Goal: Task Accomplishment & Management: Use online tool/utility

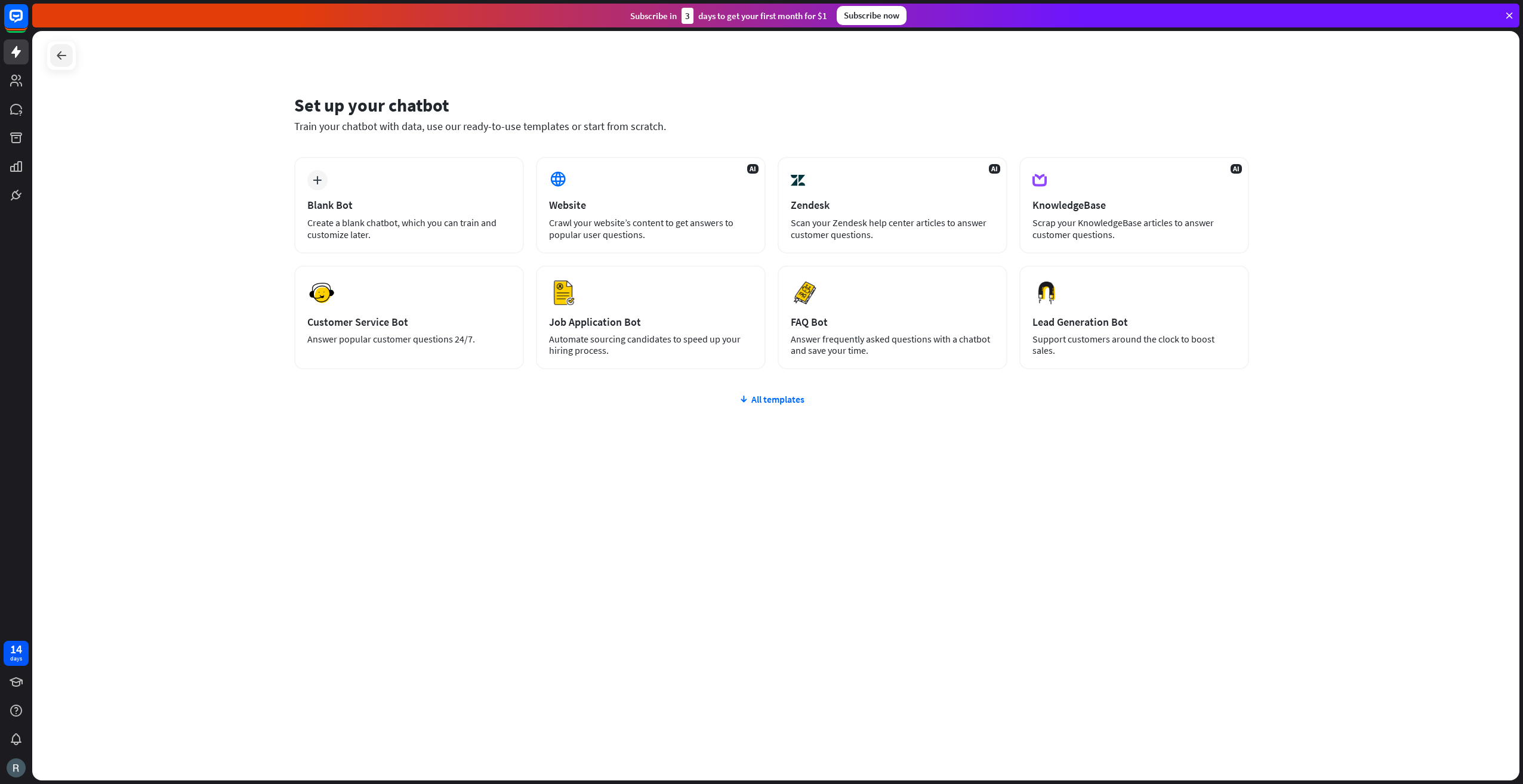
click at [53, 51] on div at bounding box center [61, 55] width 23 height 23
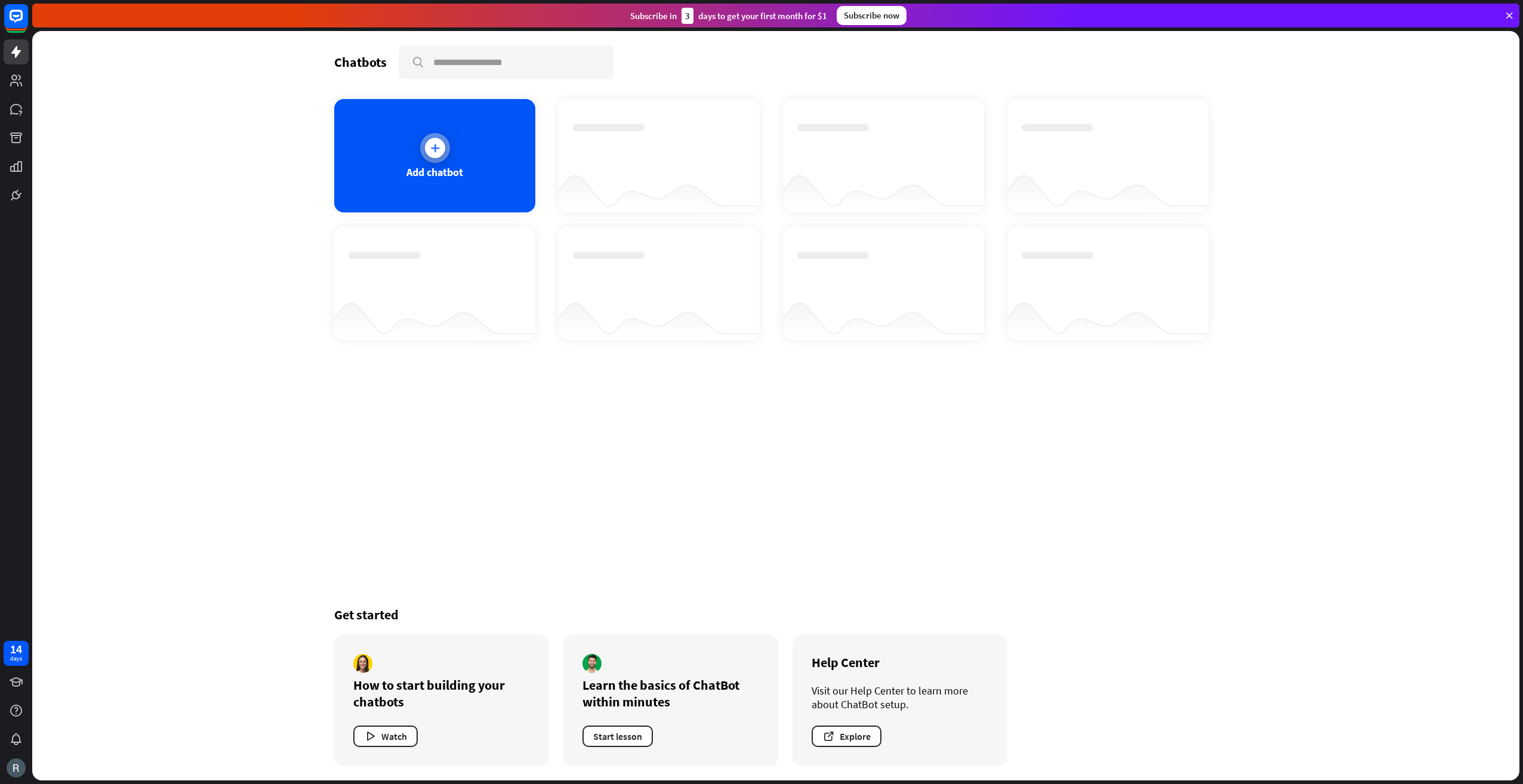
click at [429, 147] on icon at bounding box center [435, 148] width 12 height 12
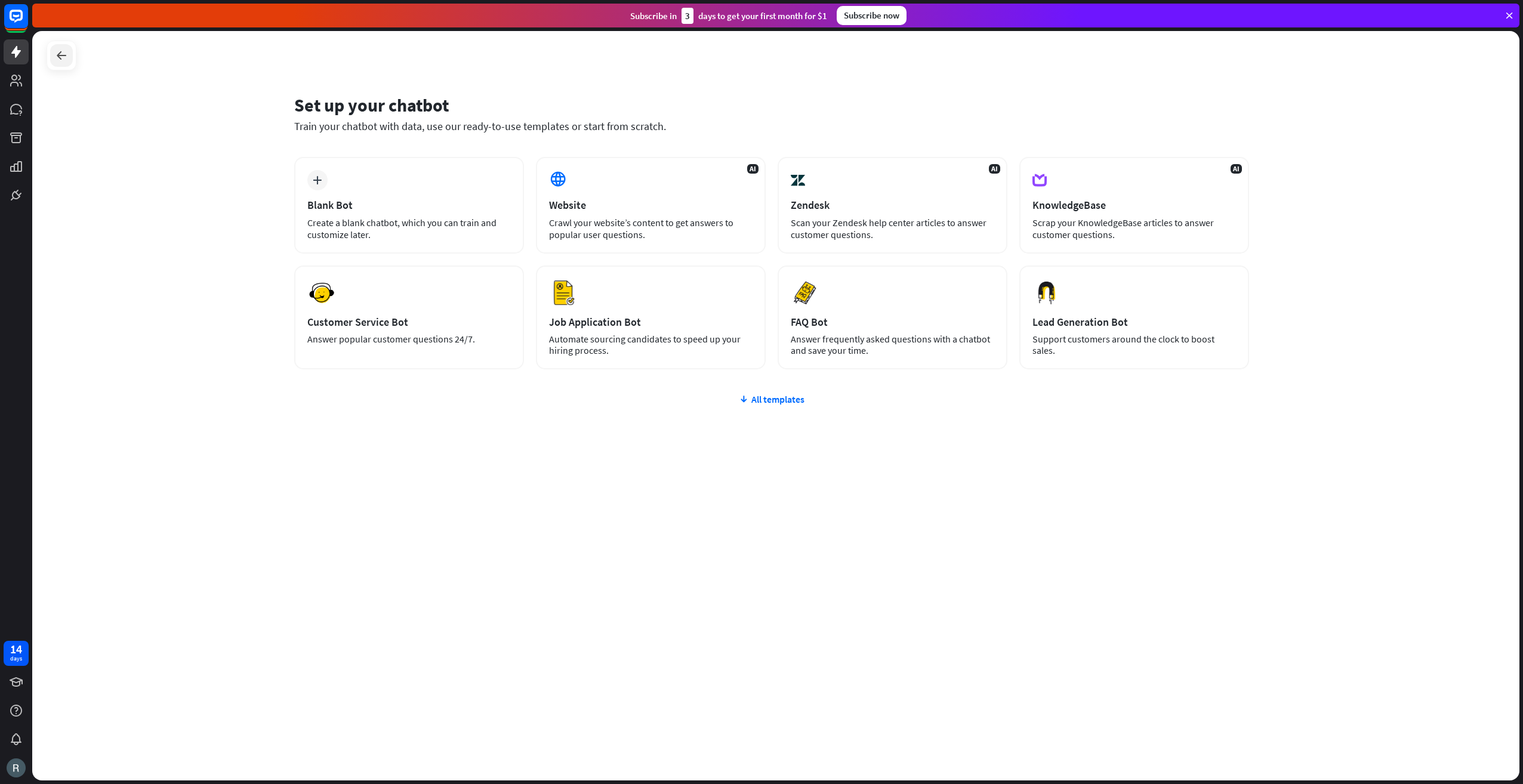
click at [67, 59] on icon at bounding box center [61, 55] width 14 height 14
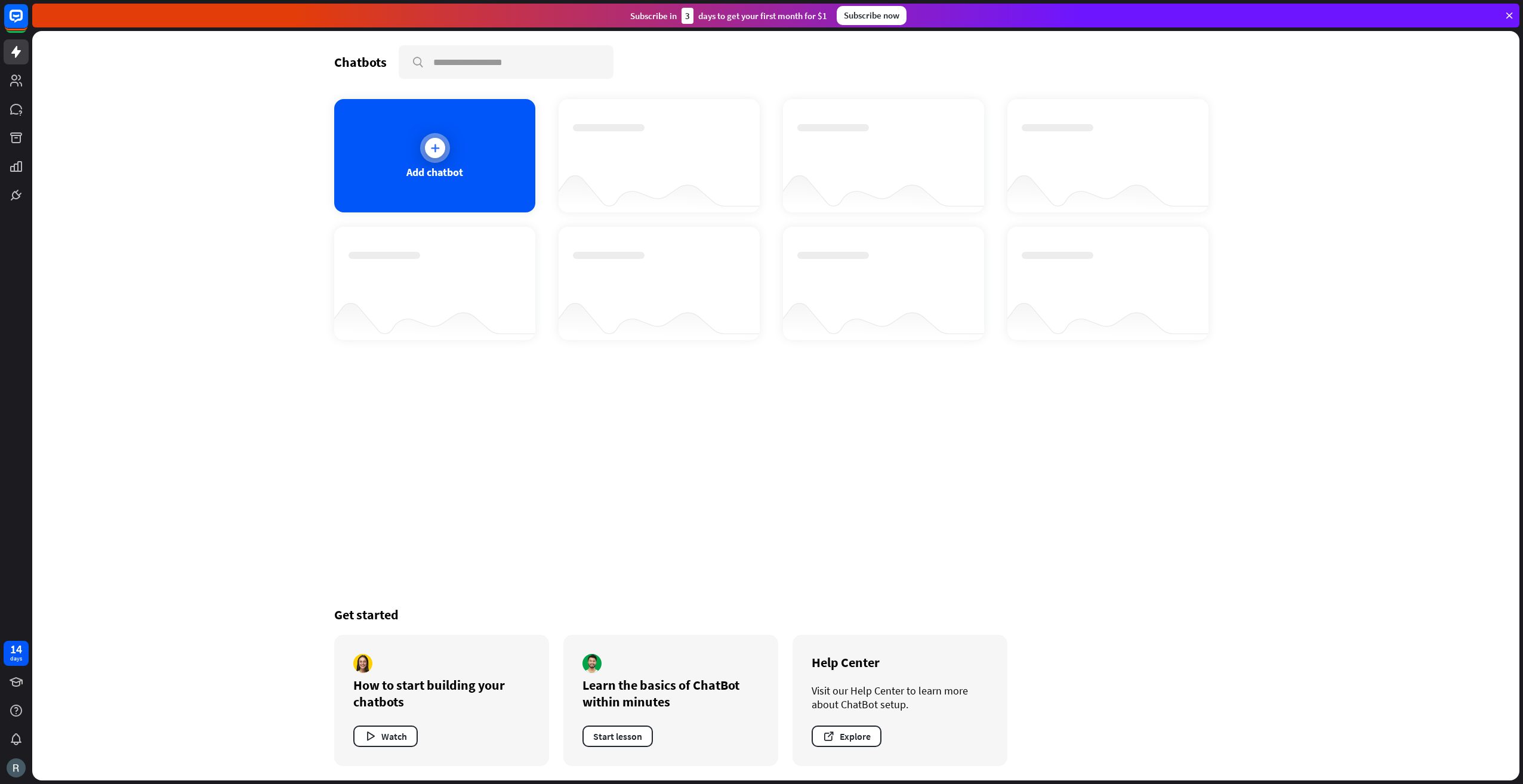
click at [502, 172] on div "Add chatbot" at bounding box center [435, 156] width 201 height 113
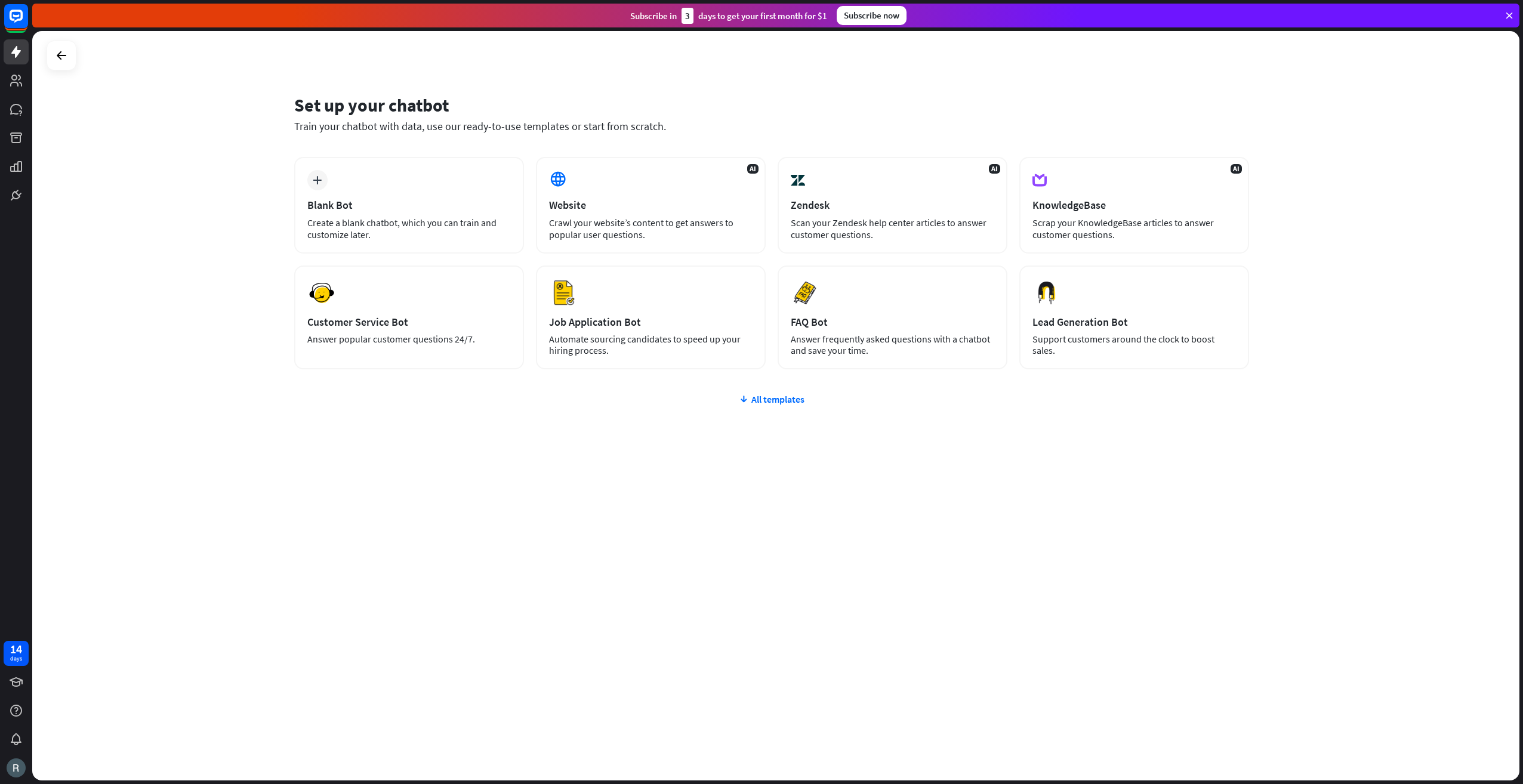
click at [764, 409] on div "plus Blank Bot Create a blank chatbot, which you can train and customize later.…" at bounding box center [772, 334] width 955 height 356
click at [763, 402] on div "All templates" at bounding box center [772, 399] width 955 height 12
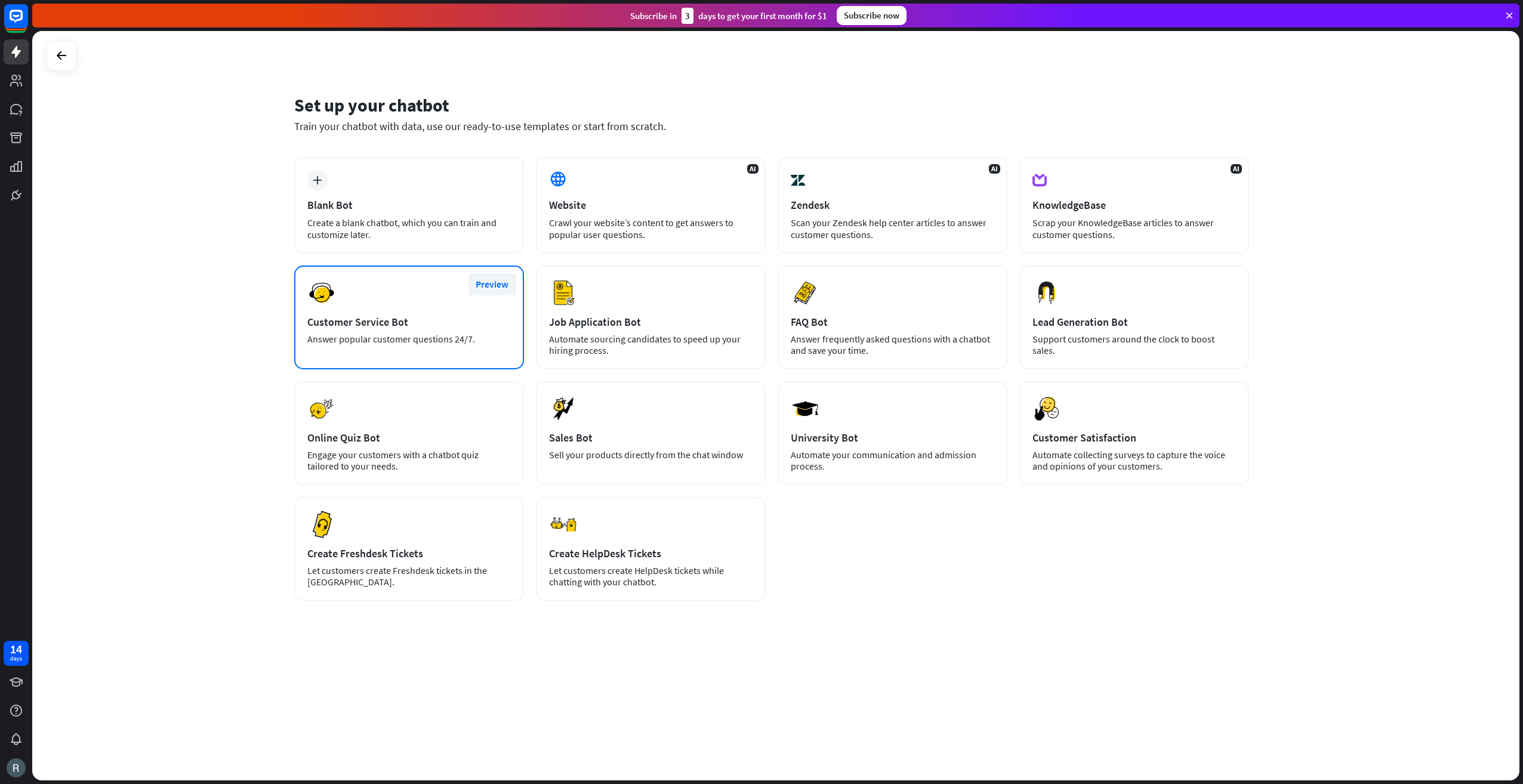
click at [482, 287] on button "Preview" at bounding box center [492, 284] width 48 height 22
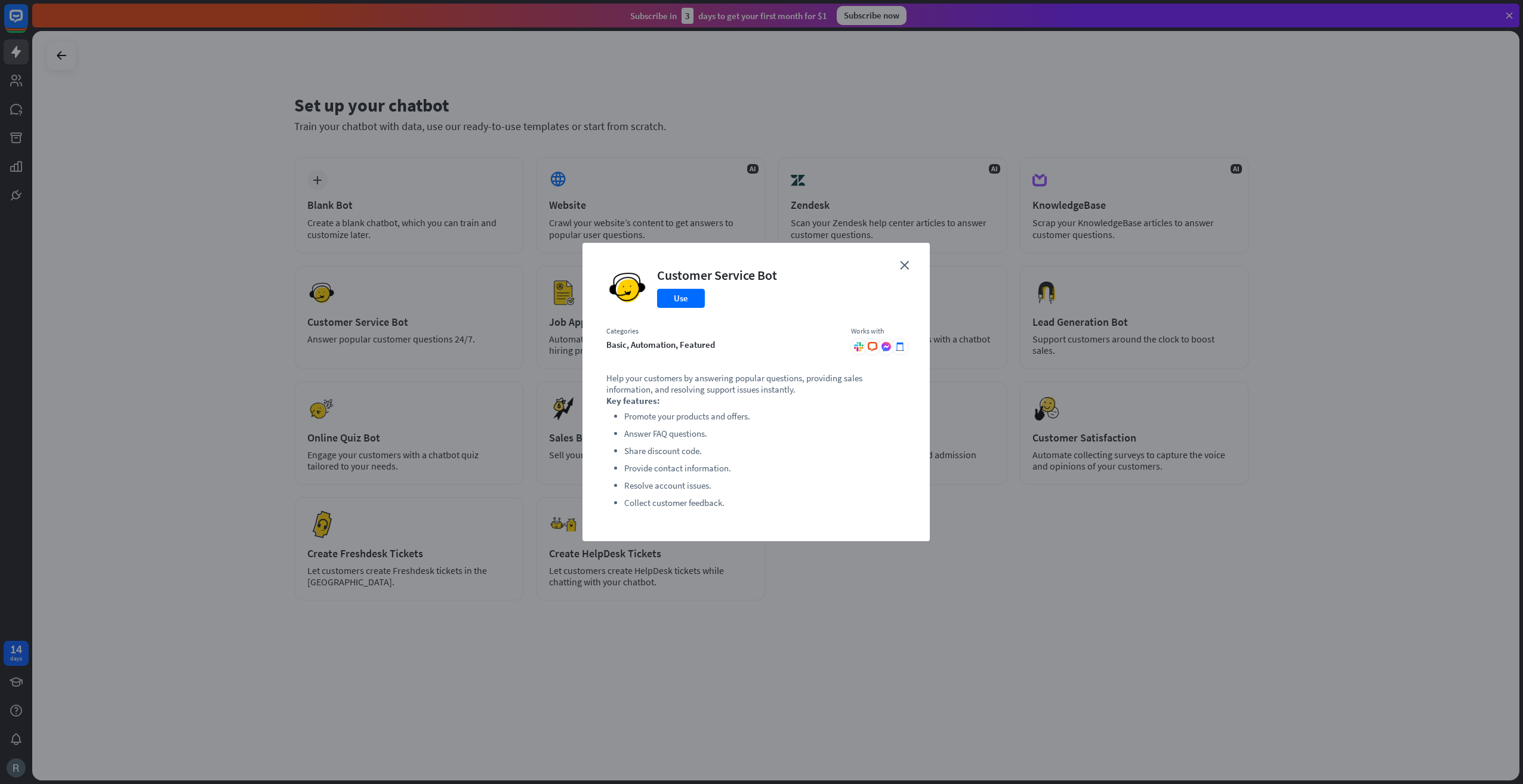
drag, startPoint x: 646, startPoint y: 357, endPoint x: 679, endPoint y: 452, distance: 100.6
click at [661, 429] on div "close Customer Service Bot Use Categories basic, automation, featured Works wit…" at bounding box center [756, 392] width 347 height 298
click at [679, 452] on li "Share discount code." at bounding box center [765, 450] width 282 height 14
click at [684, 298] on button "Use" at bounding box center [681, 298] width 48 height 19
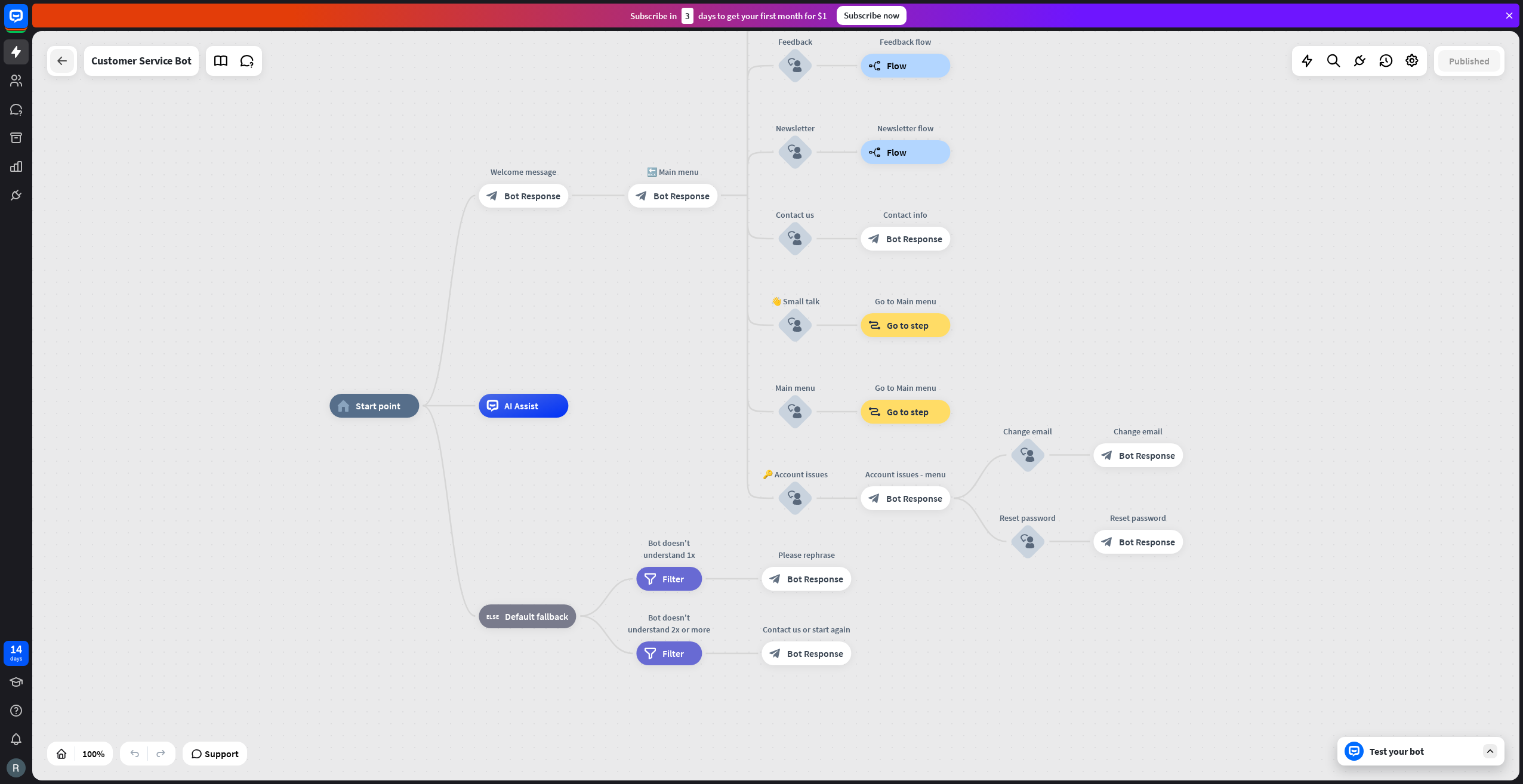
click at [58, 59] on icon at bounding box center [61, 61] width 14 height 14
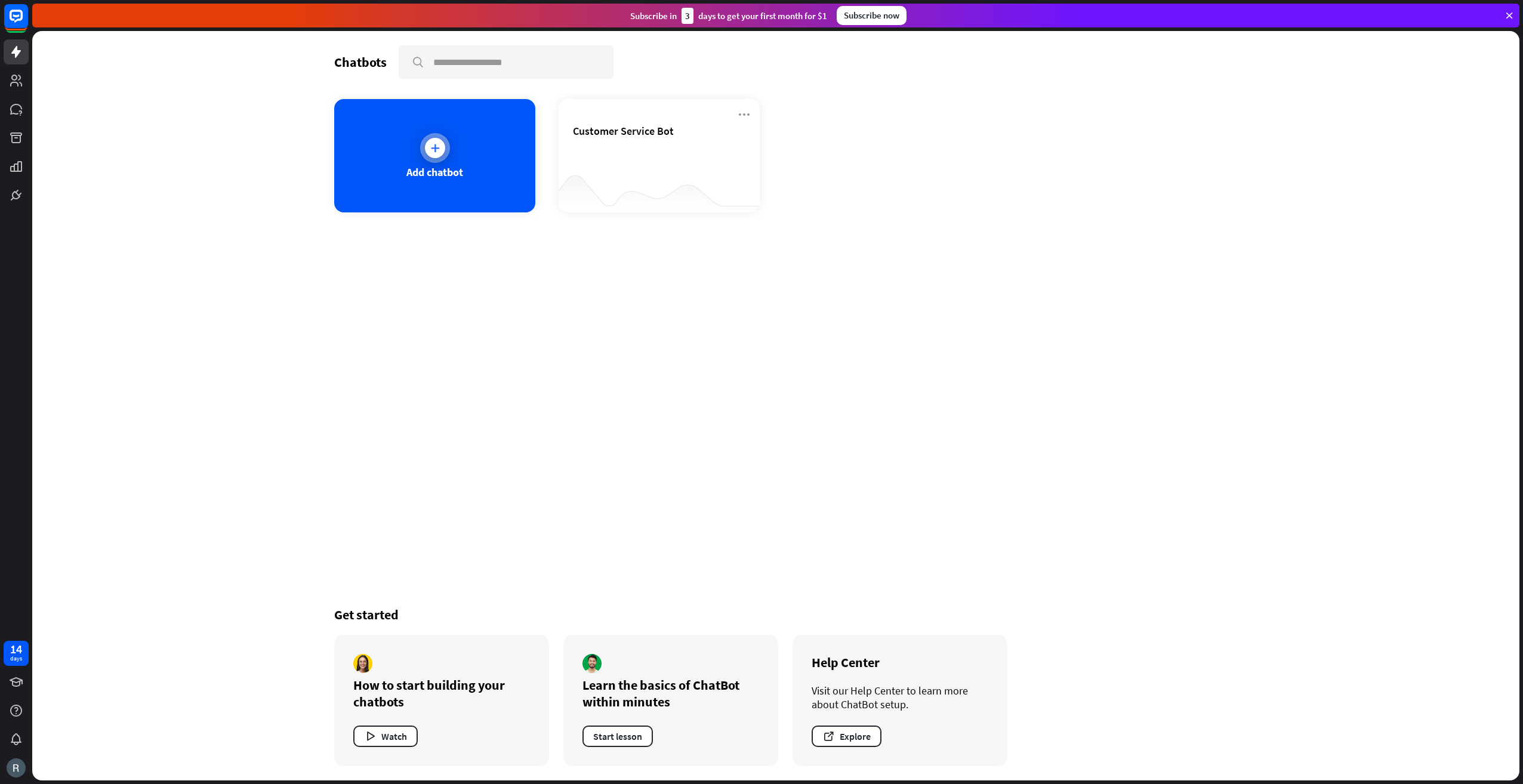
click at [444, 151] on div at bounding box center [435, 148] width 30 height 30
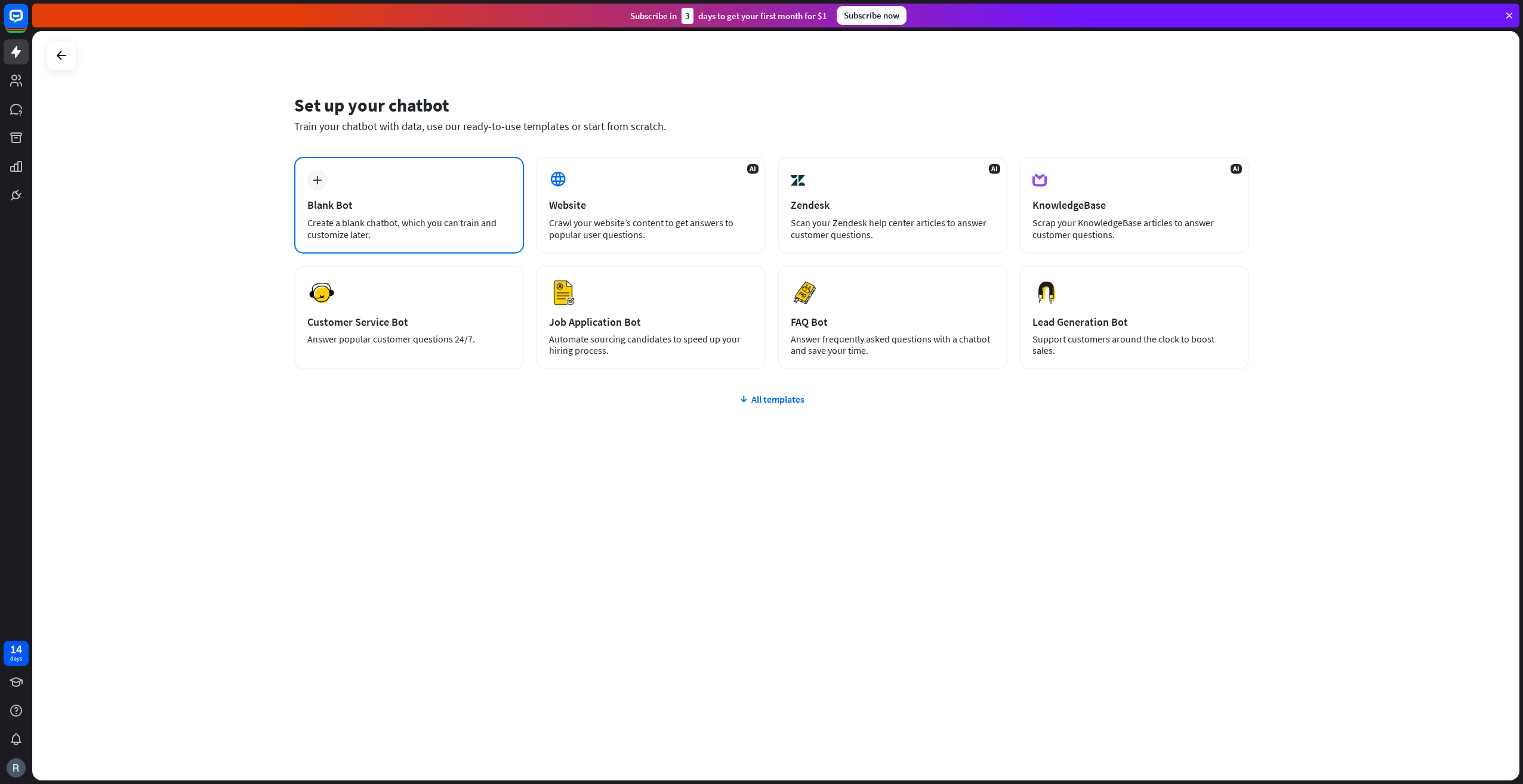
click at [323, 179] on div "plus" at bounding box center [317, 180] width 20 height 20
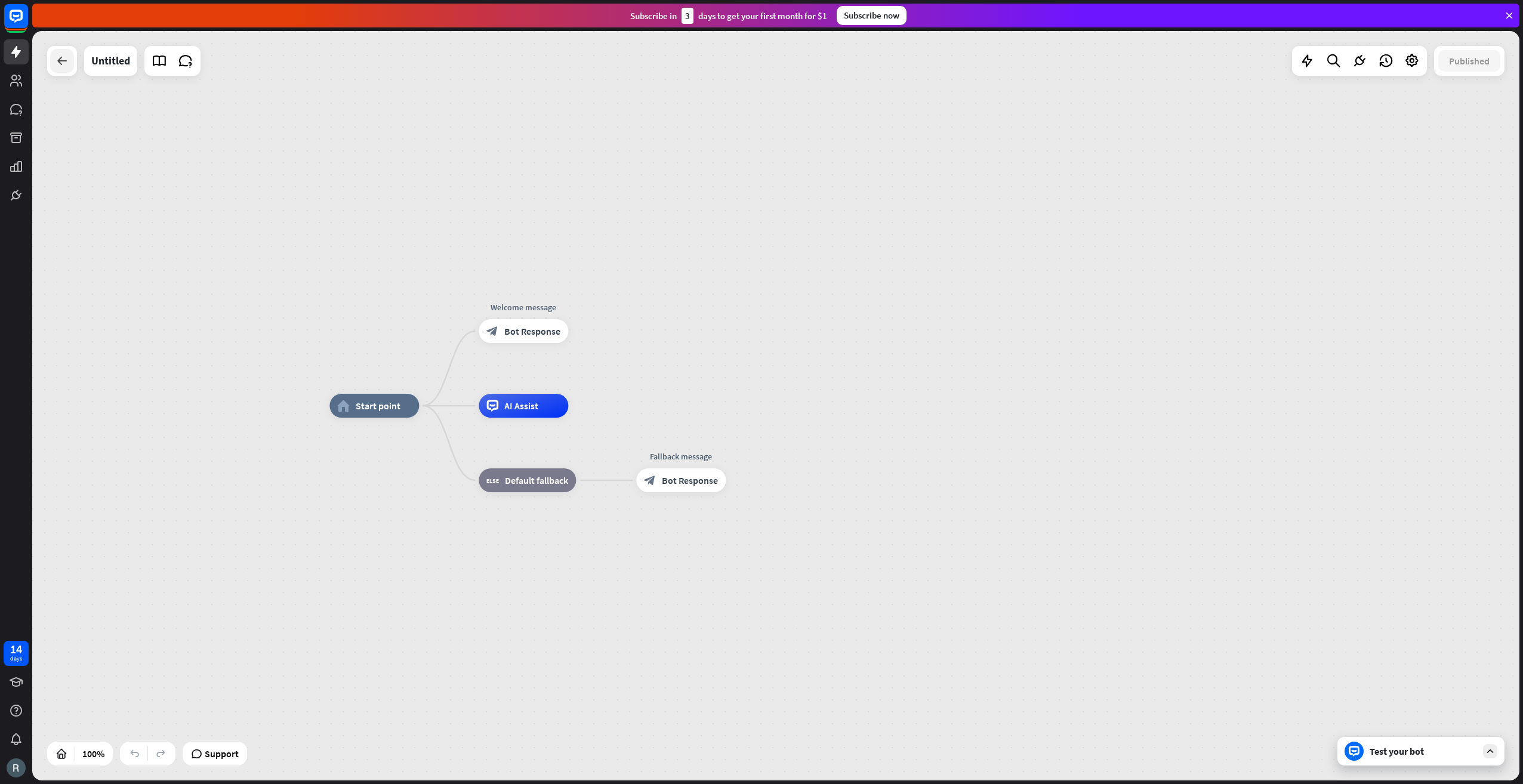
click at [66, 59] on icon at bounding box center [61, 61] width 14 height 14
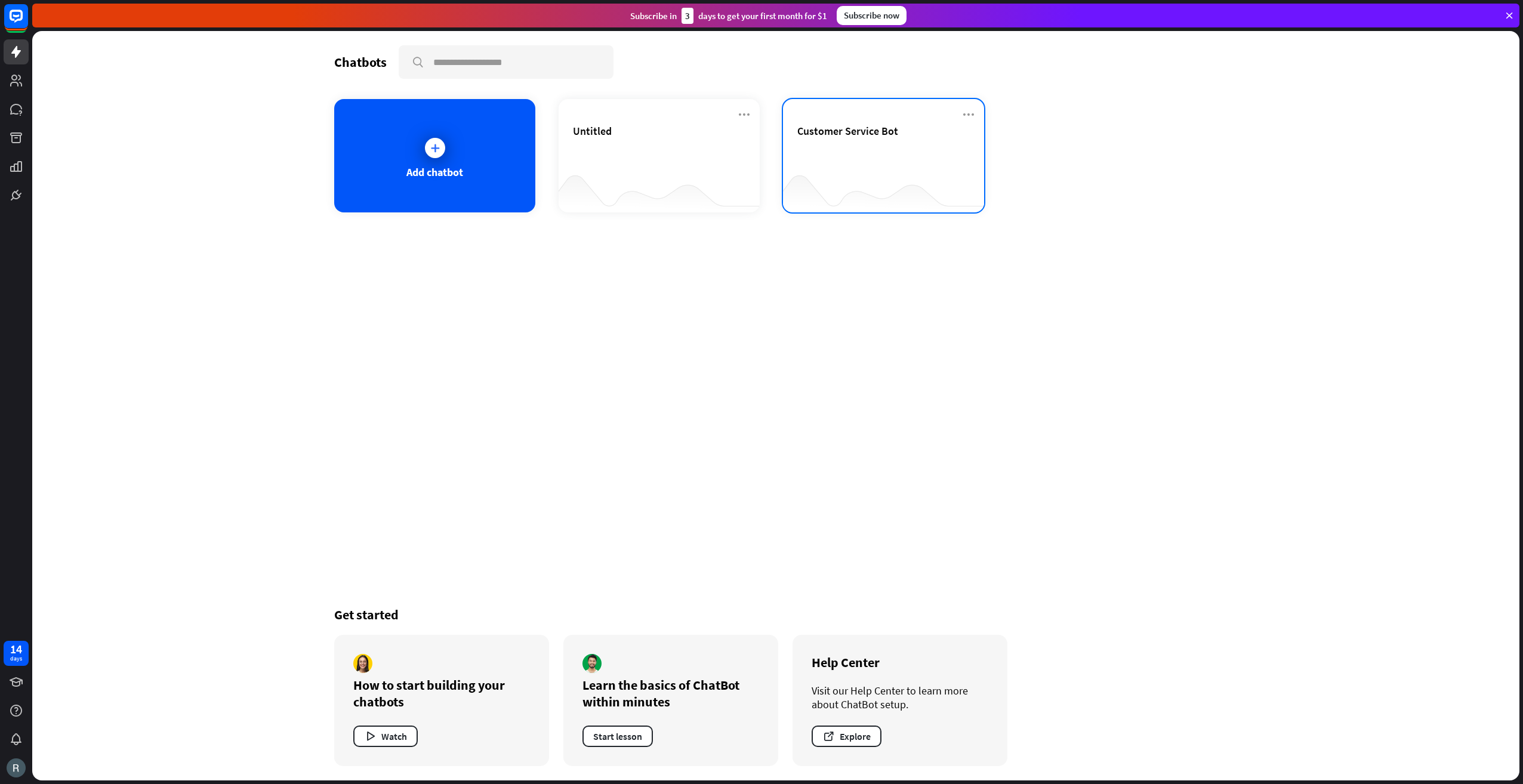
click at [876, 145] on div "Customer Service Bot" at bounding box center [883, 145] width 172 height 42
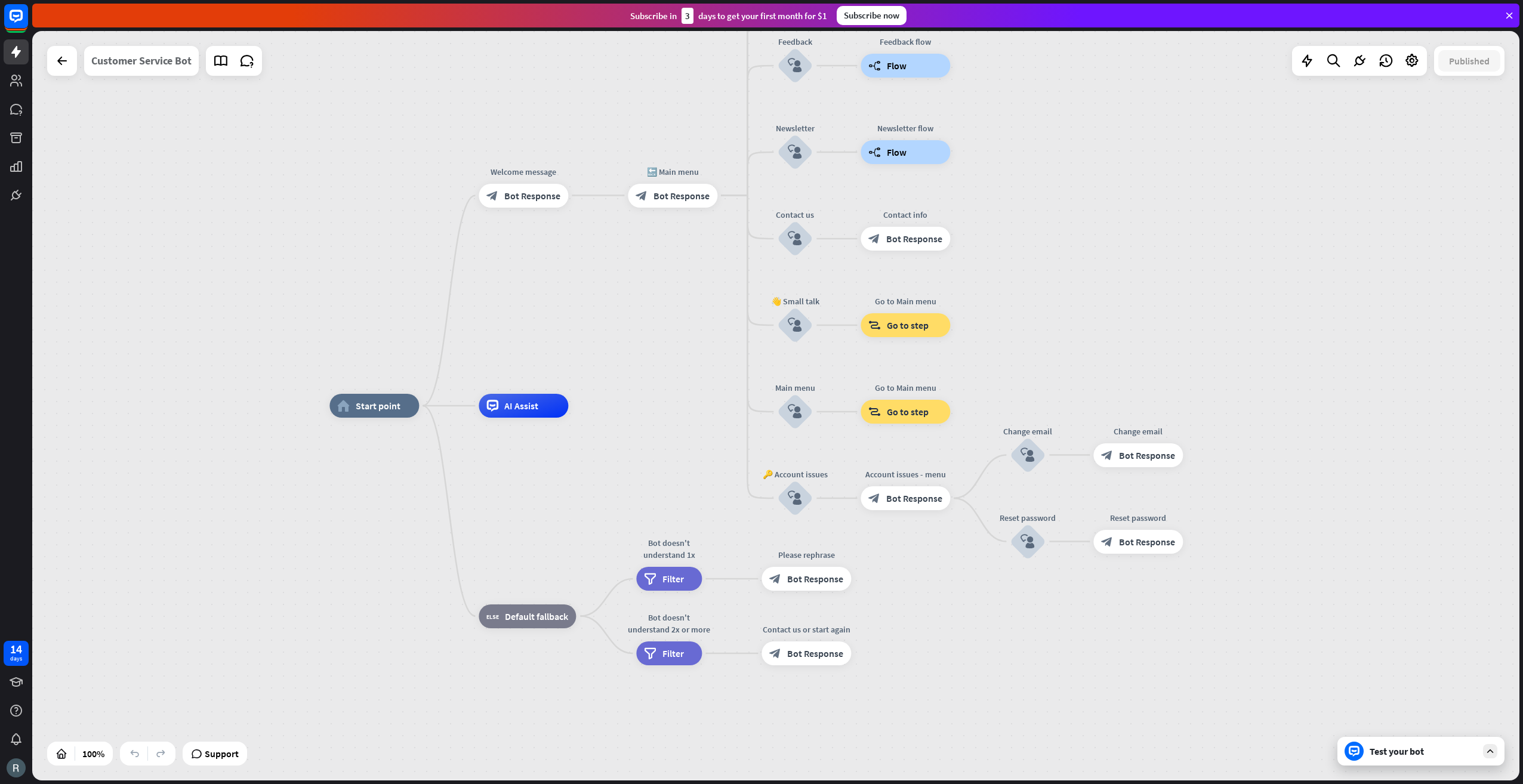
click at [126, 53] on div "Customer Service Bot" at bounding box center [141, 61] width 100 height 30
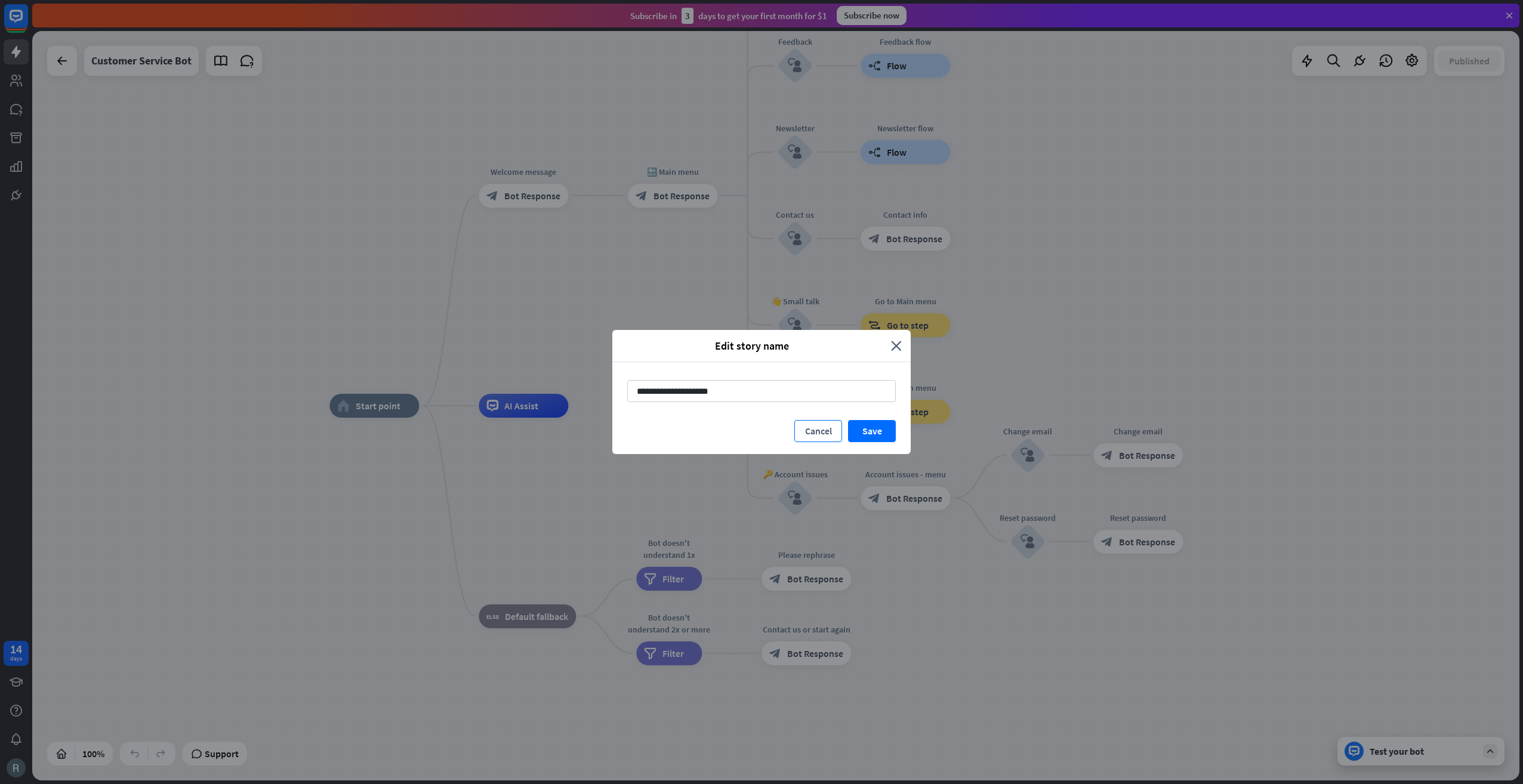
click at [815, 434] on button "Cancel" at bounding box center [818, 431] width 48 height 22
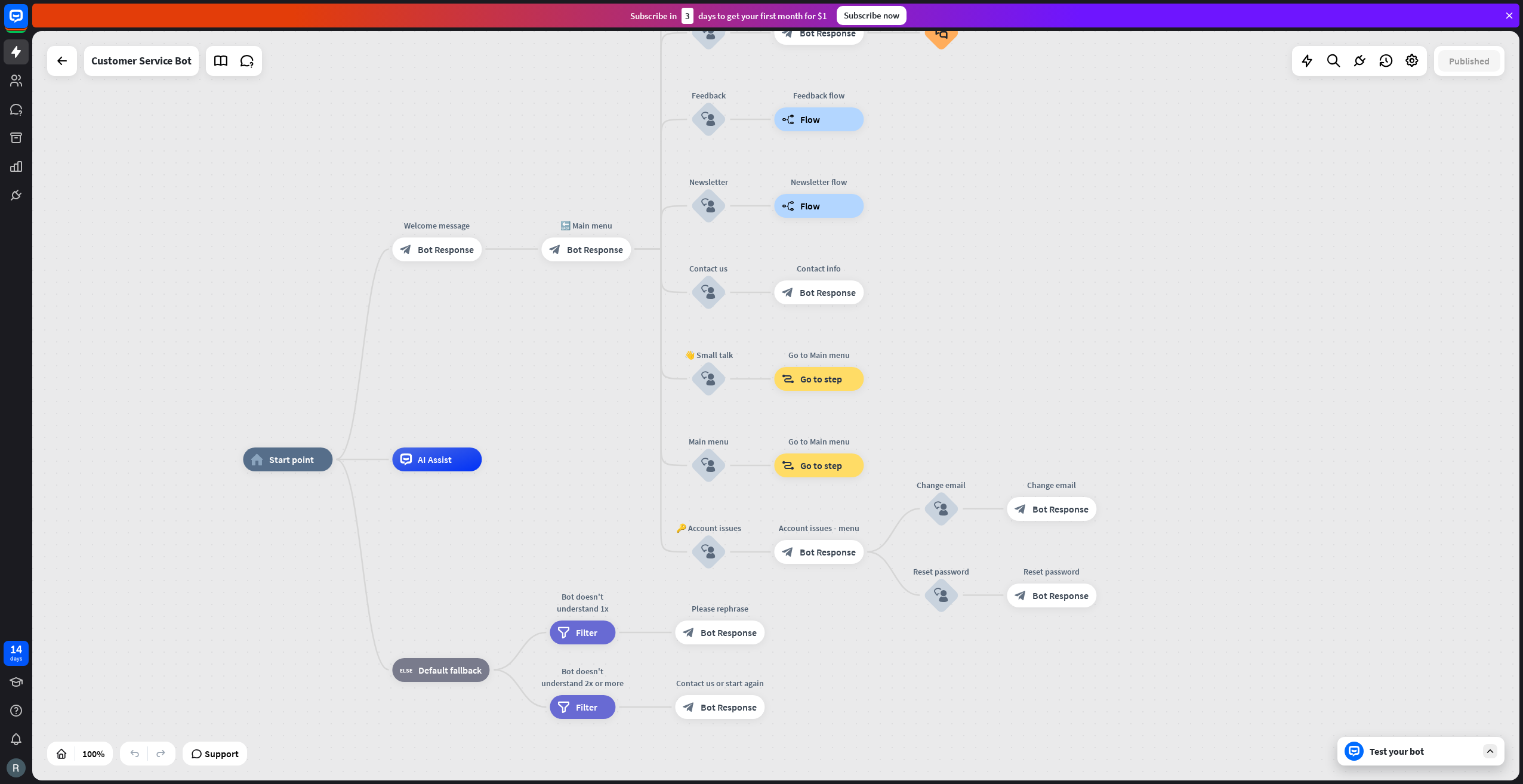
drag, startPoint x: 1079, startPoint y: 155, endPoint x: 958, endPoint y: 234, distance: 144.5
click at [992, 209] on div "home_2 Start point Welcome message block_bot_response Bot Response 🔙 Main menu …" at bounding box center [776, 406] width 1487 height 750
click at [435, 434] on span "Edit name" at bounding box center [425, 433] width 37 height 11
click at [583, 429] on div "home_2 Start point Welcome message block_bot_response Bot Response 🔙 Main menu …" at bounding box center [776, 406] width 1487 height 750
click at [445, 460] on span "AI Assist" at bounding box center [434, 460] width 34 height 12
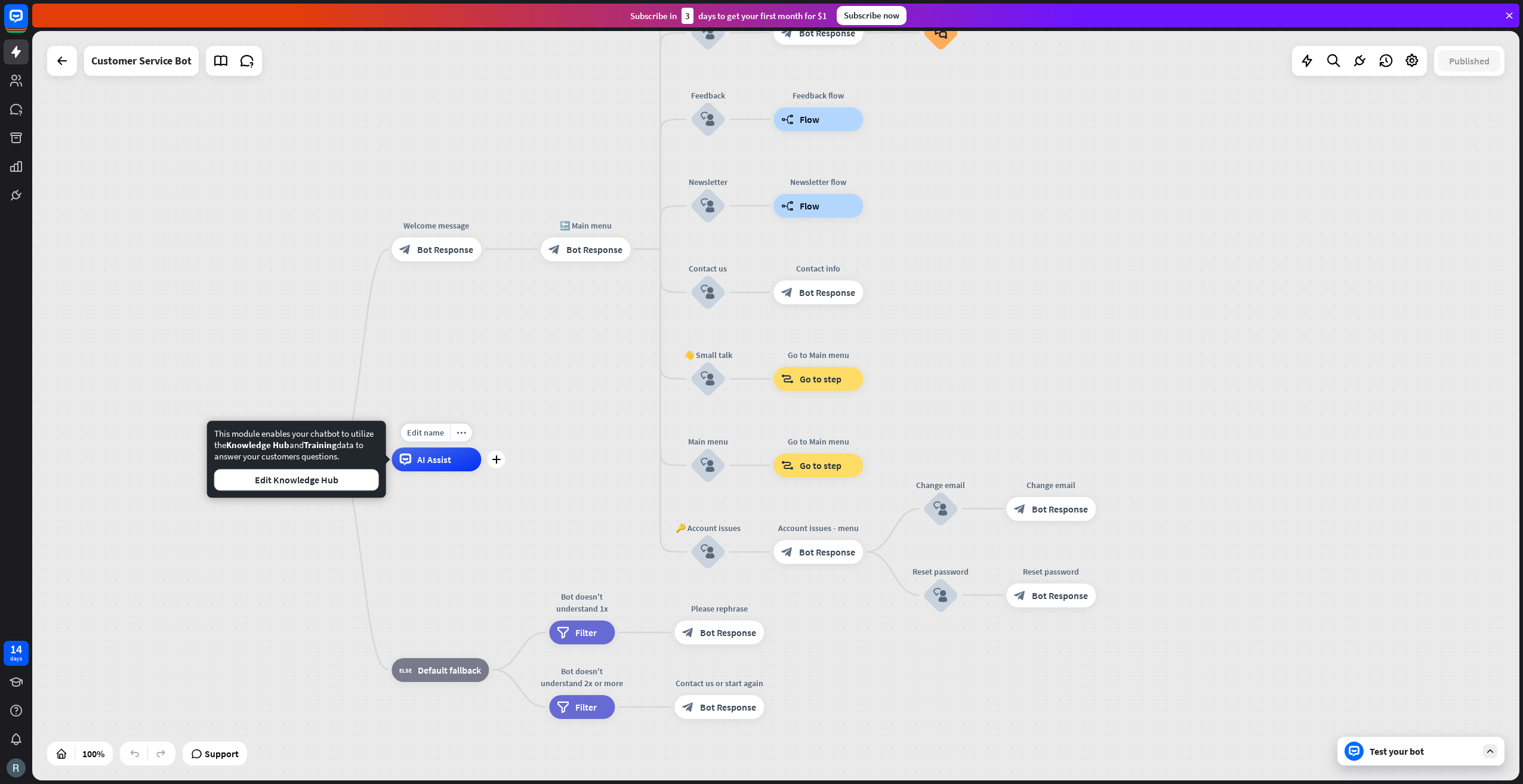
click at [445, 460] on span "AI Assist" at bounding box center [434, 460] width 34 height 12
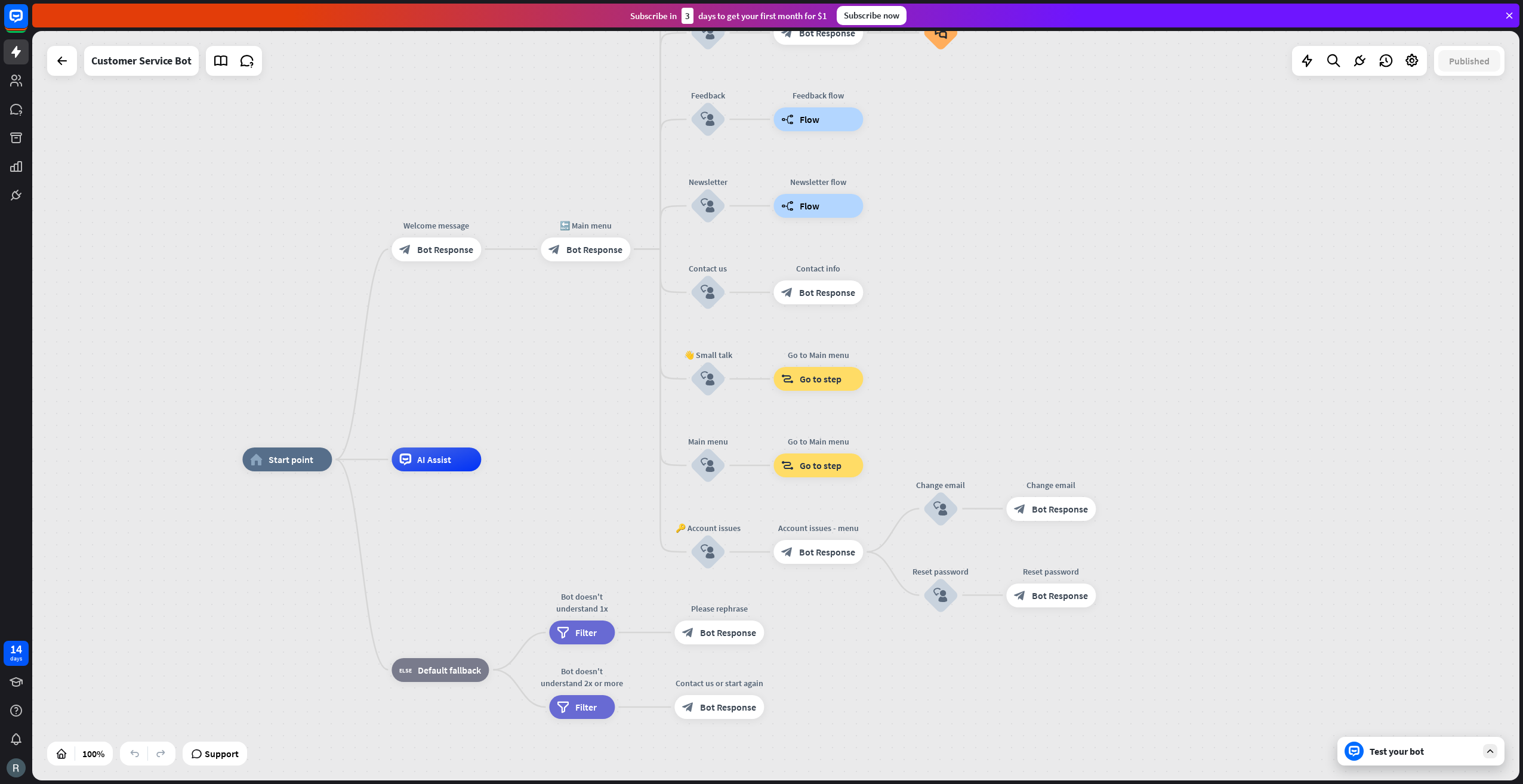
click at [529, 454] on div "home_2 Start point Welcome message block_bot_response Bot Response 🔙 Main menu …" at bounding box center [776, 406] width 1487 height 750
click at [438, 464] on span "AI Assist" at bounding box center [434, 460] width 34 height 12
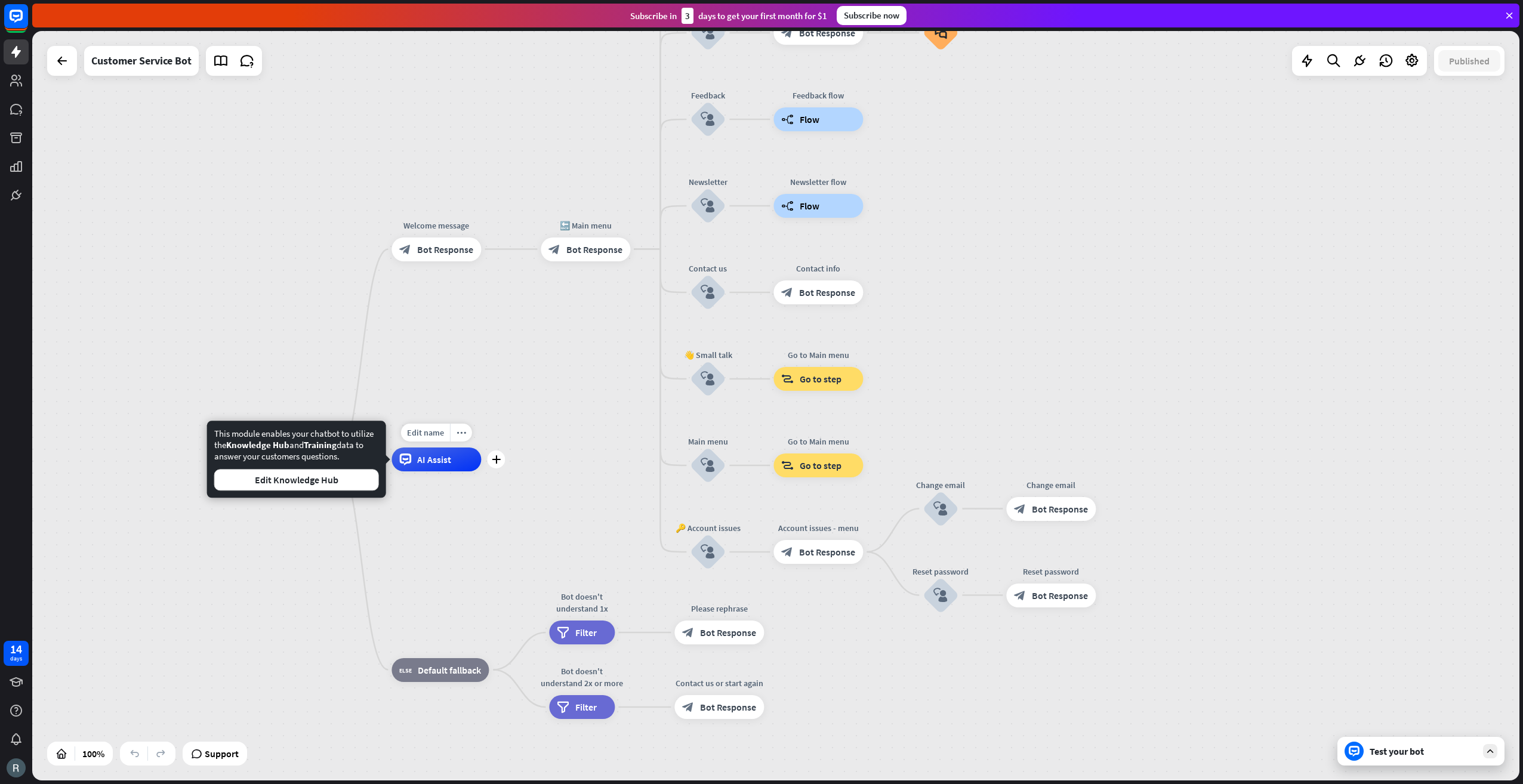
click at [438, 464] on span "AI Assist" at bounding box center [434, 460] width 34 height 12
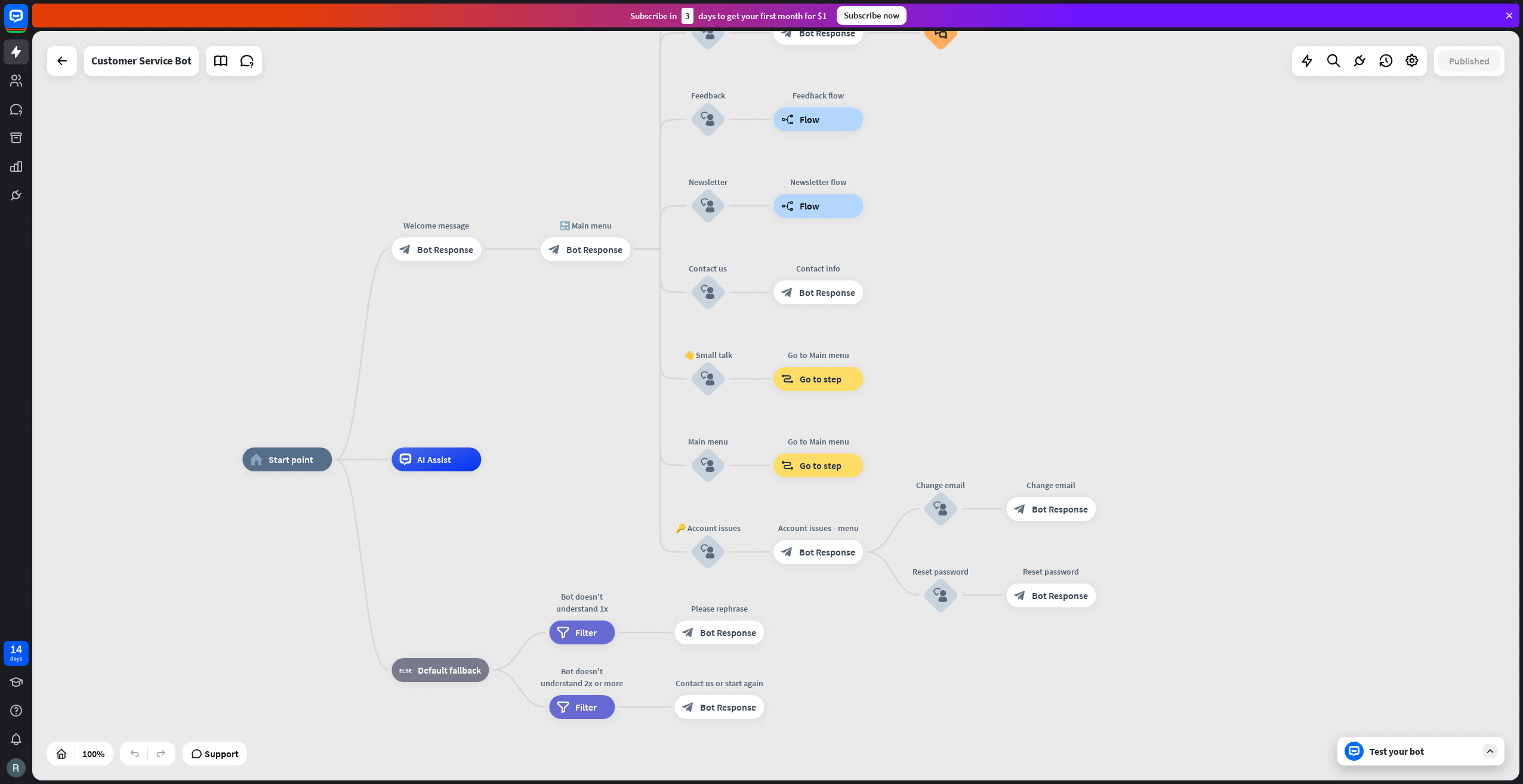
drag, startPoint x: 460, startPoint y: 525, endPoint x: 444, endPoint y: 471, distance: 56.3
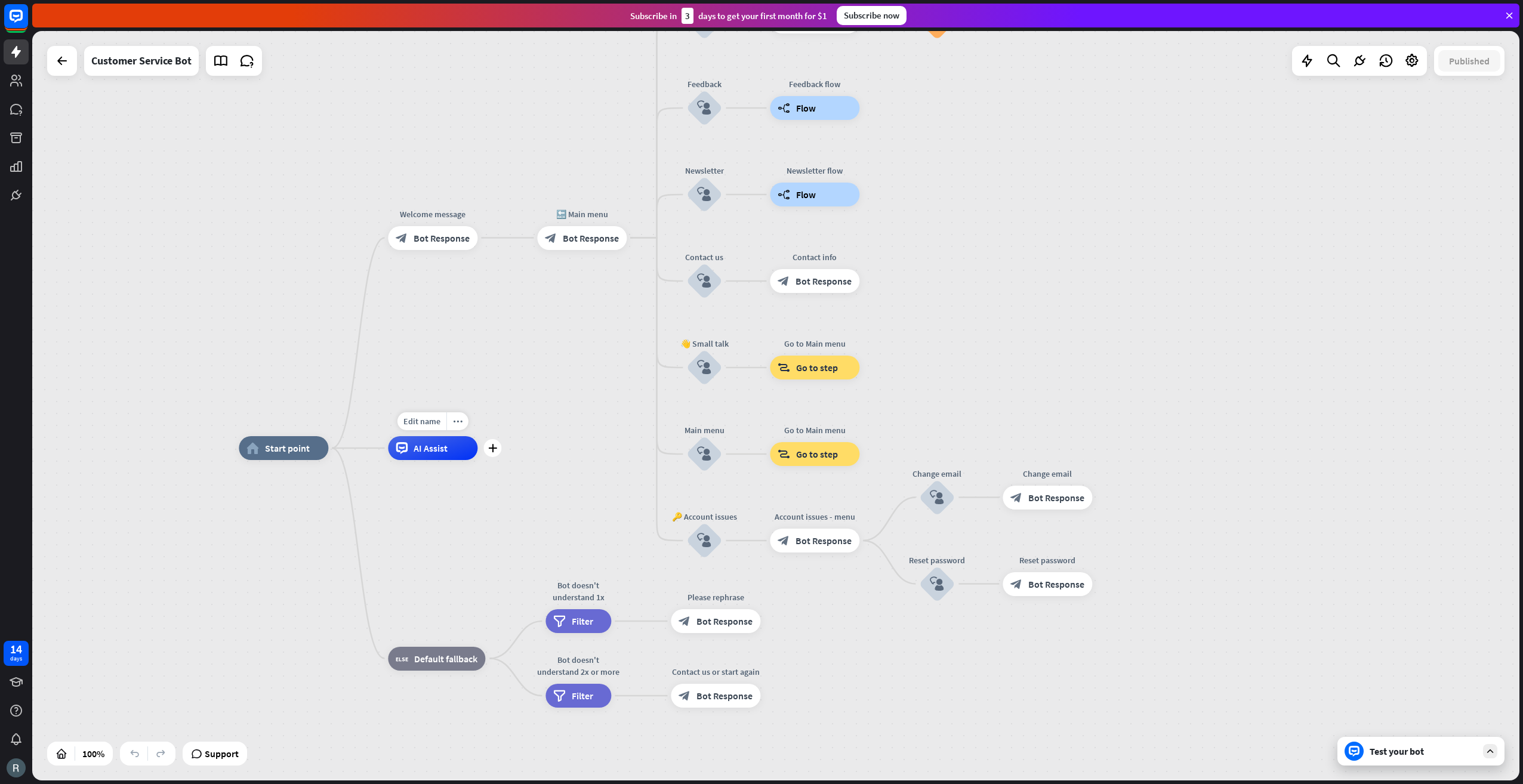
click at [438, 452] on span "AI Assist" at bounding box center [430, 448] width 34 height 12
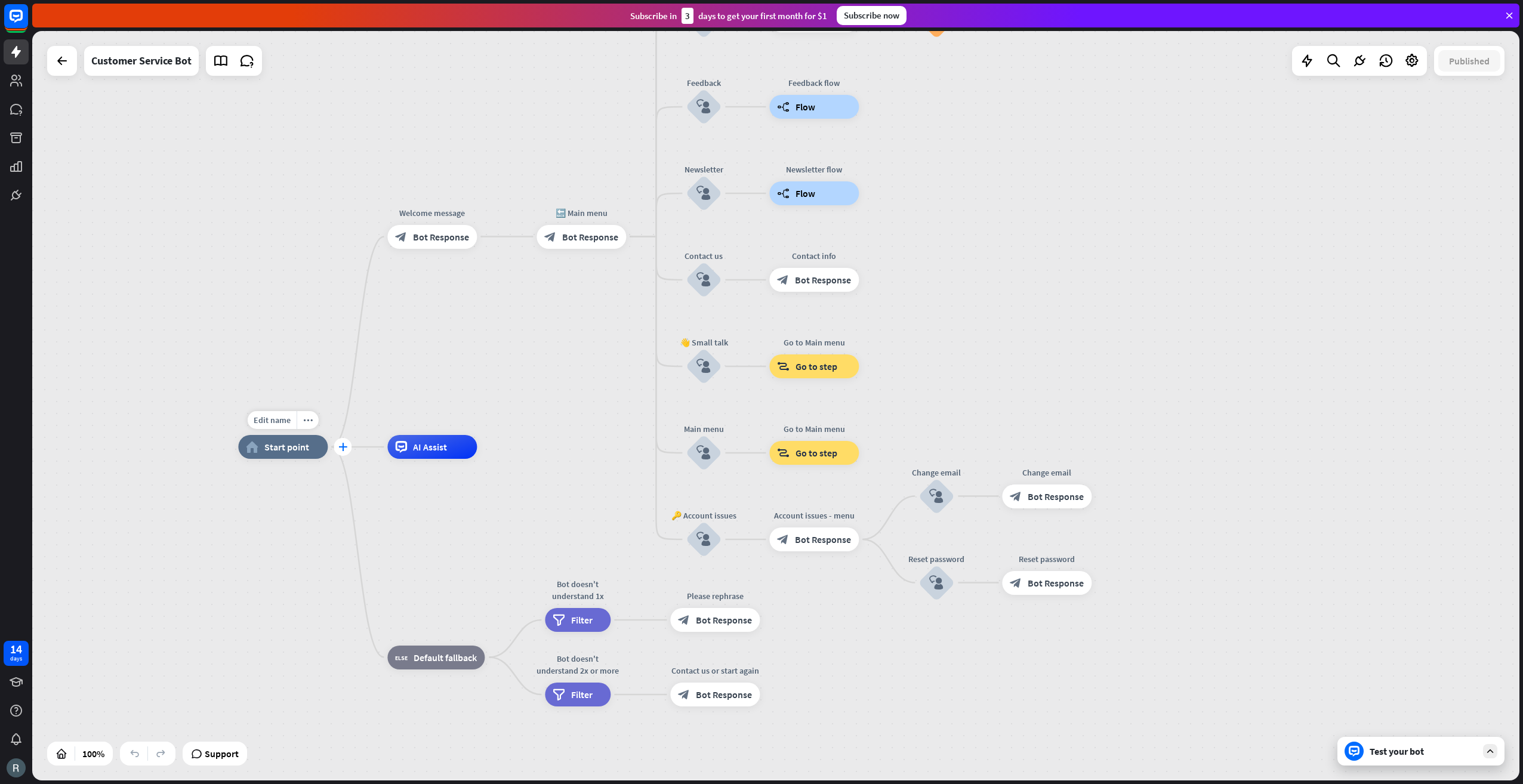
click at [340, 448] on icon "plus" at bounding box center [342, 447] width 9 height 8
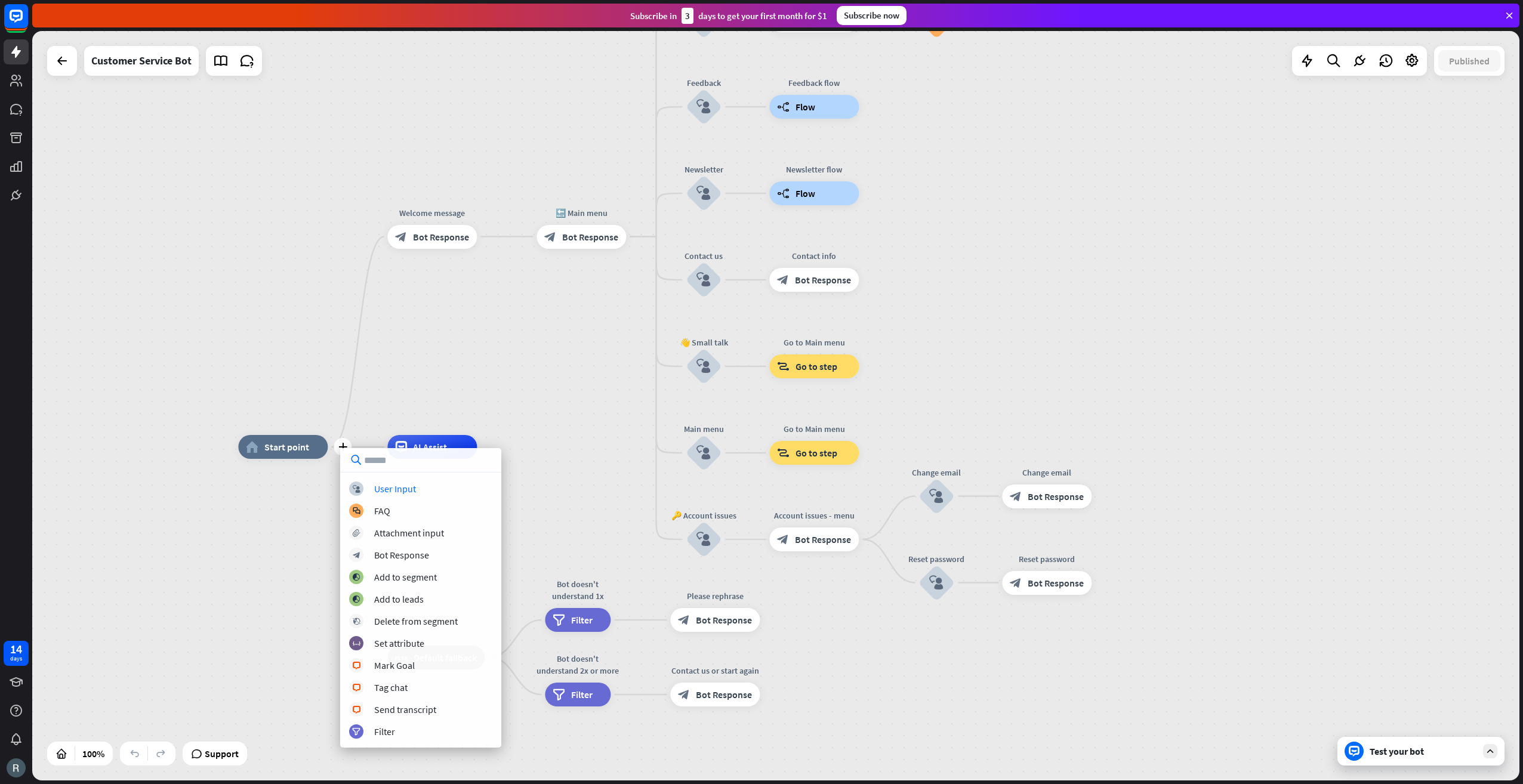
click at [596, 415] on div "plus home_2 Start point Welcome message block_bot_response Bot Response 🔙 Main …" at bounding box center [776, 406] width 1487 height 750
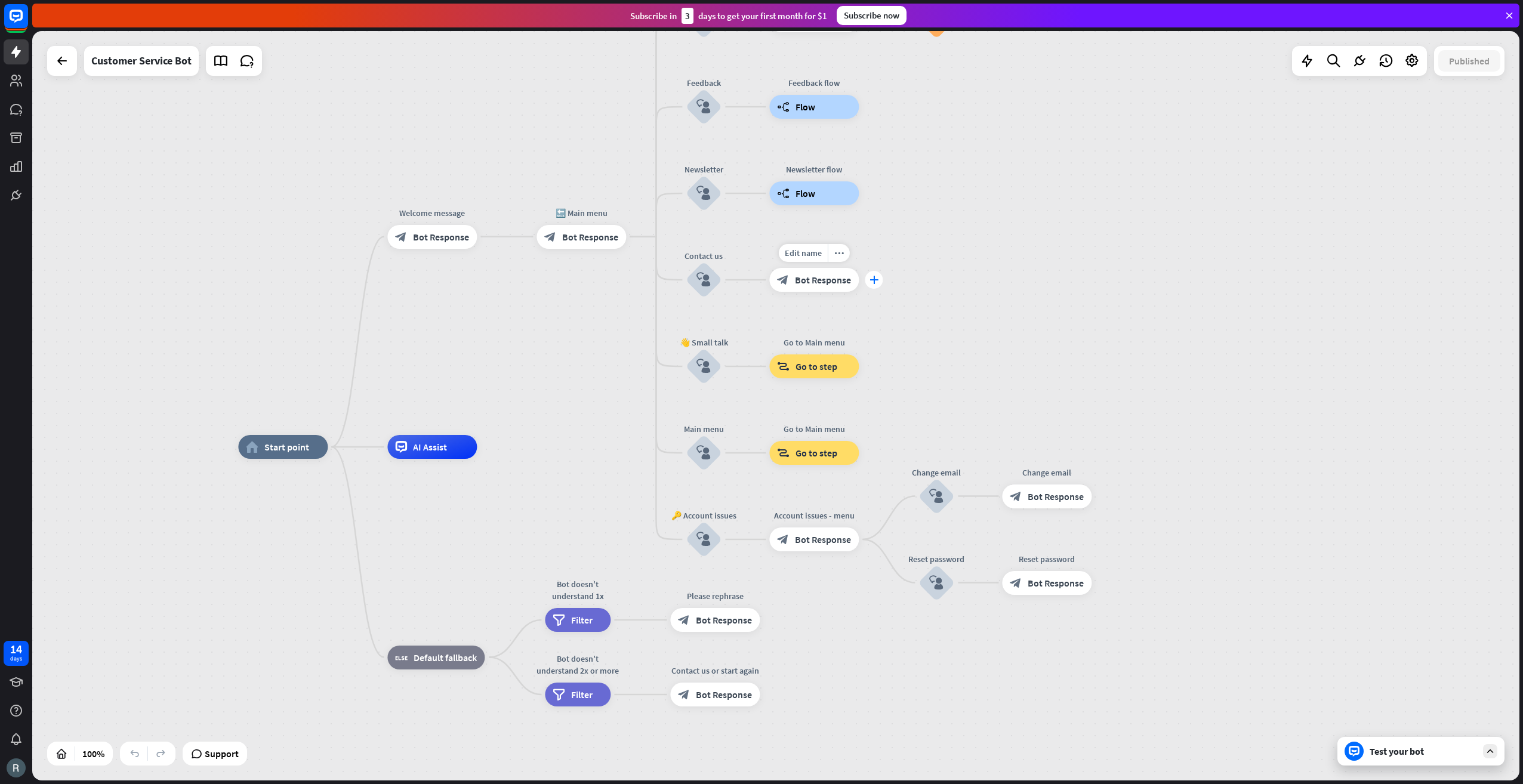
click at [869, 280] on div "plus" at bounding box center [873, 280] width 18 height 18
type input "*"
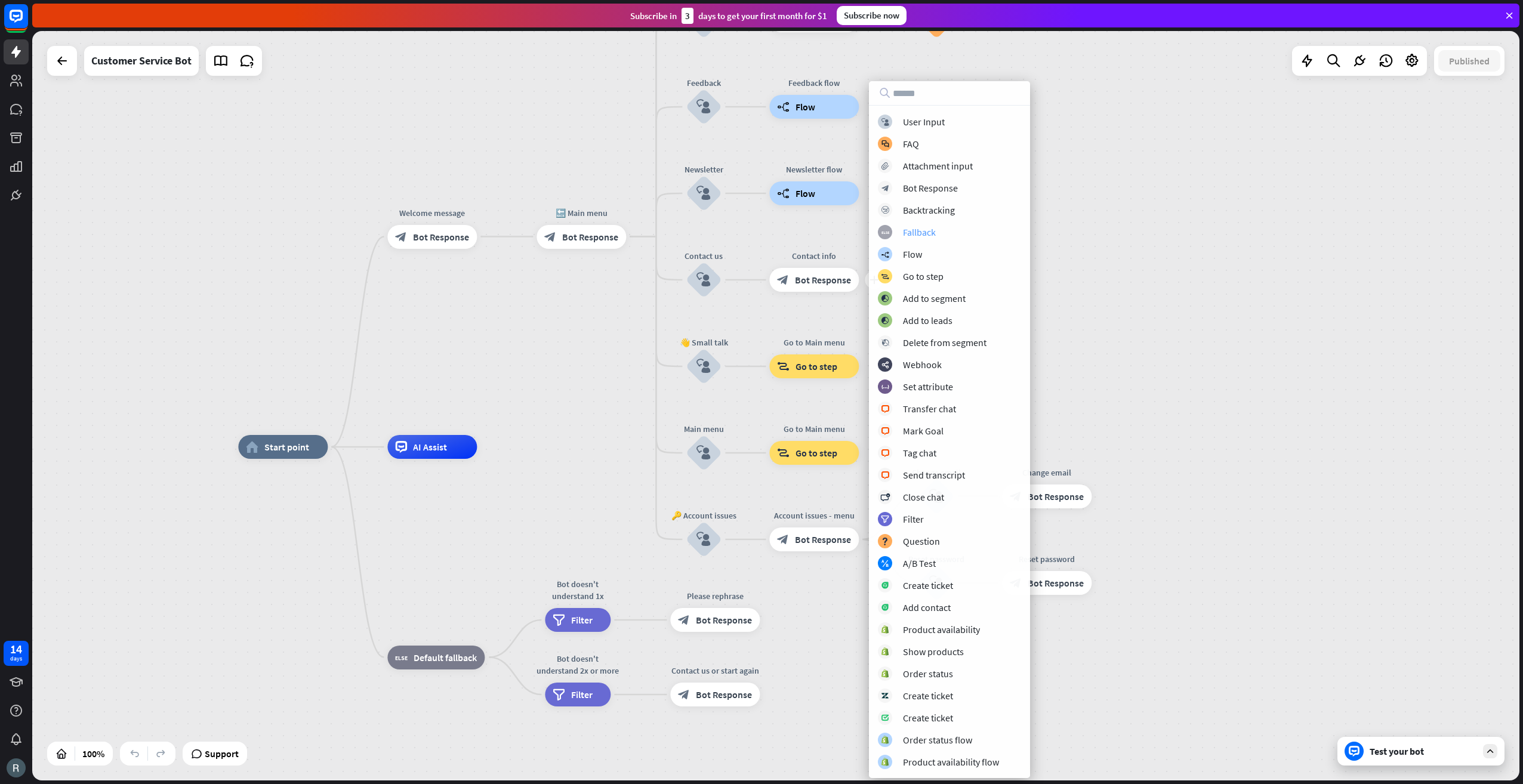
click at [931, 234] on div "Fallback" at bounding box center [919, 232] width 33 height 12
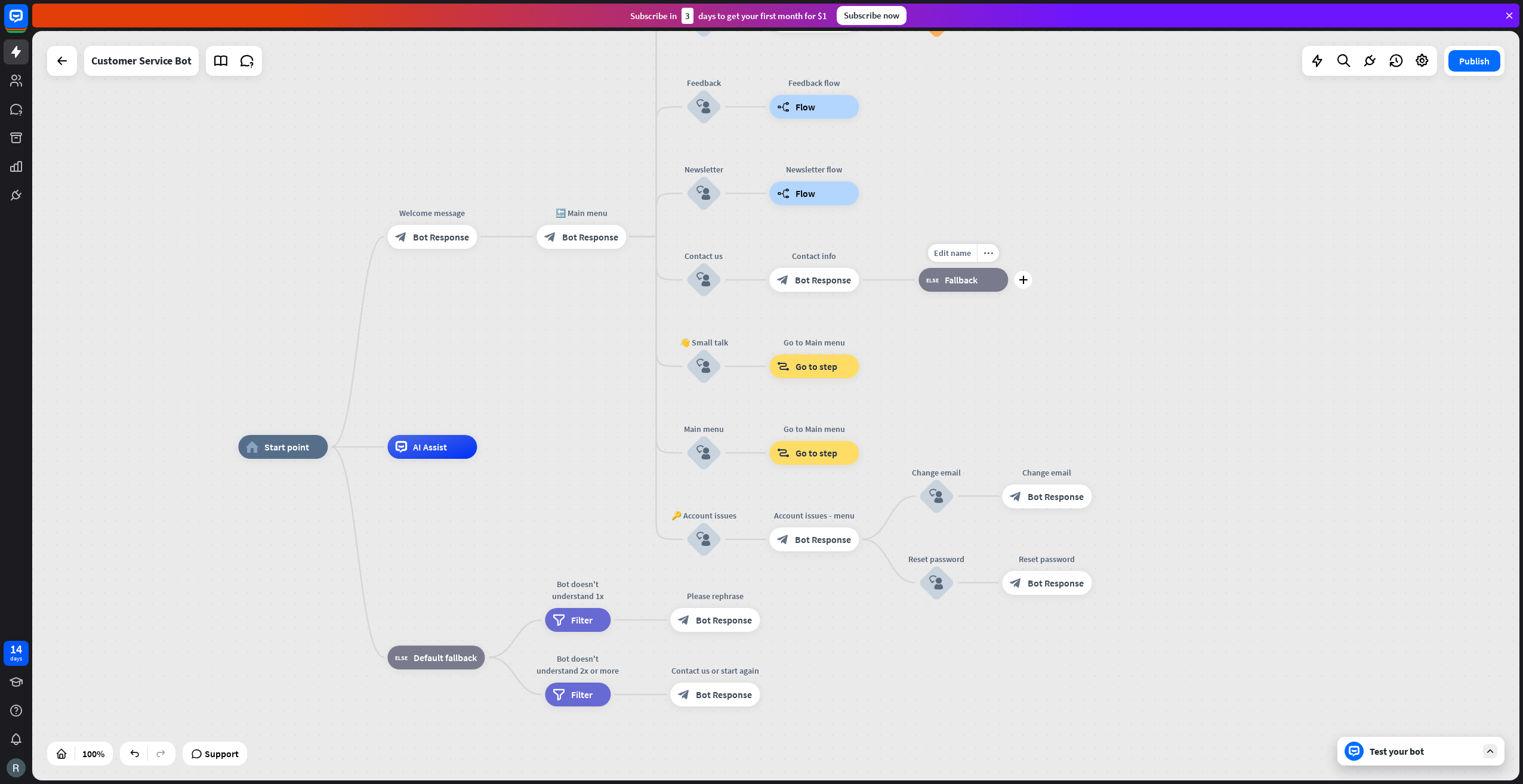
drag, startPoint x: 909, startPoint y: 283, endPoint x: 940, endPoint y: 281, distance: 31.1
click at [919, 282] on div "Edit name more_horiz plus block_fallback Fallback" at bounding box center [963, 280] width 90 height 24
click at [964, 277] on span "Fallback" at bounding box center [961, 279] width 33 height 12
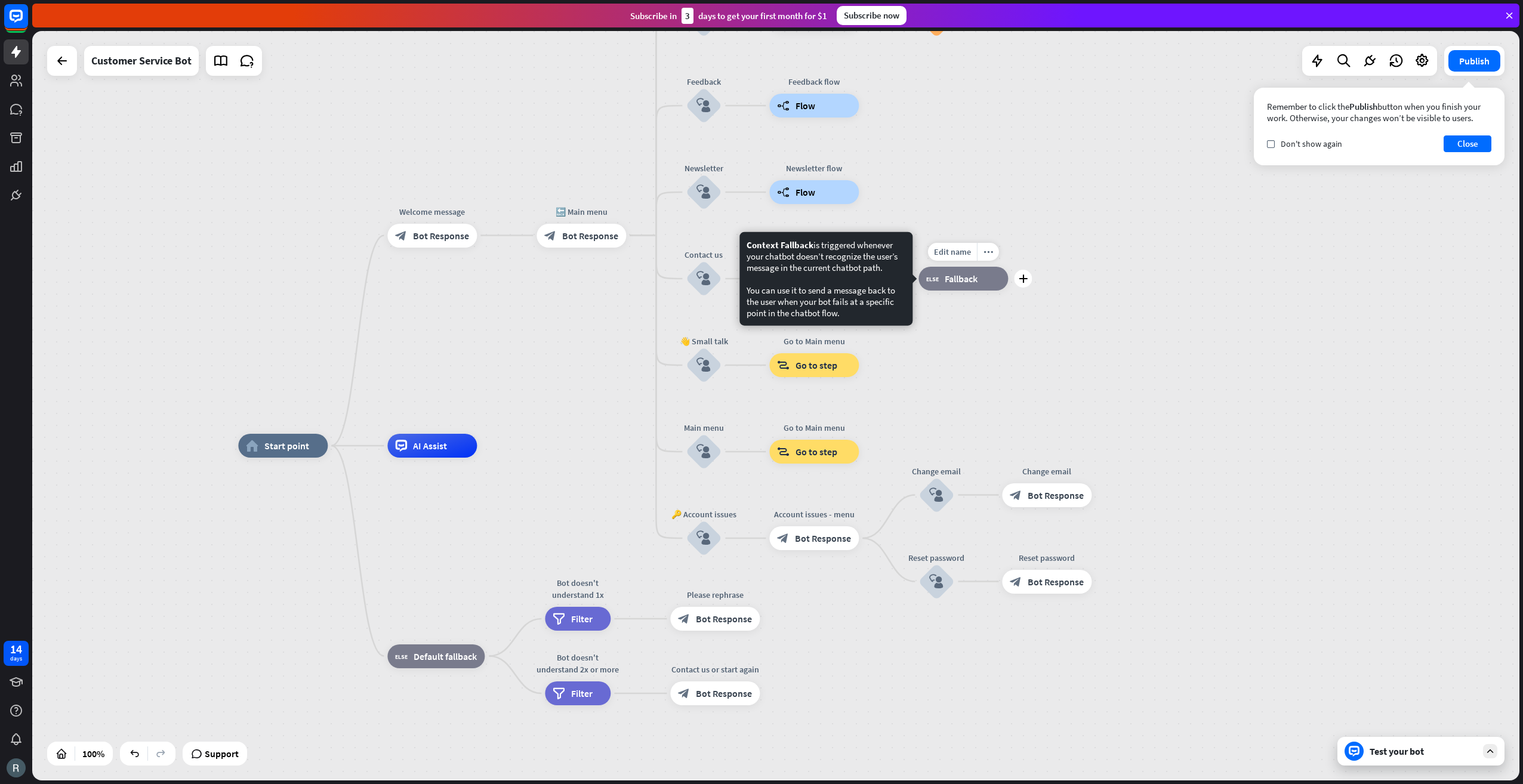
click at [958, 276] on span "Fallback" at bounding box center [961, 279] width 33 height 12
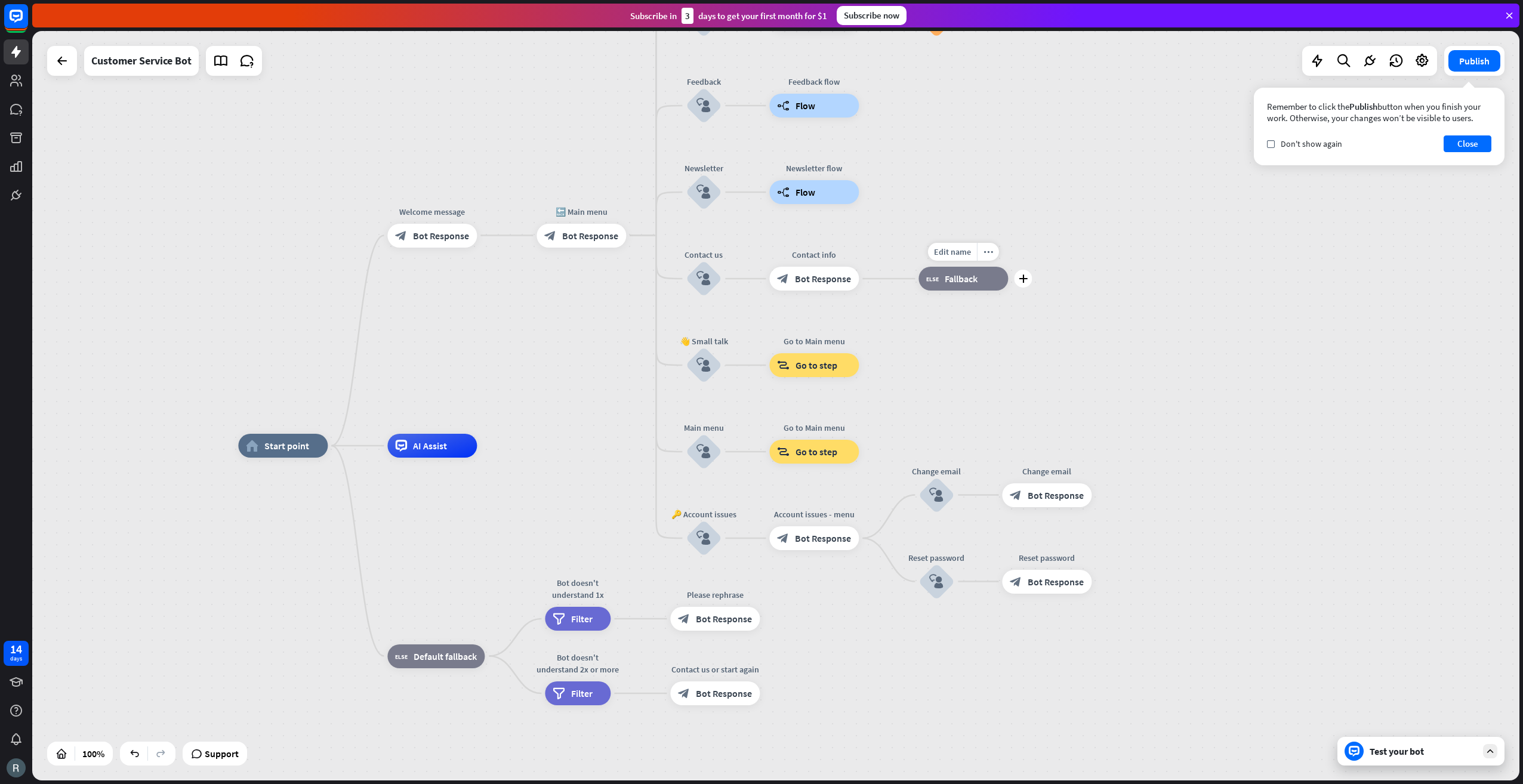
click at [958, 276] on span "Fallback" at bounding box center [961, 279] width 33 height 12
click at [1466, 146] on button "Close" at bounding box center [1468, 144] width 48 height 17
click at [1023, 280] on icon "plus" at bounding box center [1023, 278] width 9 height 8
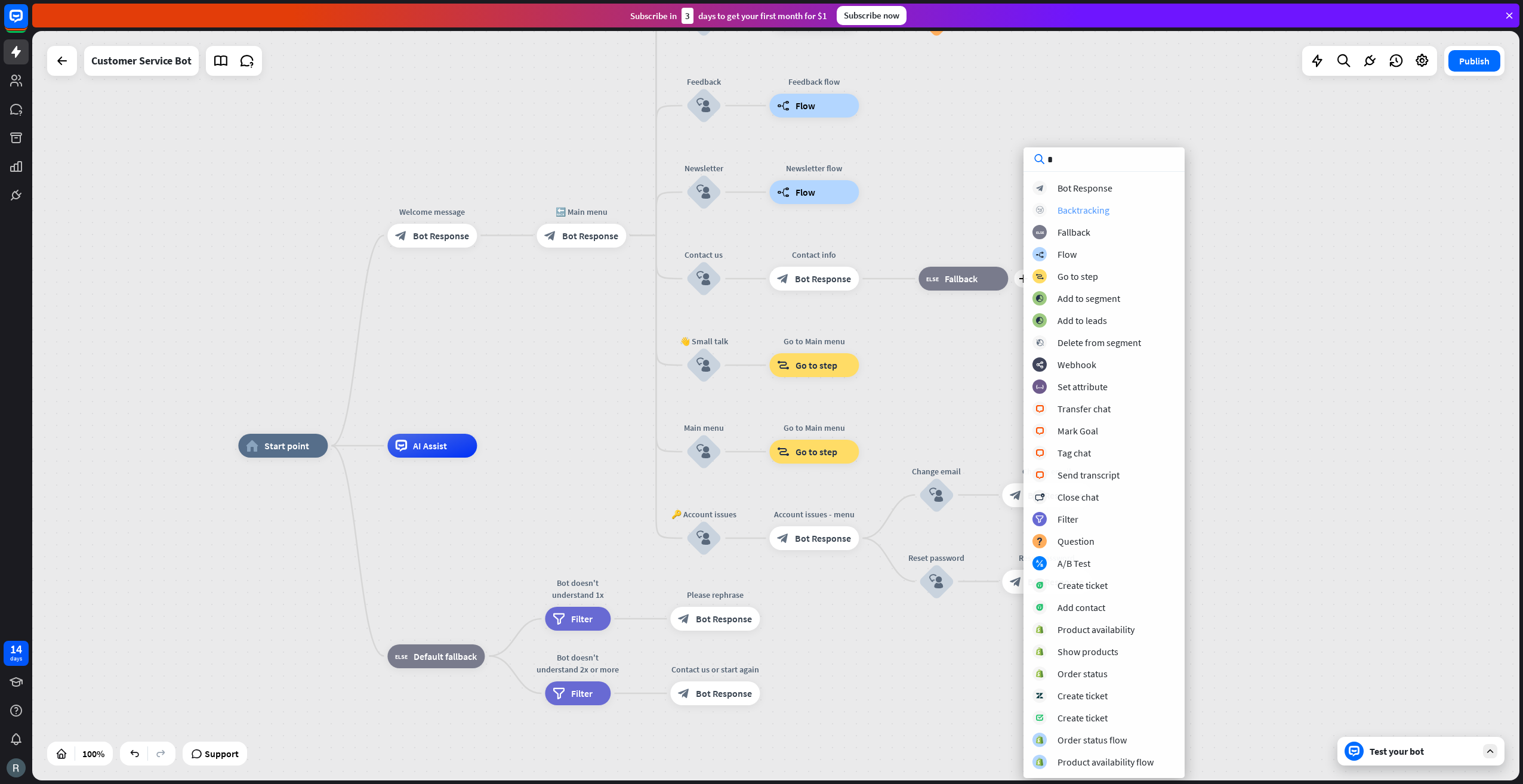
type input "**"
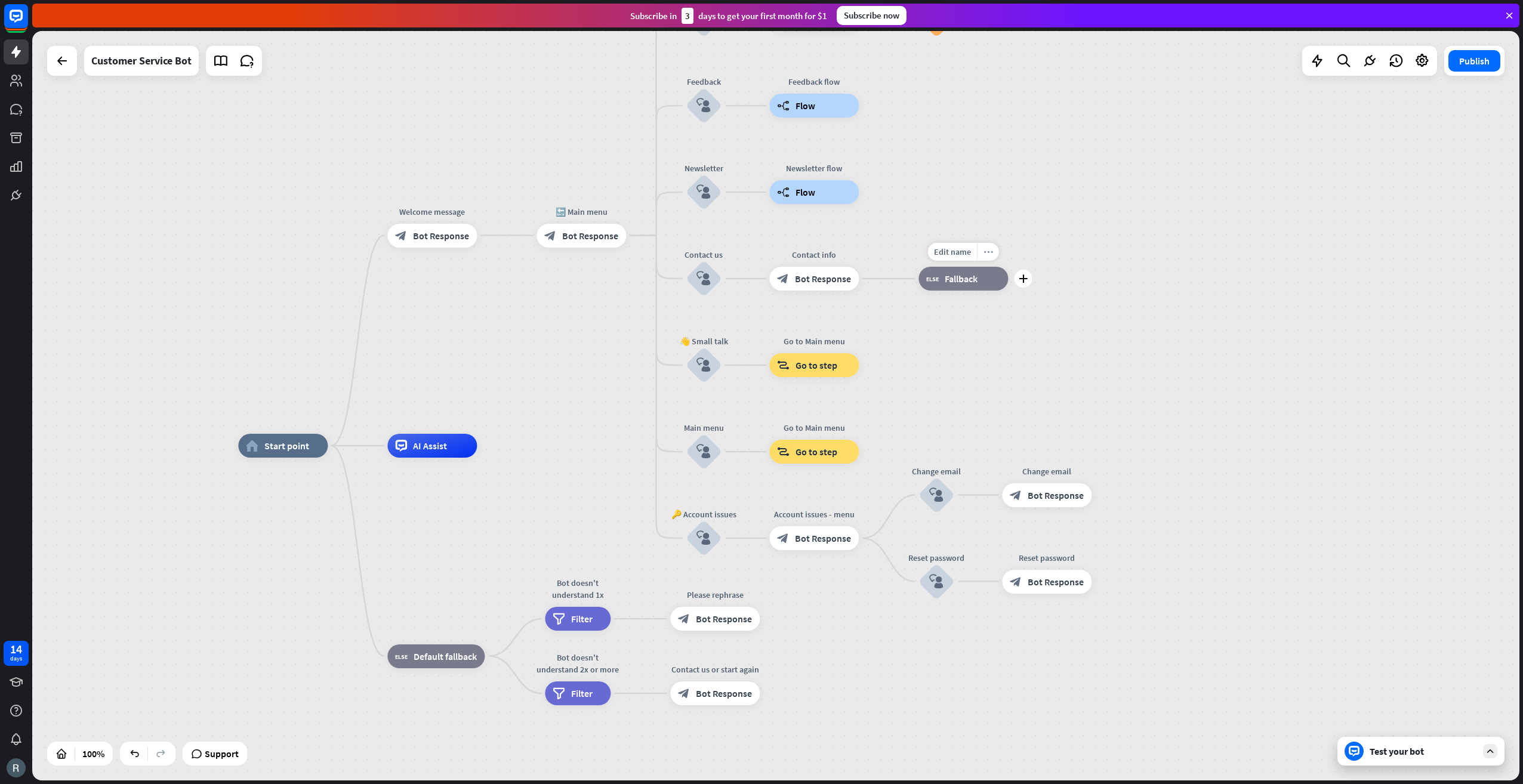
click at [989, 255] on icon "more_horiz" at bounding box center [988, 252] width 9 height 9
click at [1024, 340] on span "Delete single block" at bounding box center [1049, 340] width 70 height 11
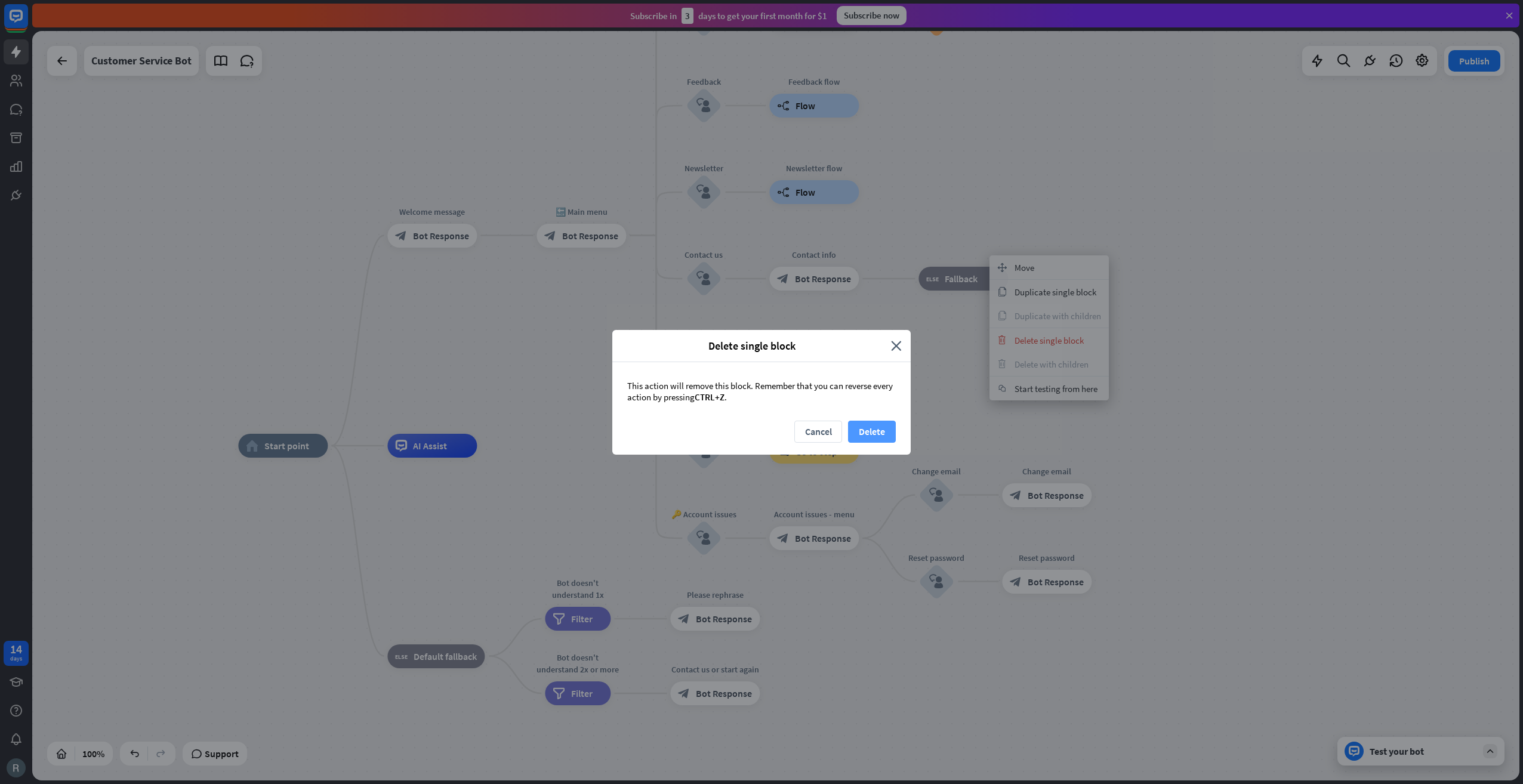
click at [895, 423] on button "Delete" at bounding box center [872, 432] width 48 height 22
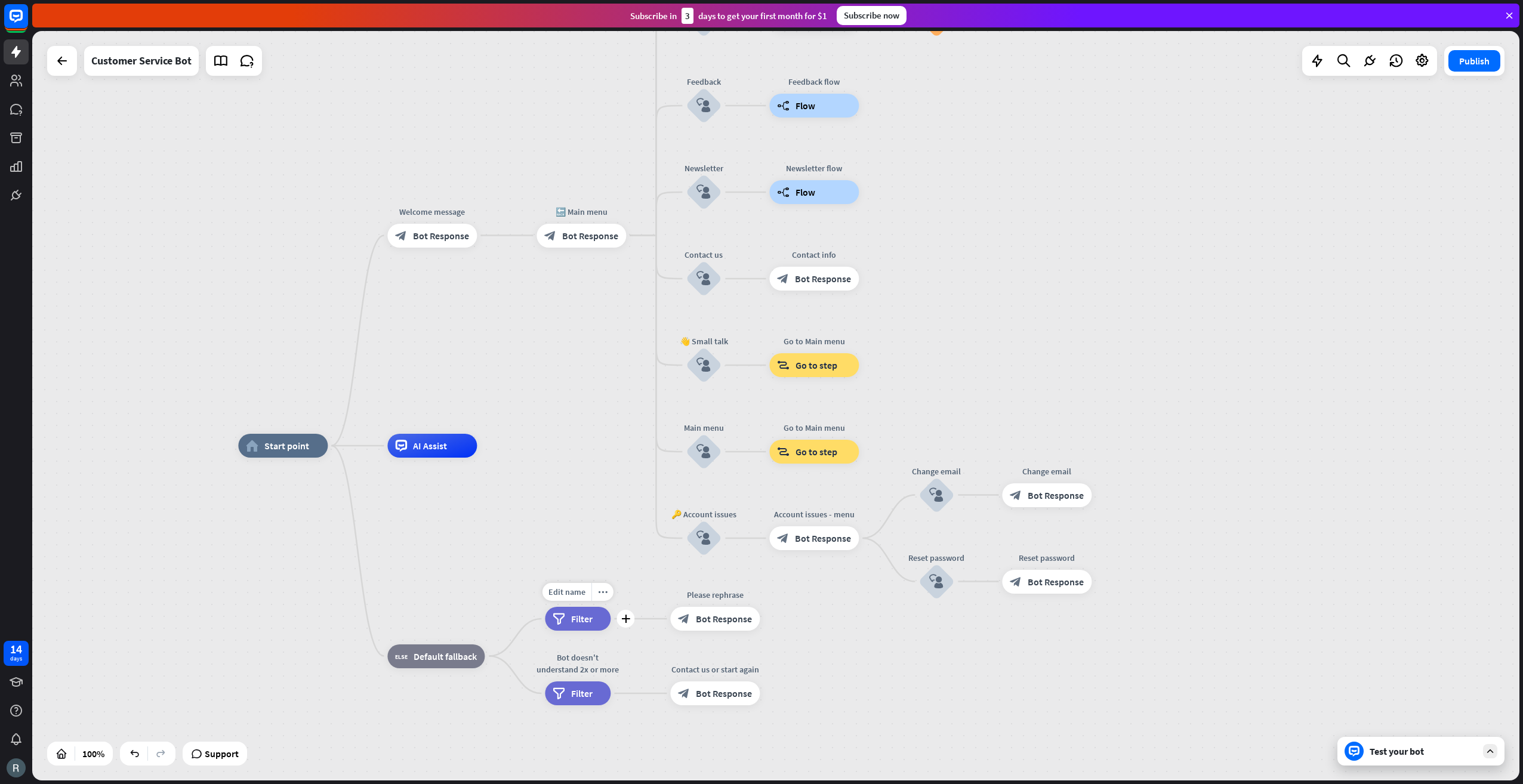
click at [584, 622] on span "Filter" at bounding box center [582, 619] width 22 height 12
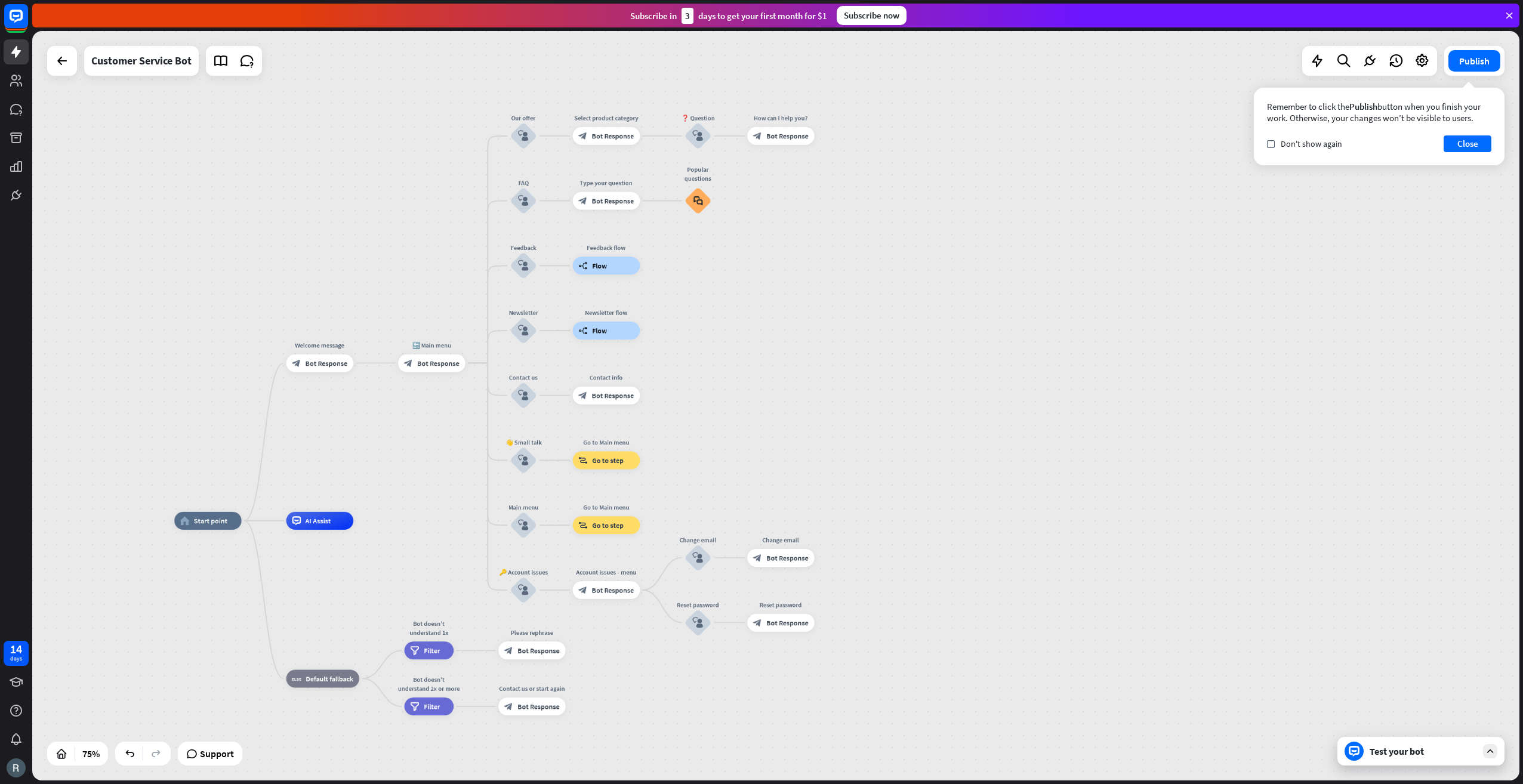
drag, startPoint x: 529, startPoint y: 157, endPoint x: 492, endPoint y: 321, distance: 168.1
click at [438, 408] on div "home_2 Start point Welcome message block_bot_response Bot Response 🔙 Main menu …" at bounding box center [776, 406] width 1487 height 750
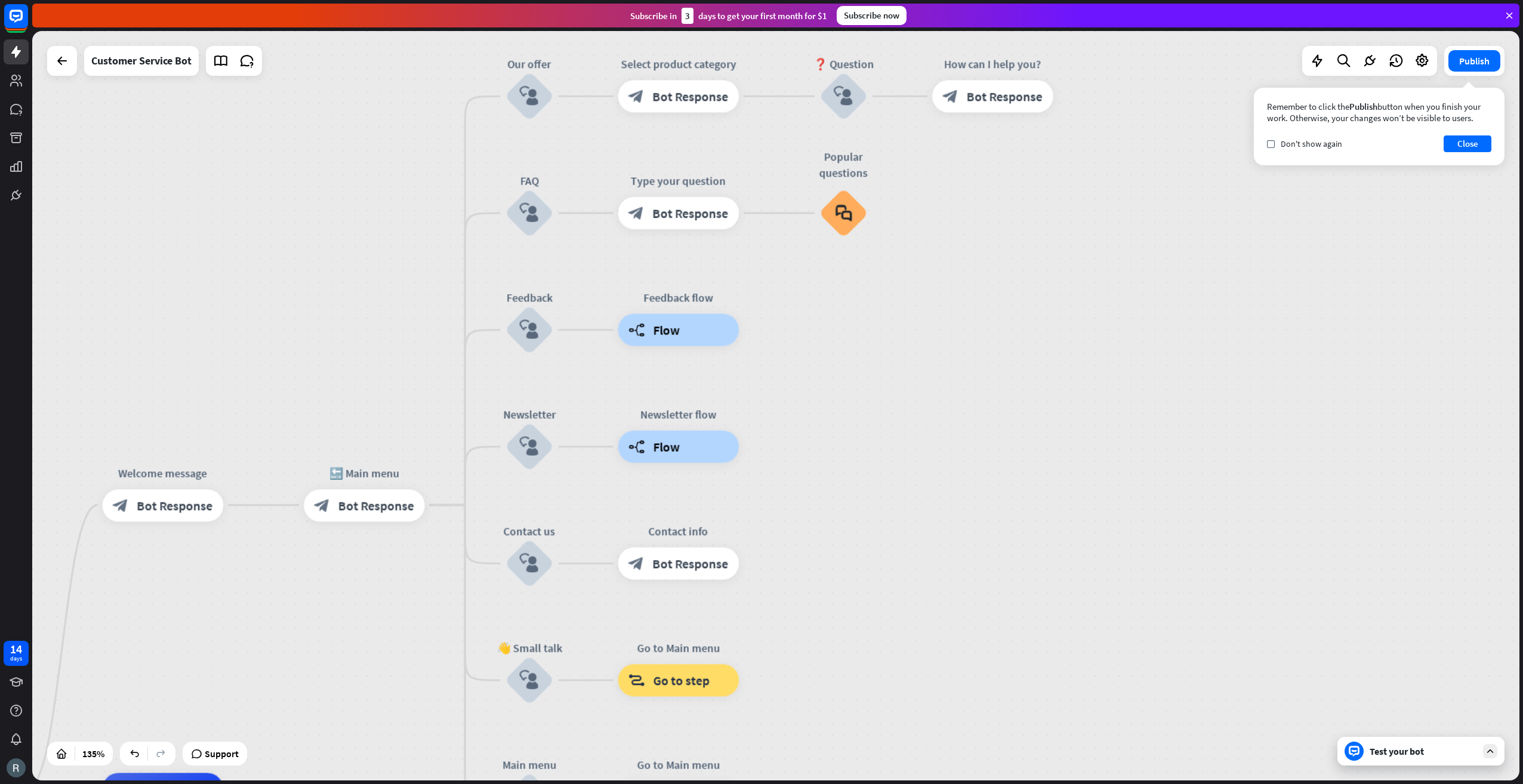
drag, startPoint x: 875, startPoint y: 567, endPoint x: 875, endPoint y: 630, distance: 63.0
click at [875, 631] on div "home_2 Start point Welcome message block_bot_response Bot Response 🔙 Main menu …" at bounding box center [776, 406] width 1487 height 750
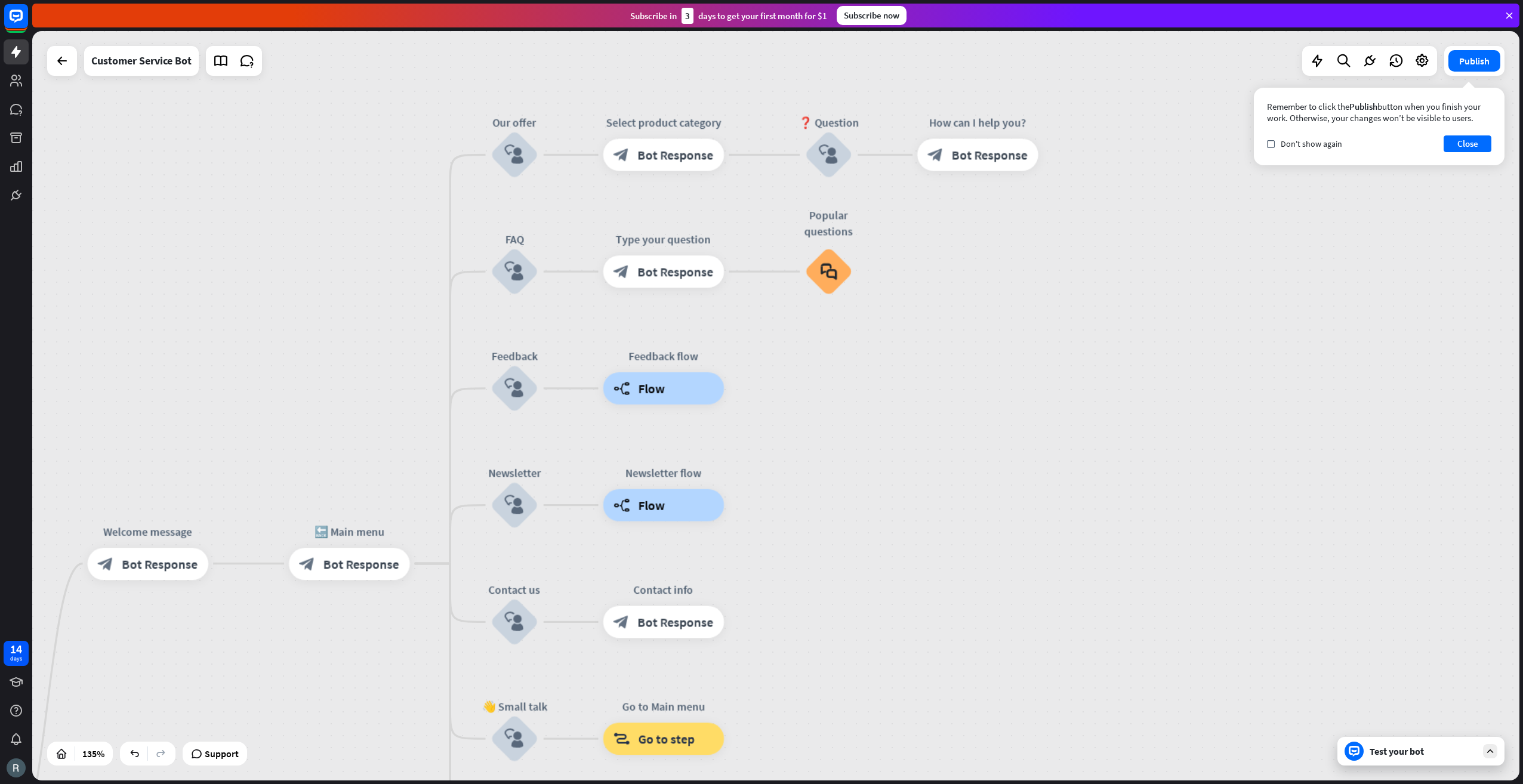
drag, startPoint x: 823, startPoint y: 380, endPoint x: 807, endPoint y: 434, distance: 56.3
click at [807, 434] on div "home_2 Start point Welcome message block_bot_response Bot Response 🔙 Main menu …" at bounding box center [776, 406] width 1487 height 750
click at [519, 151] on icon "block_user_input" at bounding box center [515, 155] width 19 height 19
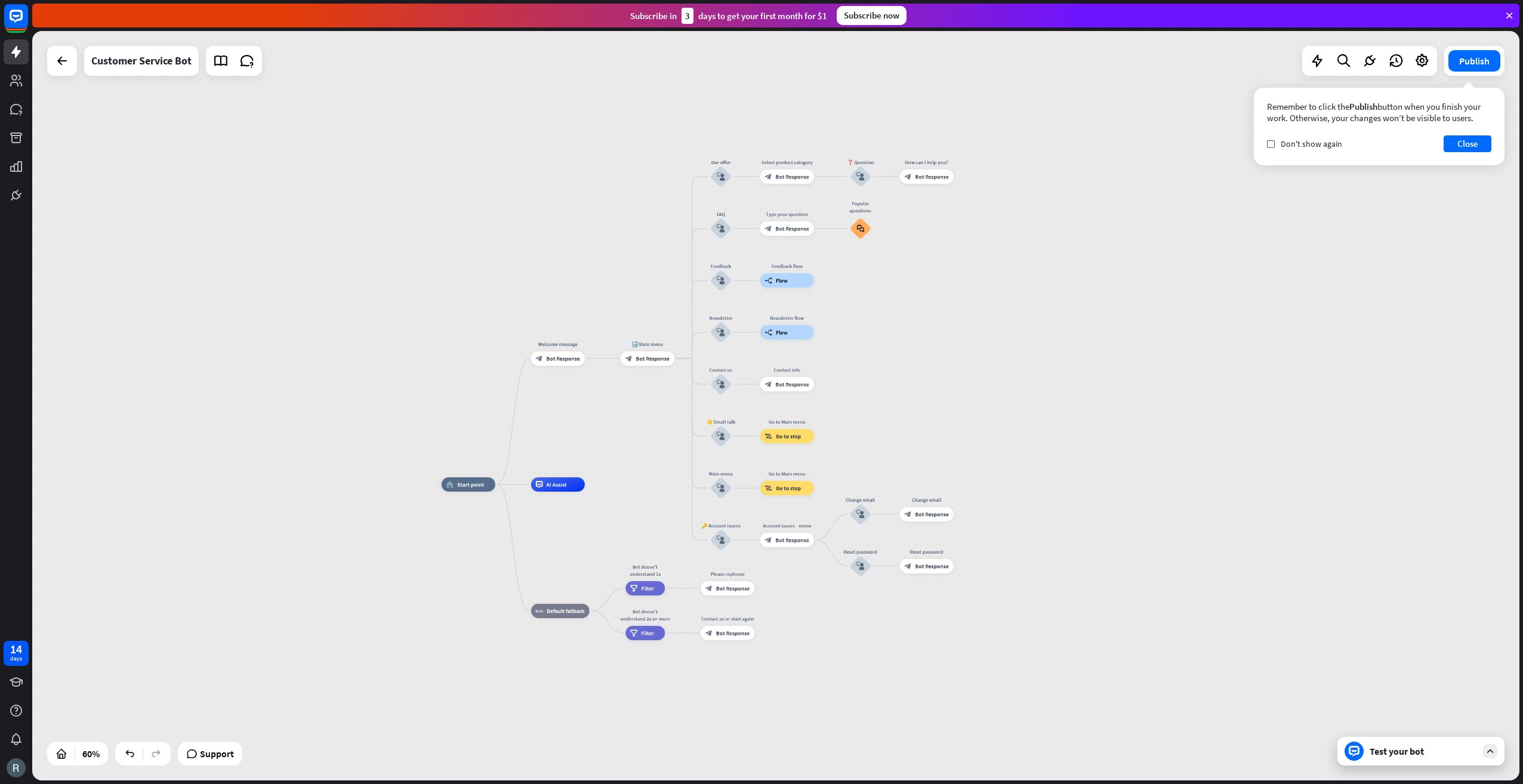
drag, startPoint x: 1078, startPoint y: 630, endPoint x: 511, endPoint y: 105, distance: 772.7
click at [1007, 371] on div "home_2 Start point Welcome message block_bot_response Bot Response 🔙 Main menu …" at bounding box center [776, 406] width 1487 height 750
click at [57, 59] on icon at bounding box center [61, 61] width 14 height 14
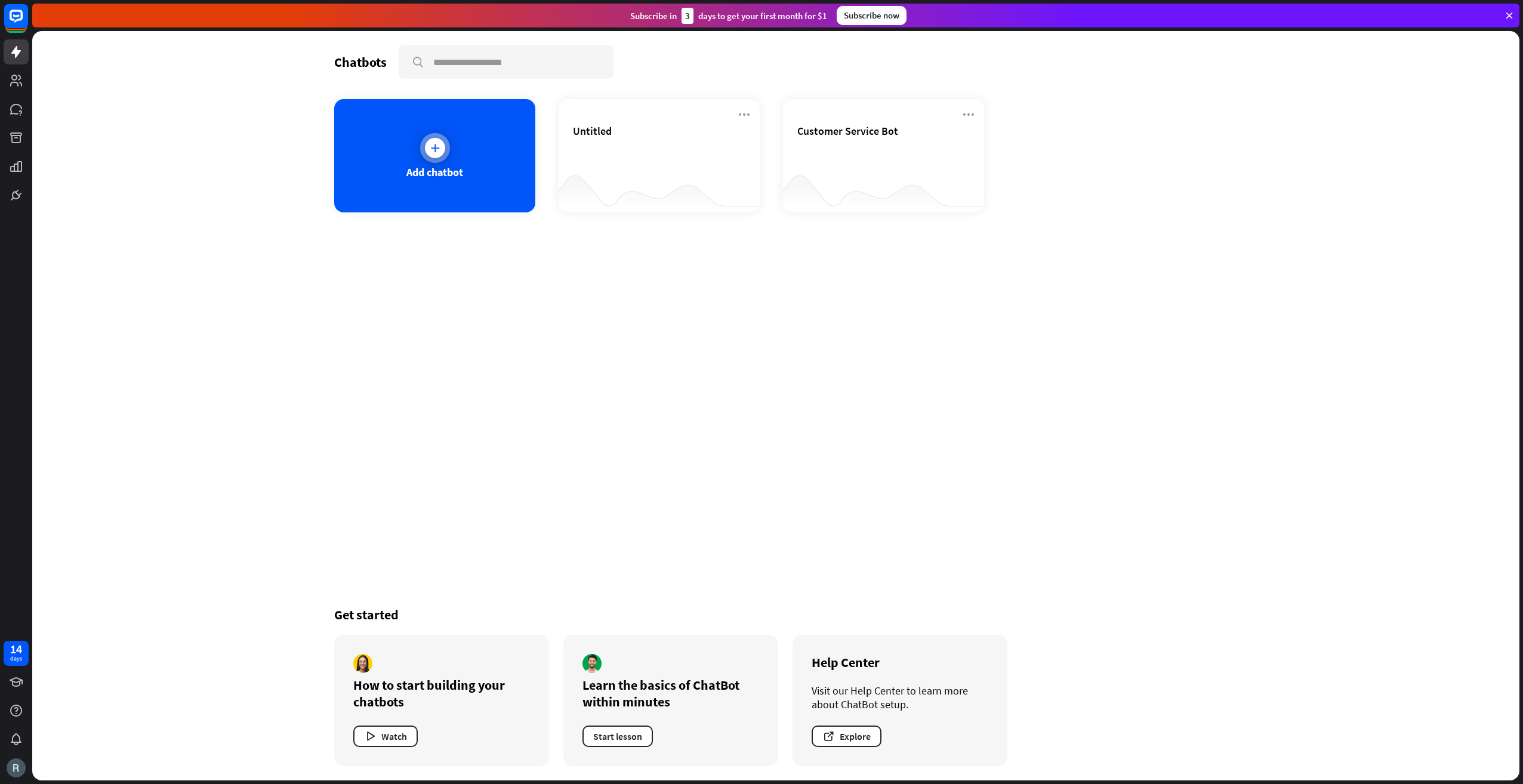
click at [454, 161] on div "Add chatbot" at bounding box center [435, 156] width 201 height 113
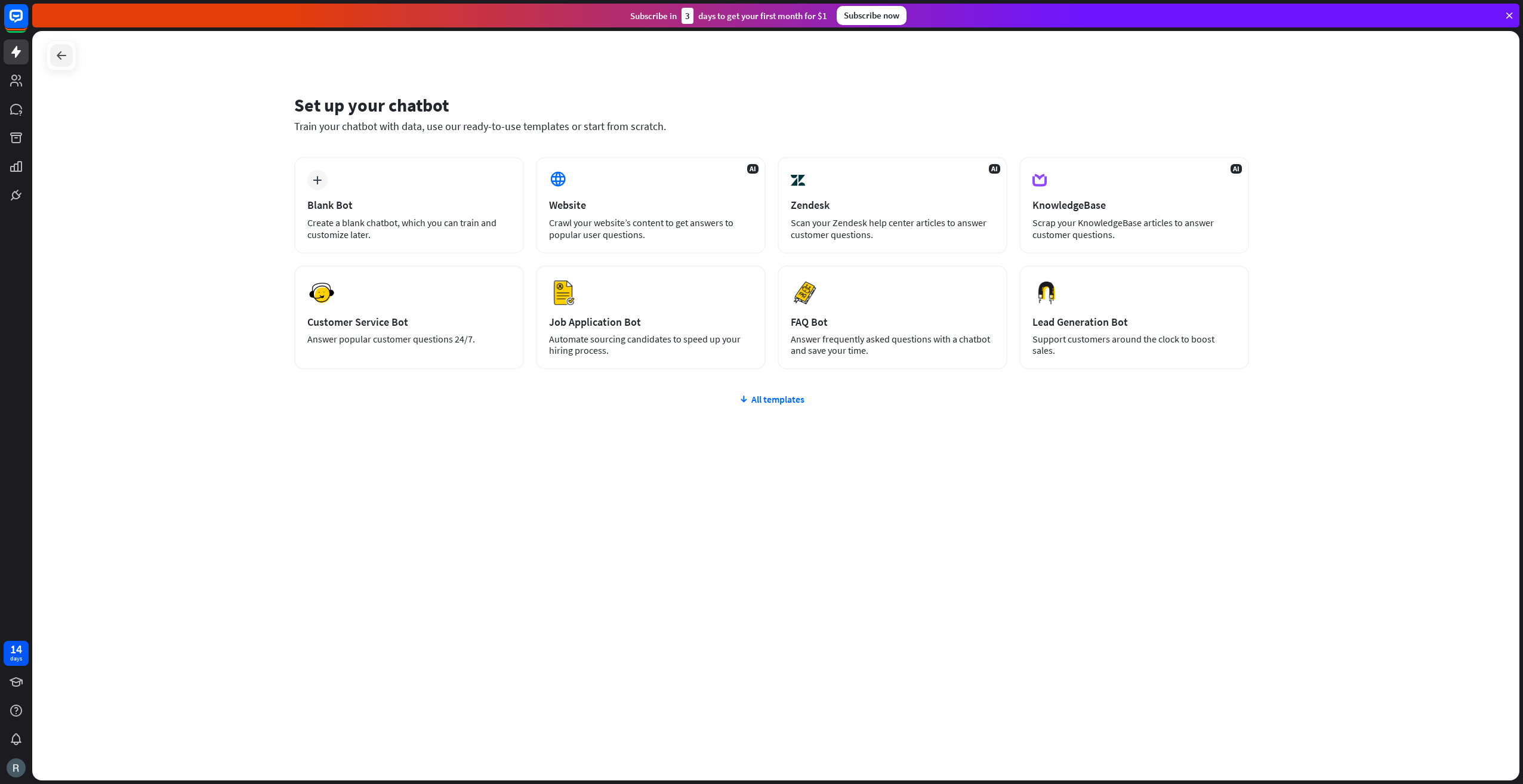
click at [54, 54] on icon at bounding box center [61, 55] width 14 height 14
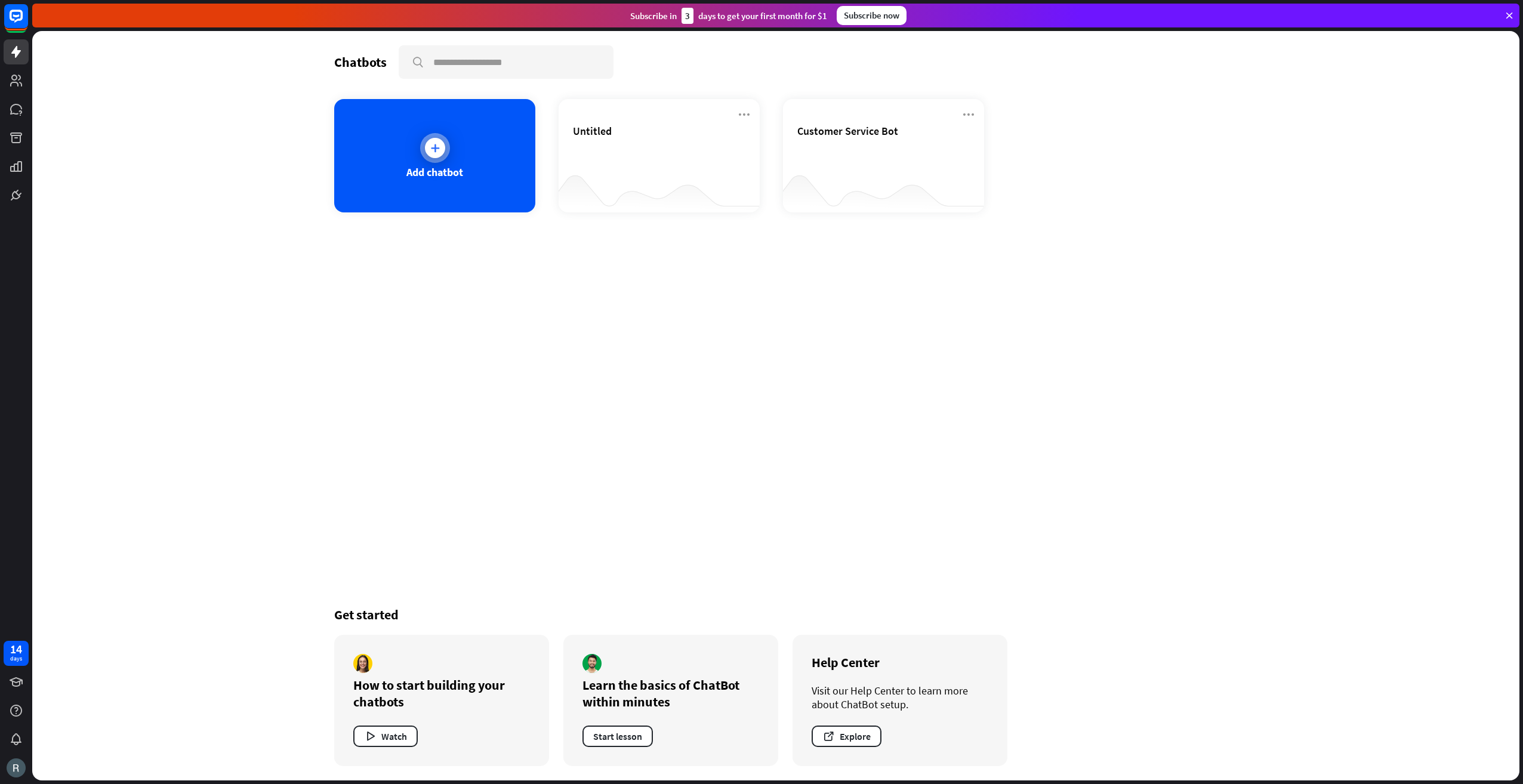
click at [410, 177] on div "Add chatbot" at bounding box center [435, 172] width 57 height 14
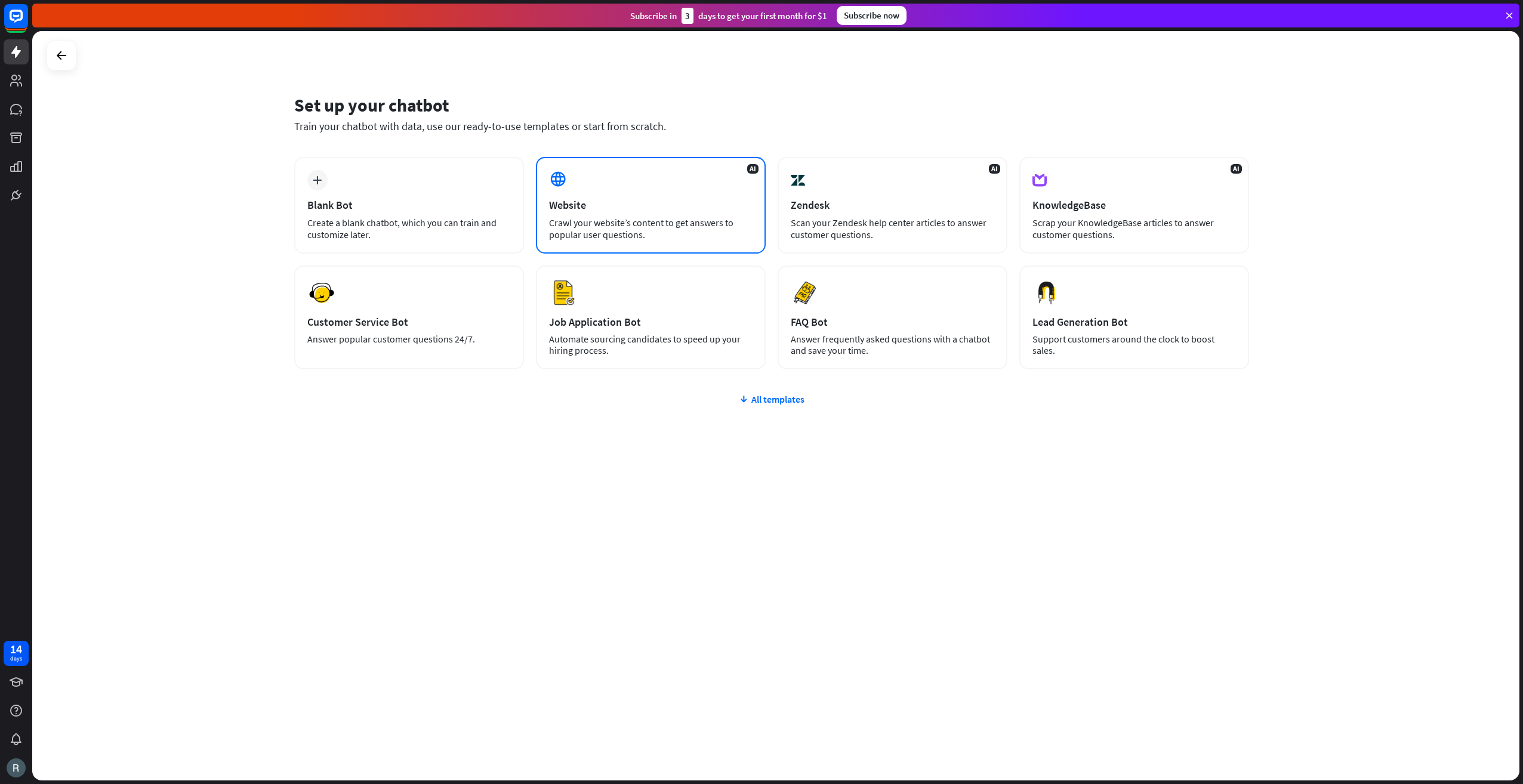
click at [668, 213] on div "AI Website Crawl your website’s content to get answers to popular user question…" at bounding box center [651, 205] width 230 height 97
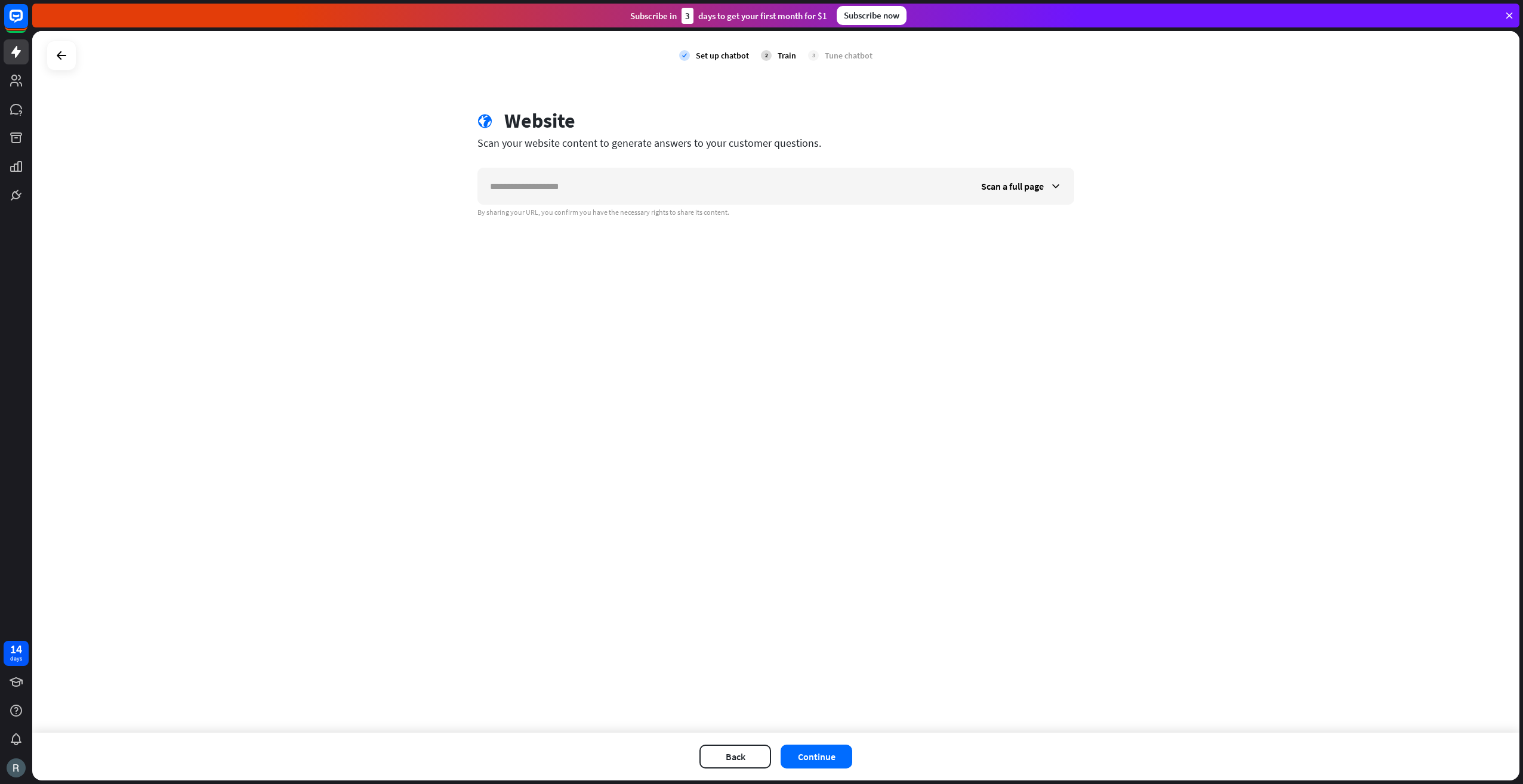
click at [74, 57] on div at bounding box center [61, 55] width 30 height 30
click at [56, 56] on icon at bounding box center [61, 55] width 14 height 14
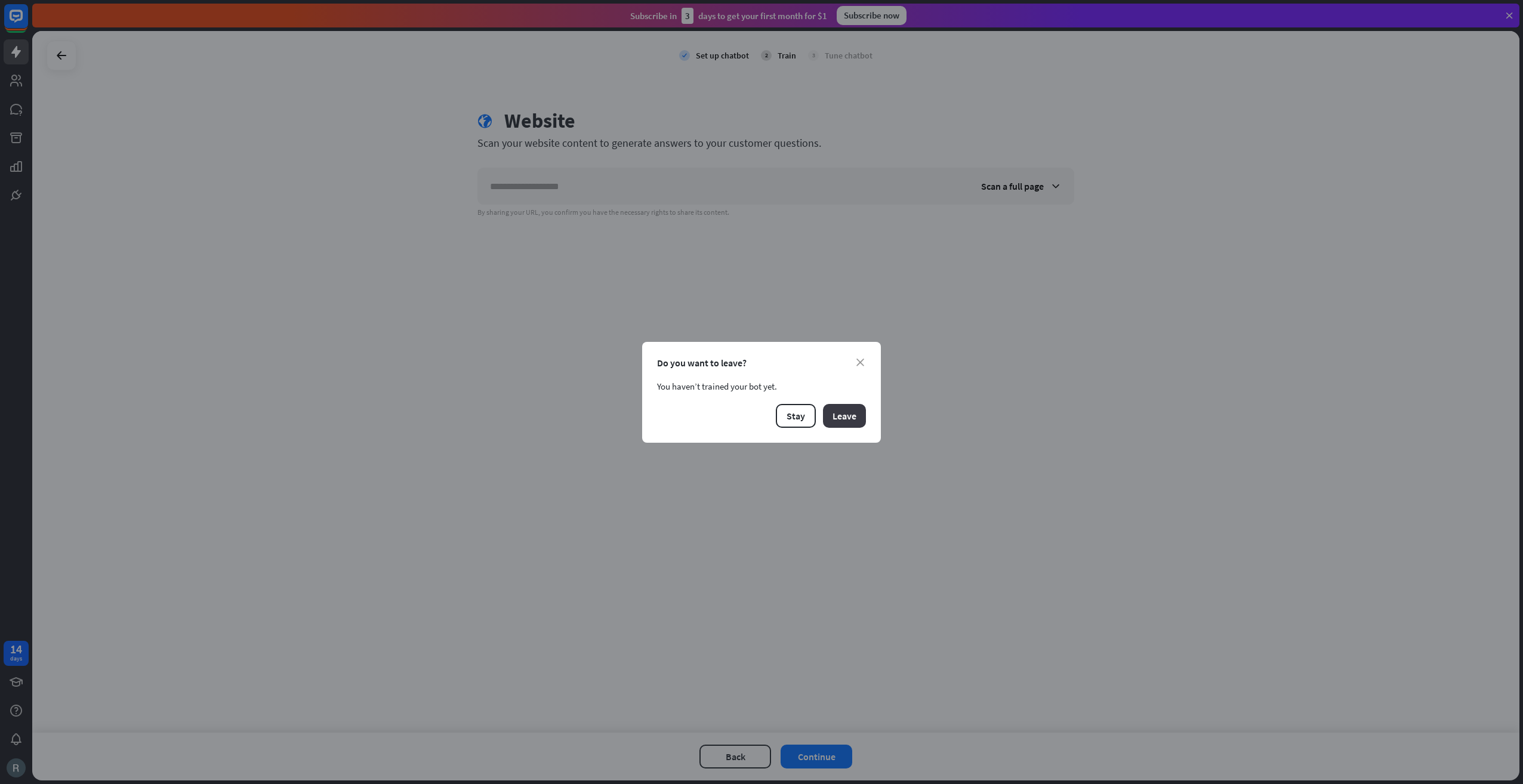
click at [861, 413] on button "Leave" at bounding box center [845, 415] width 43 height 24
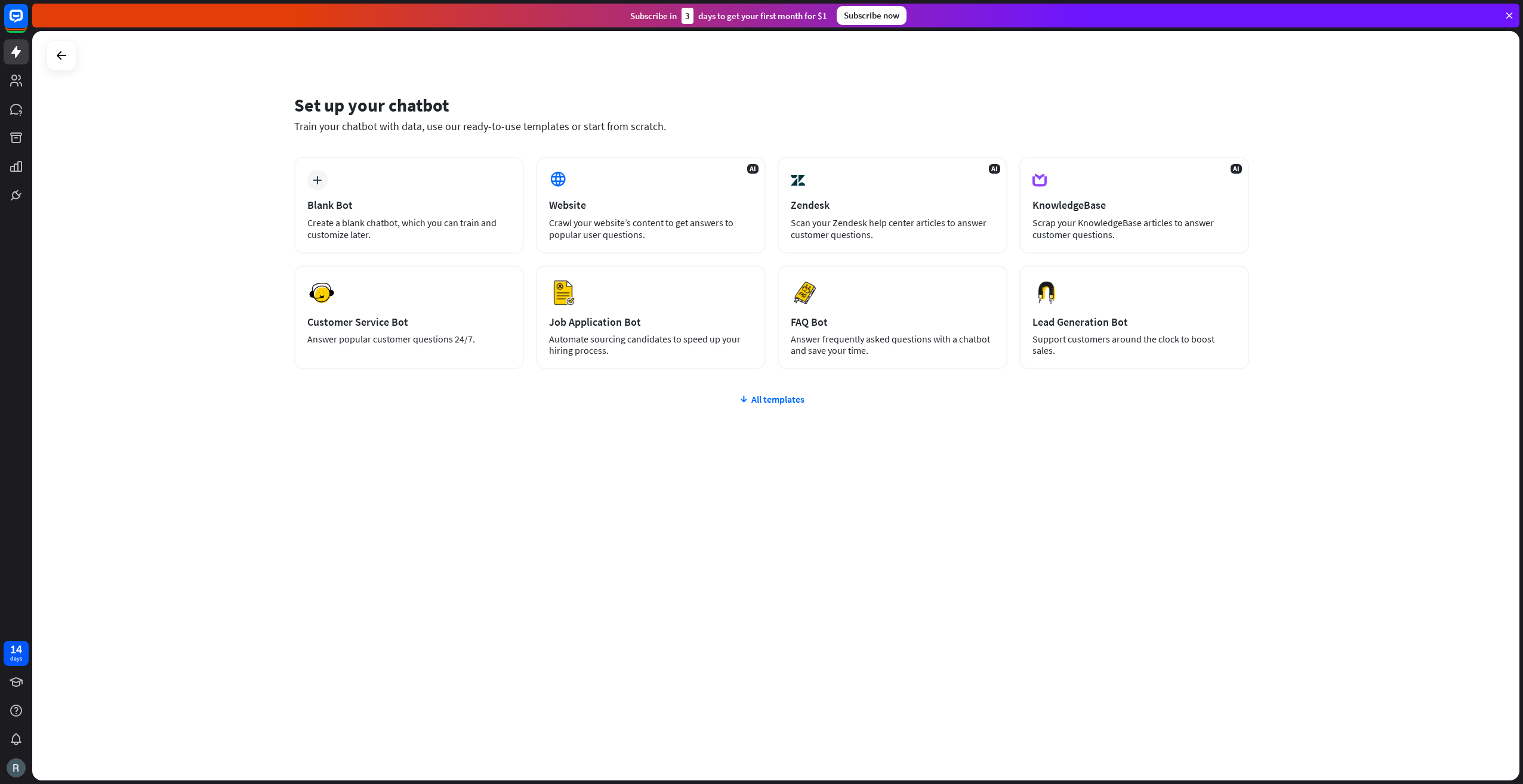
click at [794, 409] on div "plus Blank Bot Create a blank chatbot, which you can train and customize later.…" at bounding box center [772, 334] width 955 height 356
click at [788, 396] on div "All templates" at bounding box center [772, 399] width 955 height 12
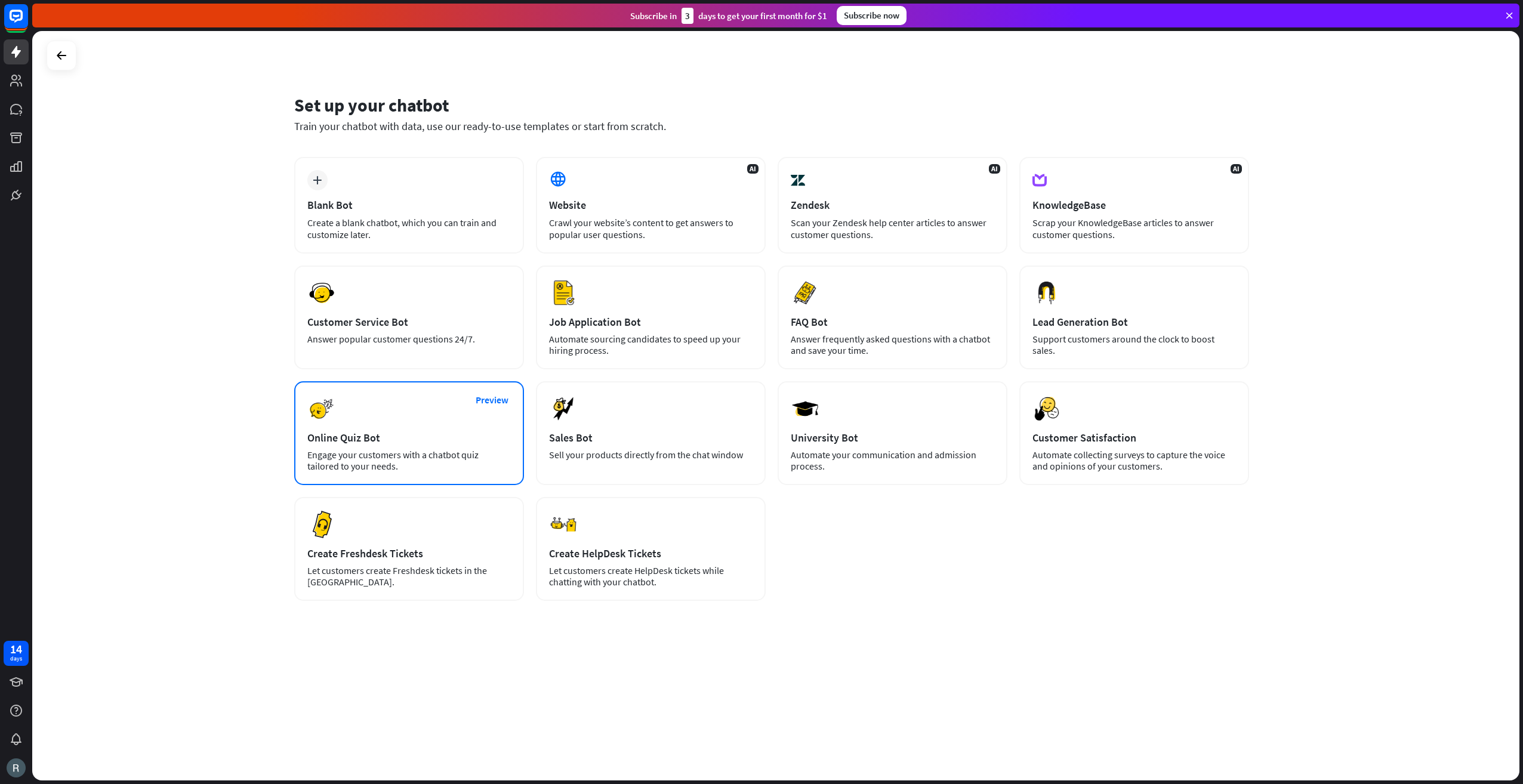
click at [421, 442] on div "Online Quiz Bot" at bounding box center [409, 438] width 203 height 14
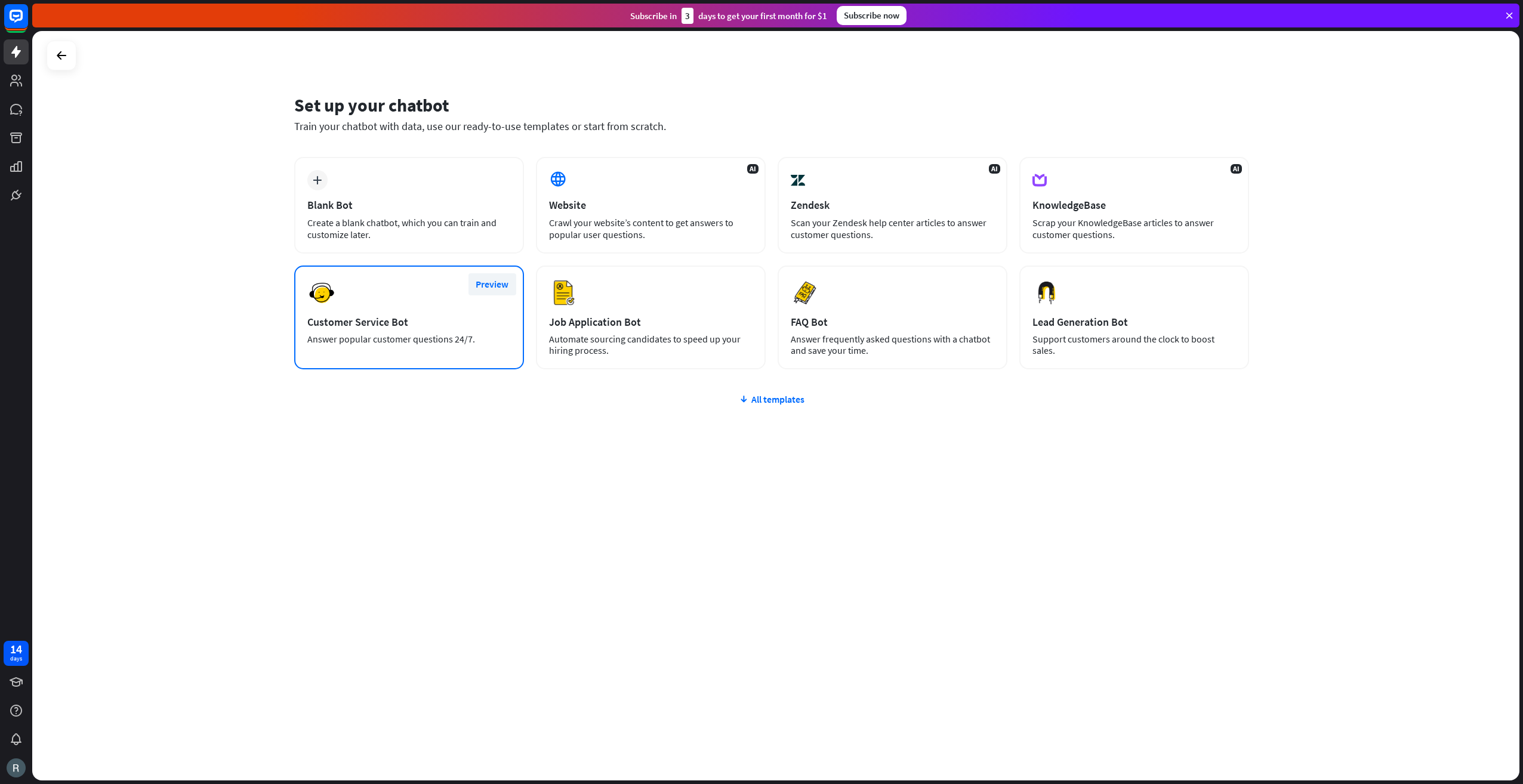
click at [501, 283] on button "Preview" at bounding box center [492, 284] width 48 height 22
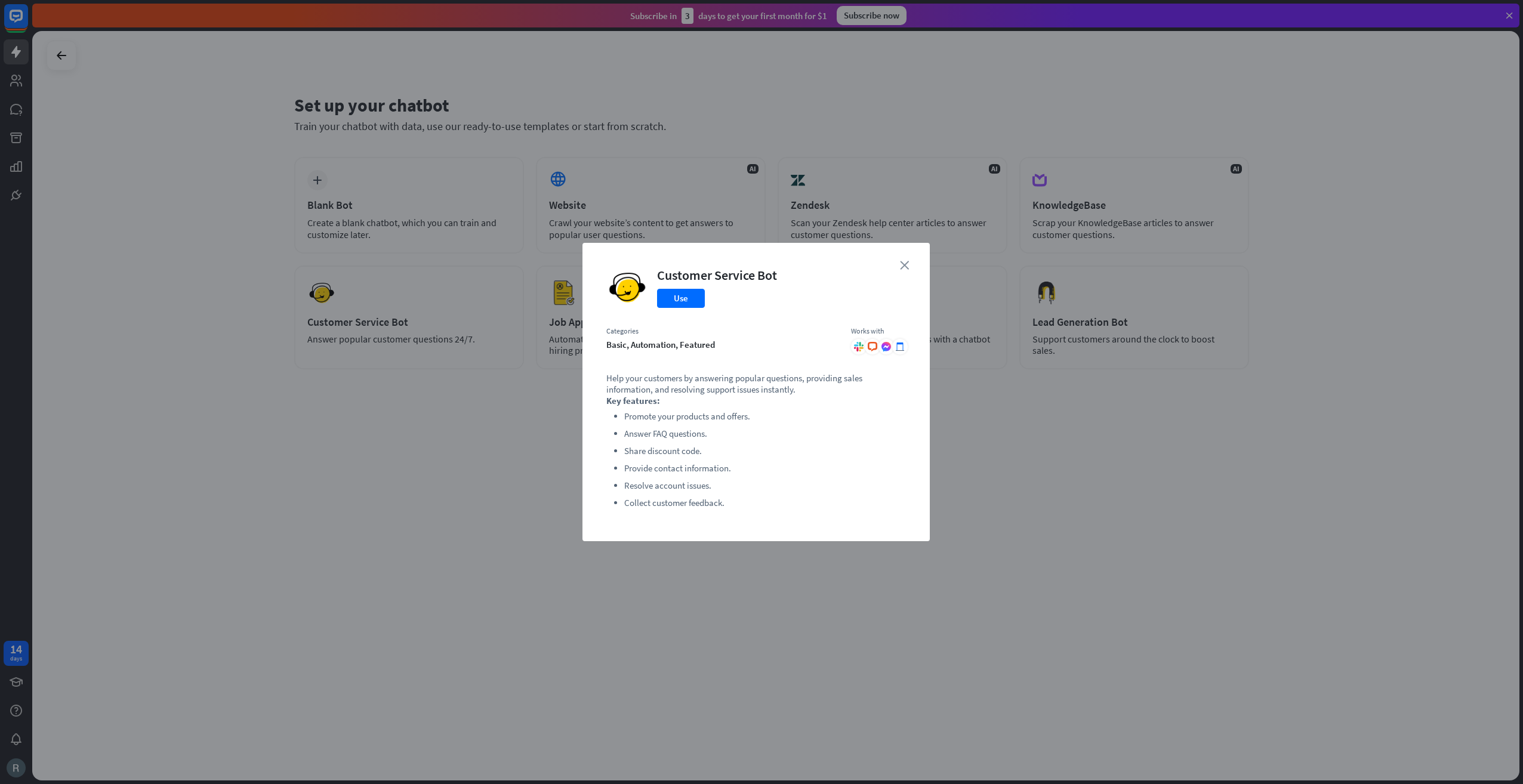
click at [906, 261] on icon "close" at bounding box center [904, 265] width 9 height 9
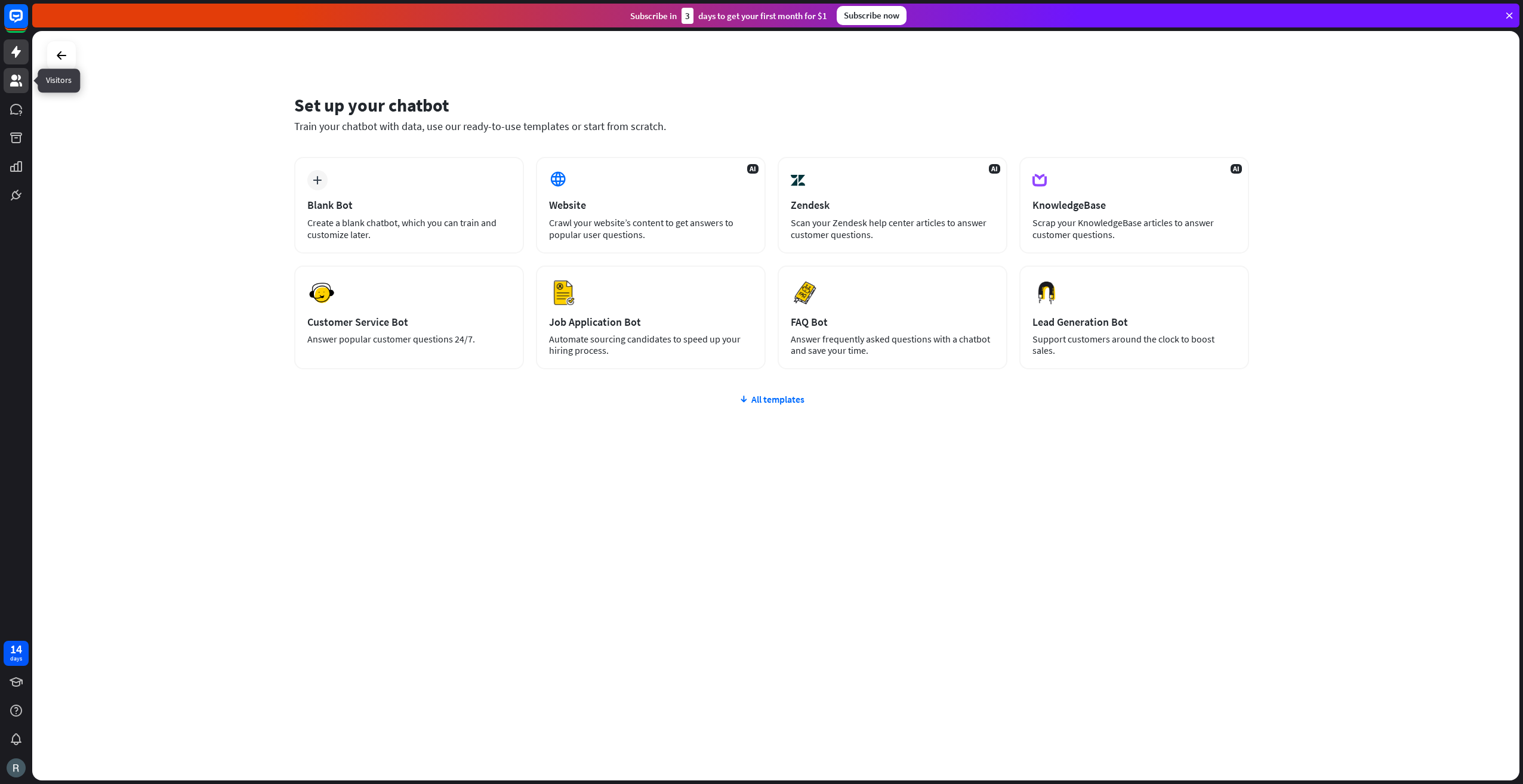
click at [20, 82] on icon at bounding box center [16, 80] width 12 height 12
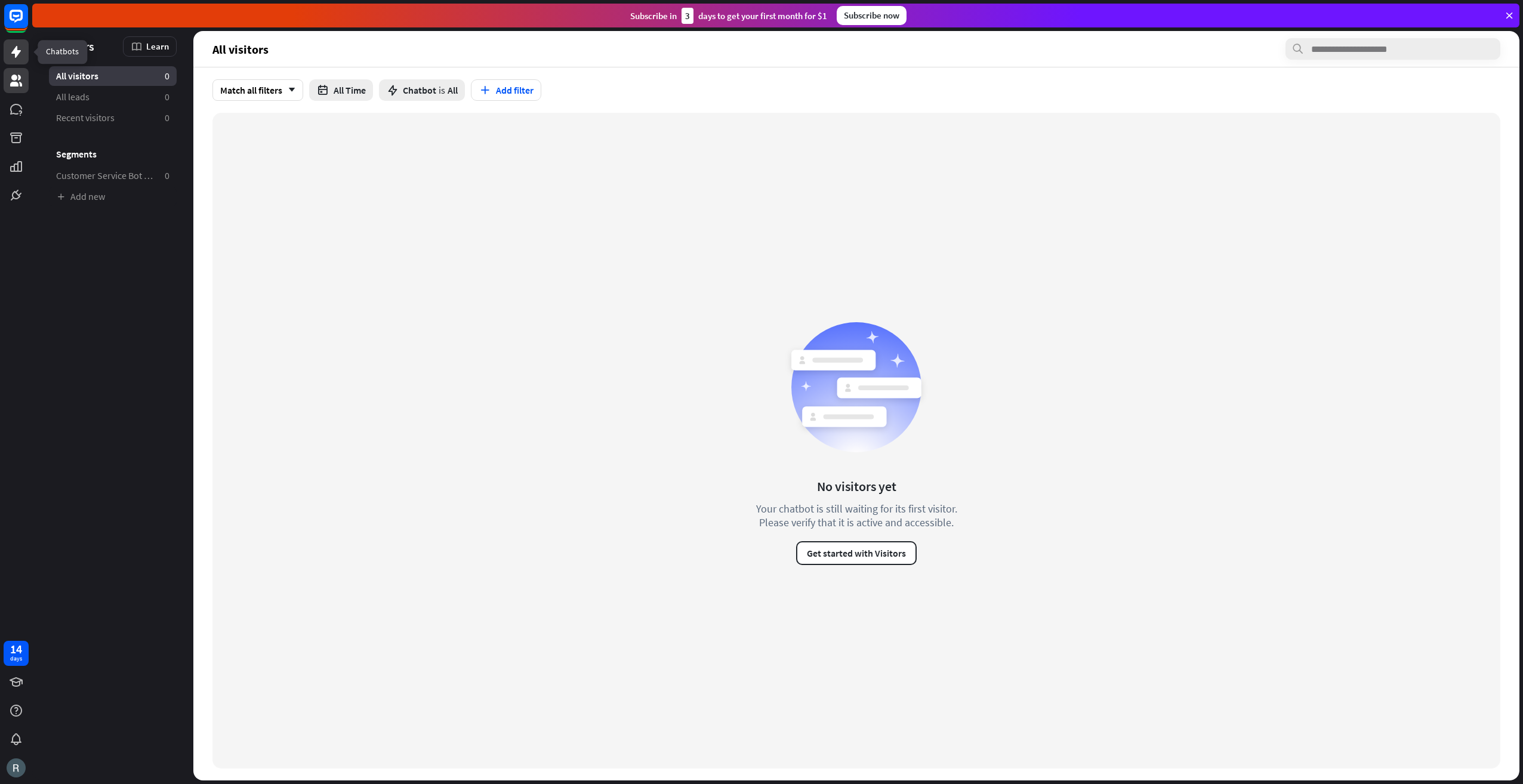
click at [17, 51] on icon at bounding box center [16, 52] width 9 height 12
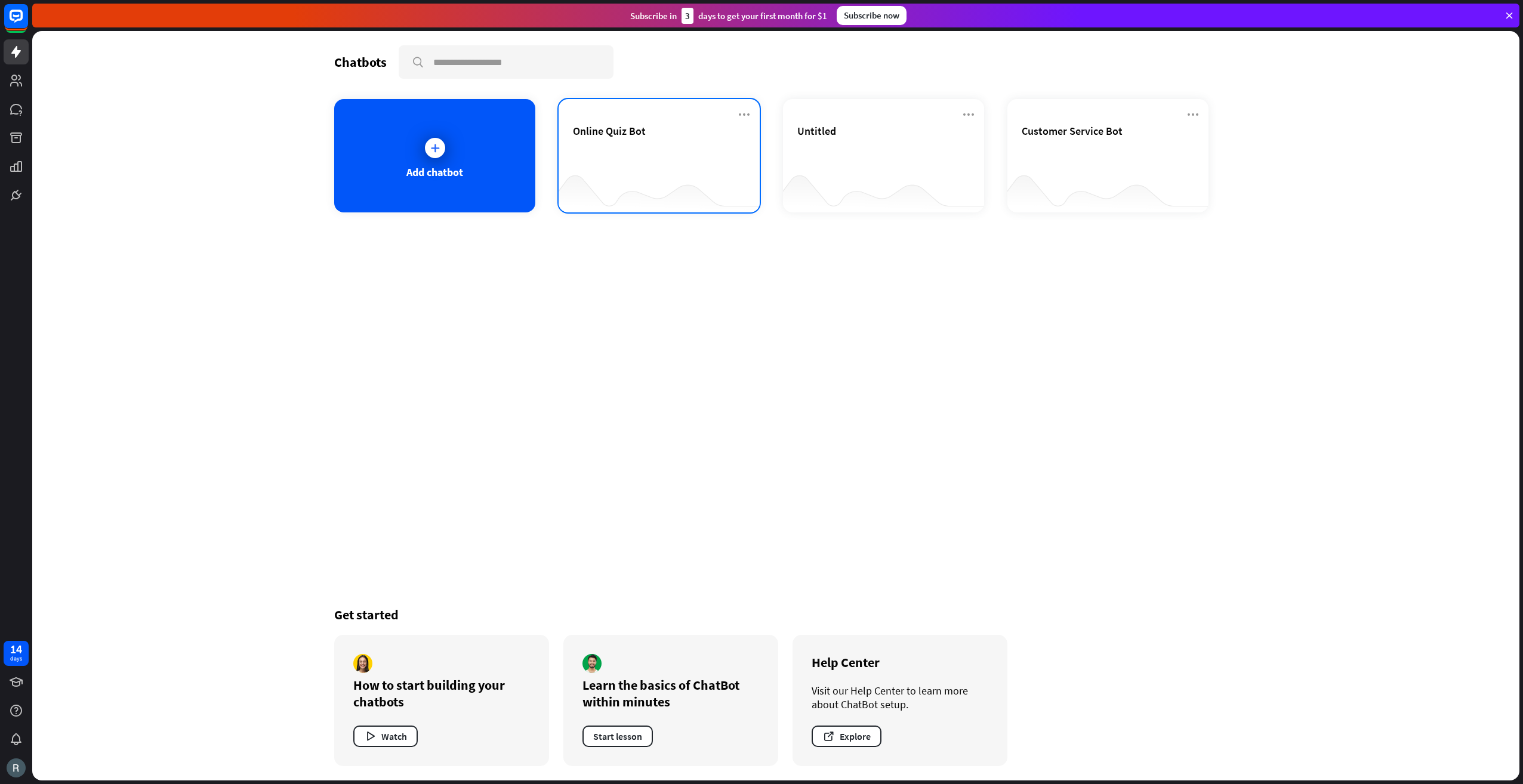
click at [688, 162] on div "Online Quiz Bot" at bounding box center [659, 145] width 172 height 42
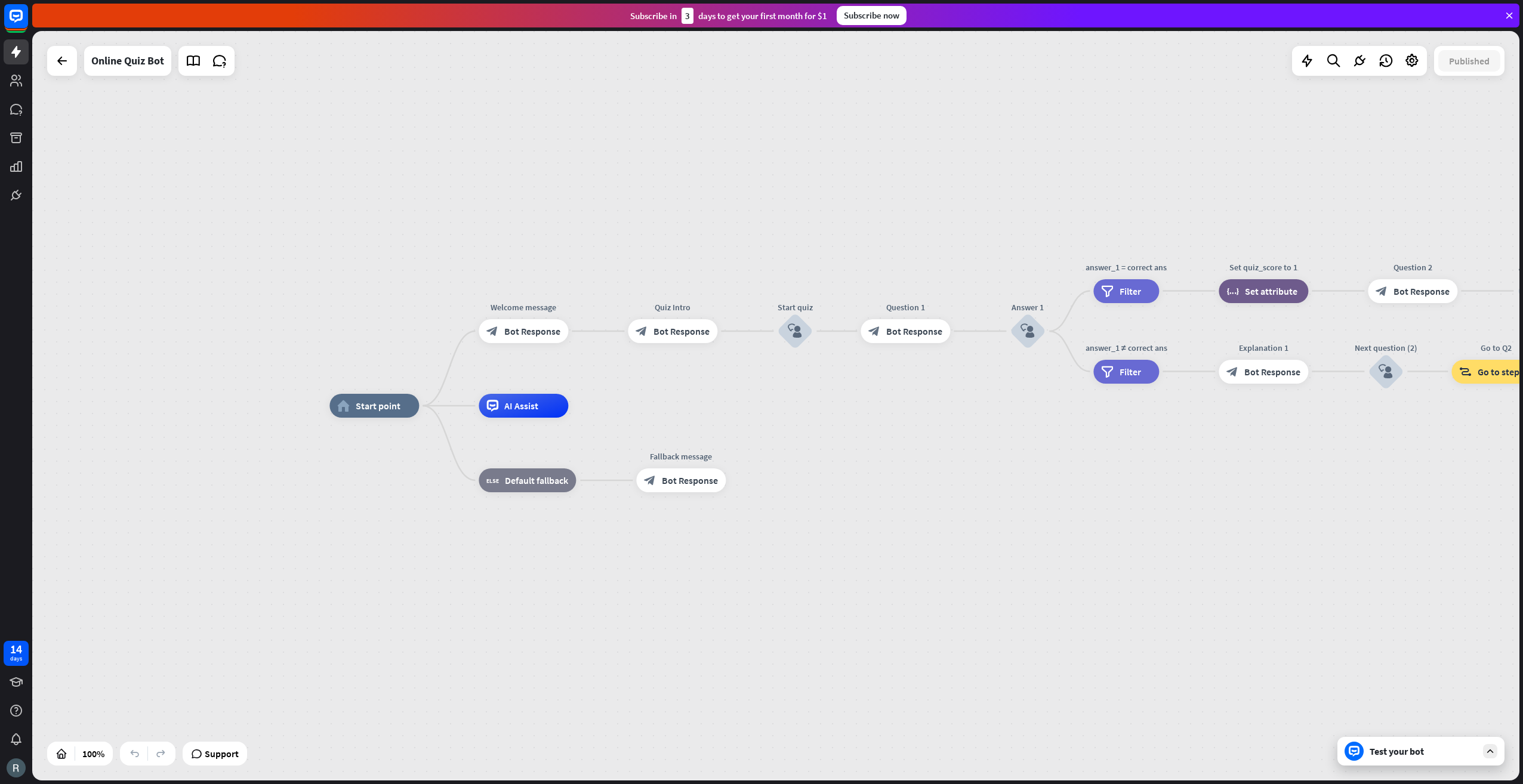
click at [1449, 751] on div "Test your bot" at bounding box center [1423, 752] width 107 height 12
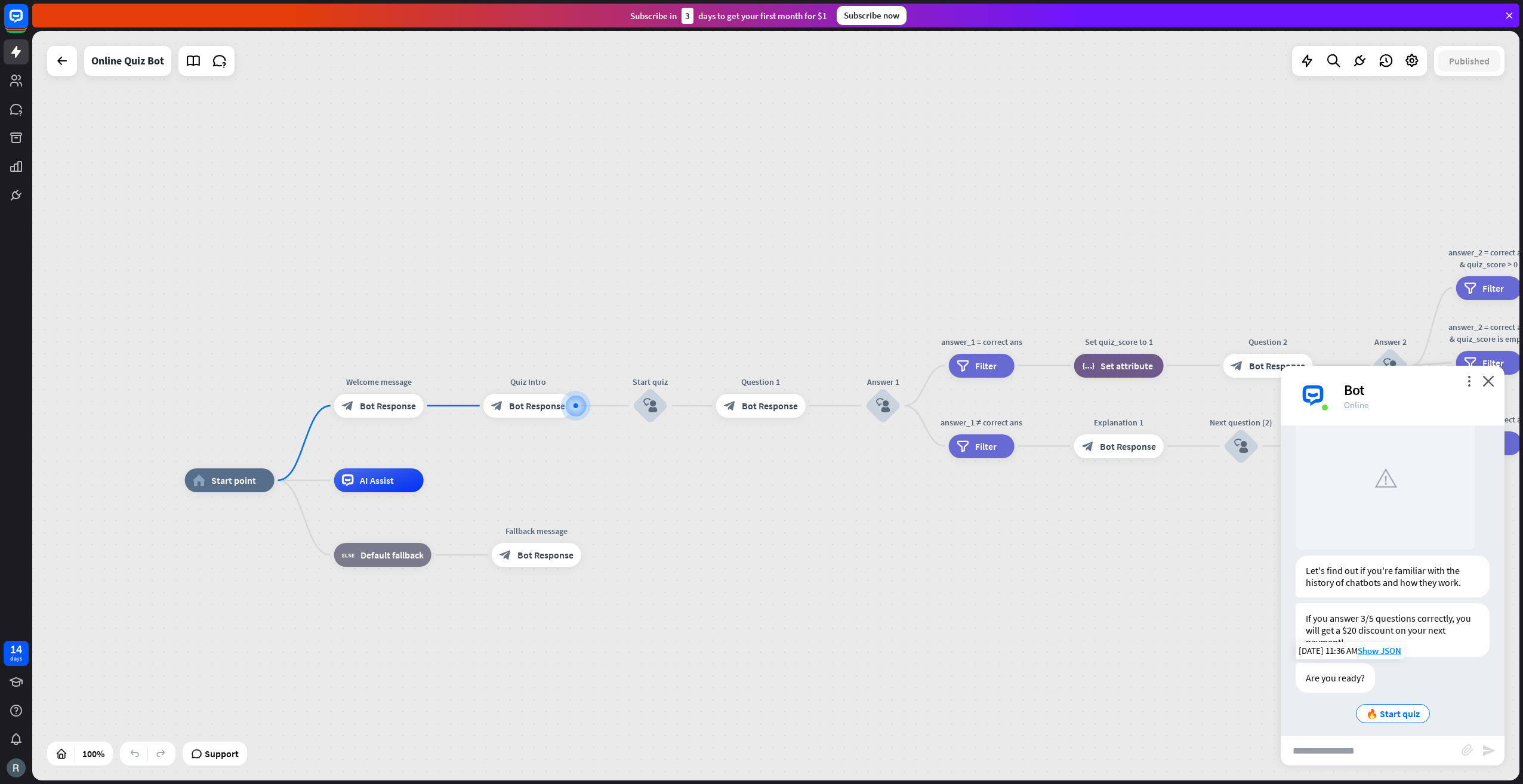
scroll to position [98, 0]
click at [540, 407] on span "Bot Response" at bounding box center [537, 406] width 56 height 12
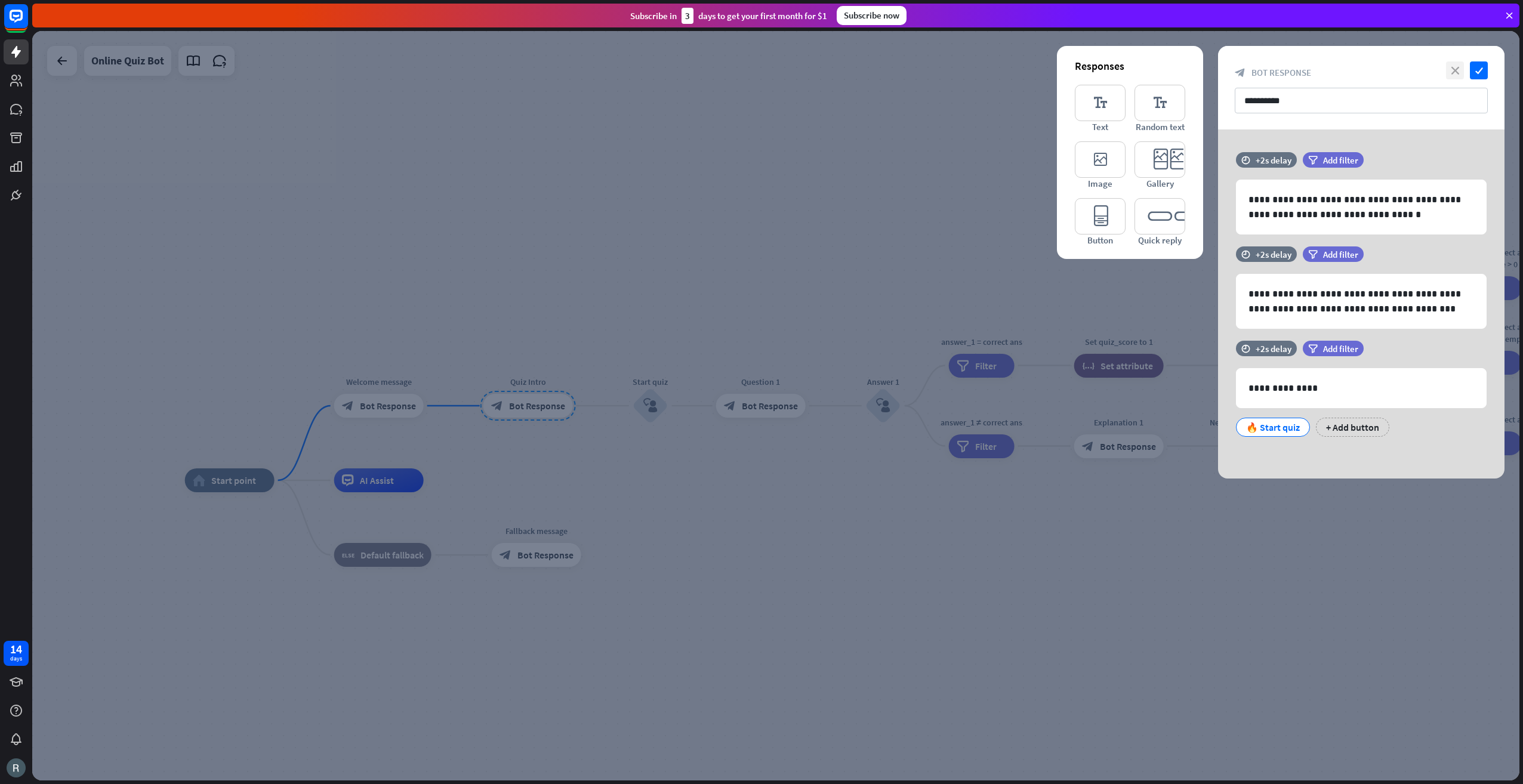
click at [1454, 71] on icon "close" at bounding box center [1455, 70] width 18 height 18
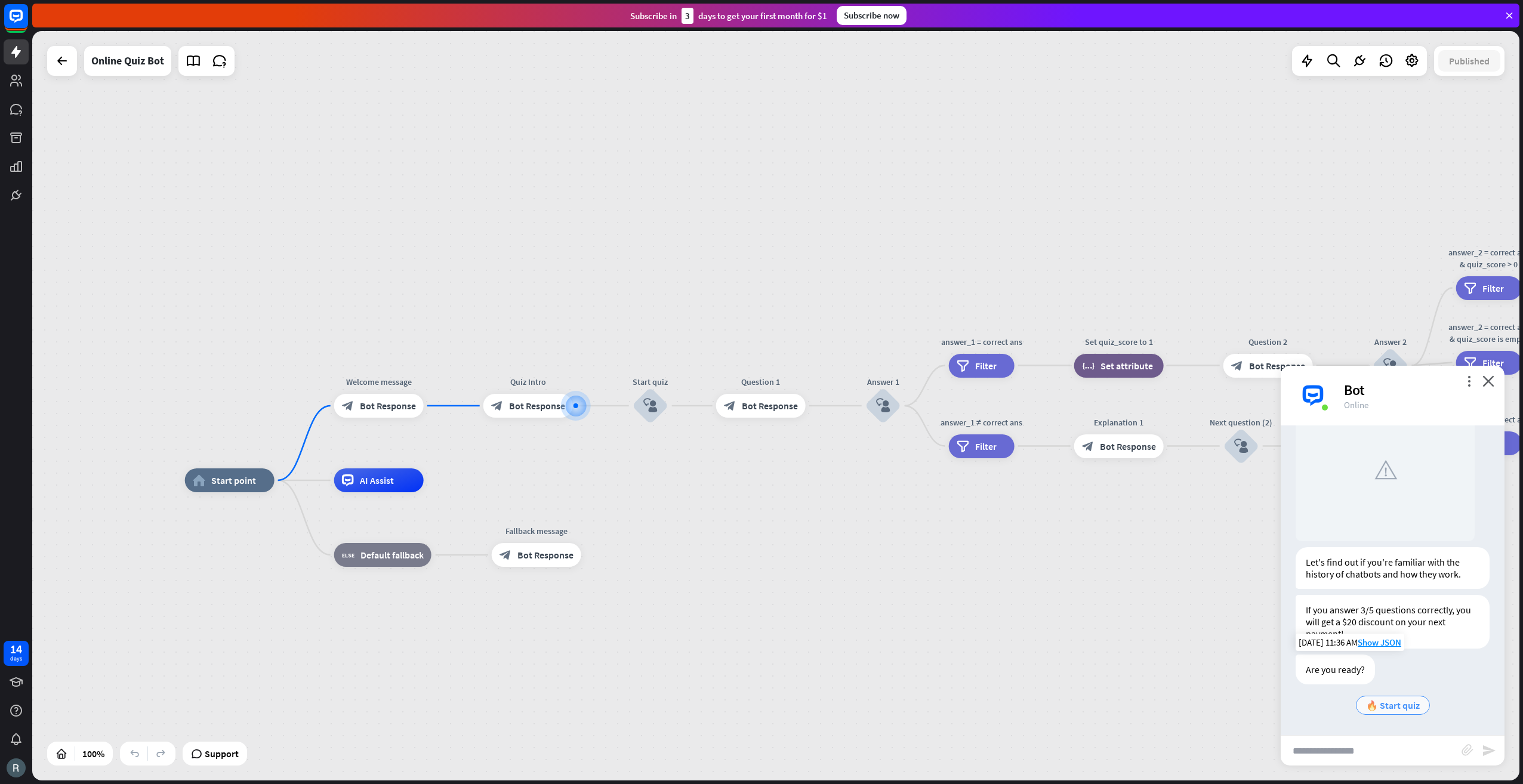
click at [1386, 705] on span "🔥 Start quiz" at bounding box center [1393, 706] width 54 height 12
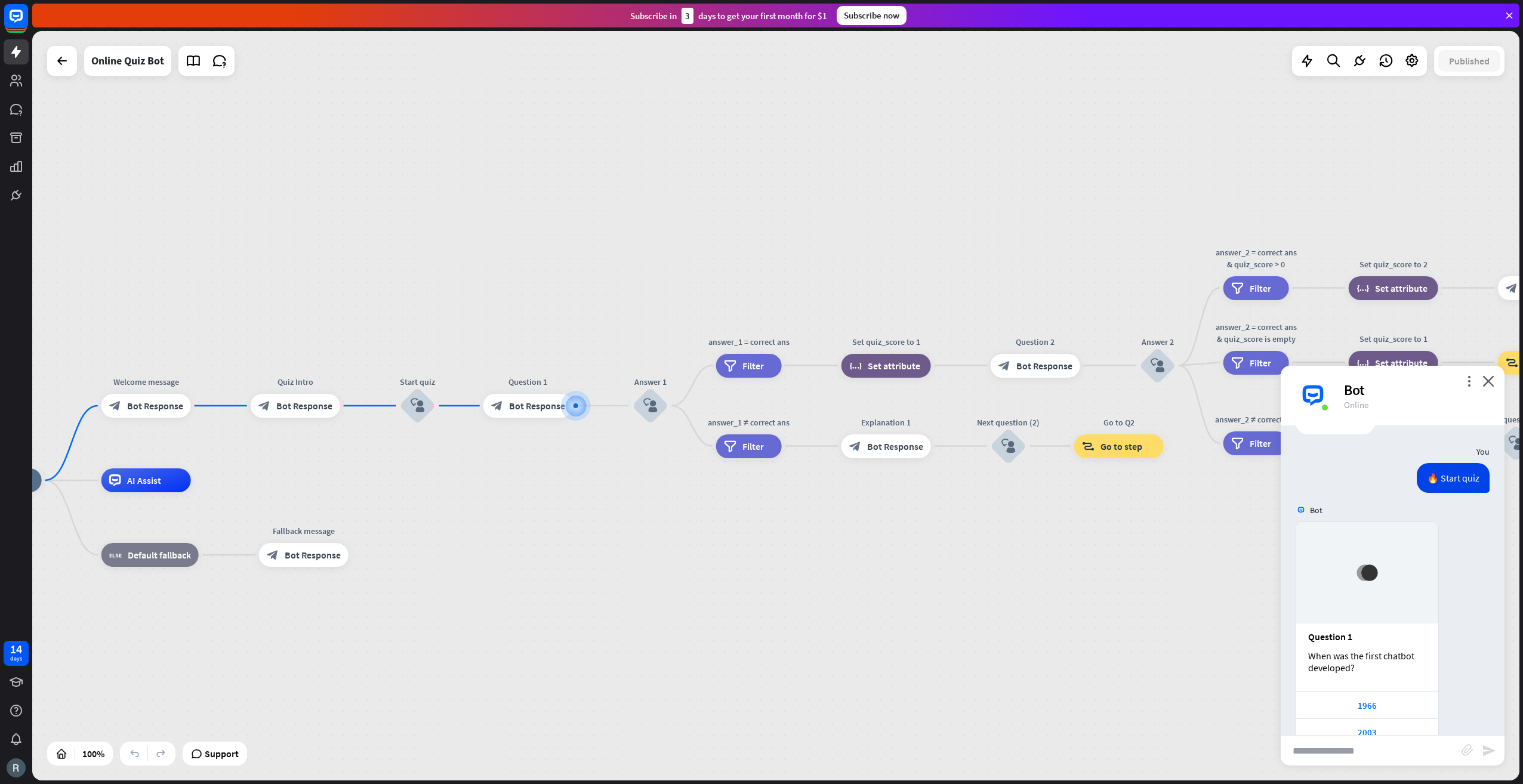
scroll to position [429, 0]
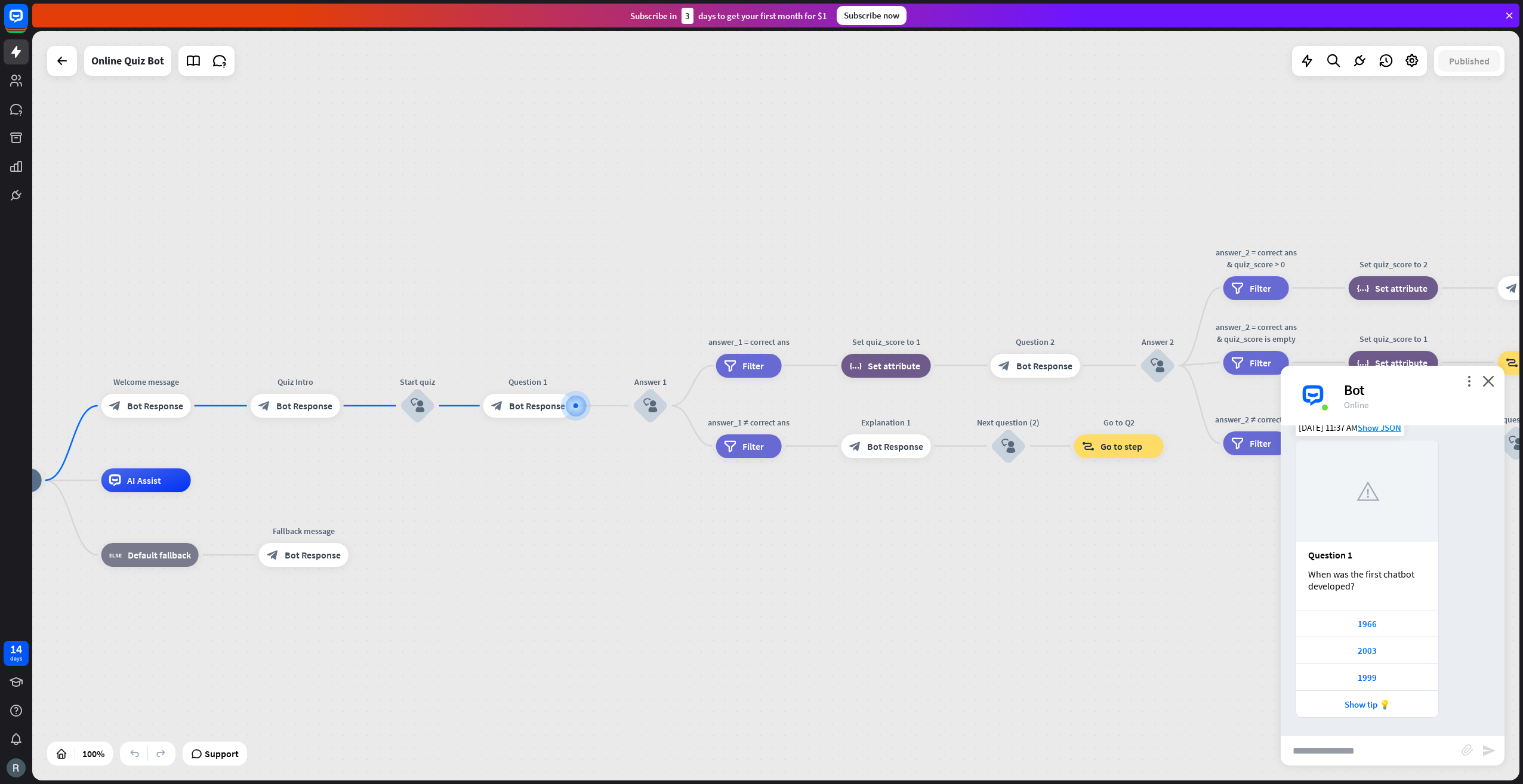
drag, startPoint x: 1308, startPoint y: 569, endPoint x: 1381, endPoint y: 583, distance: 74.3
click at [1374, 583] on div "When was the first chatbot developed?" at bounding box center [1367, 579] width 118 height 24
click at [1381, 583] on div "When was the first chatbot developed?" at bounding box center [1367, 579] width 118 height 24
click at [536, 407] on span "Bot Response" at bounding box center [537, 406] width 56 height 12
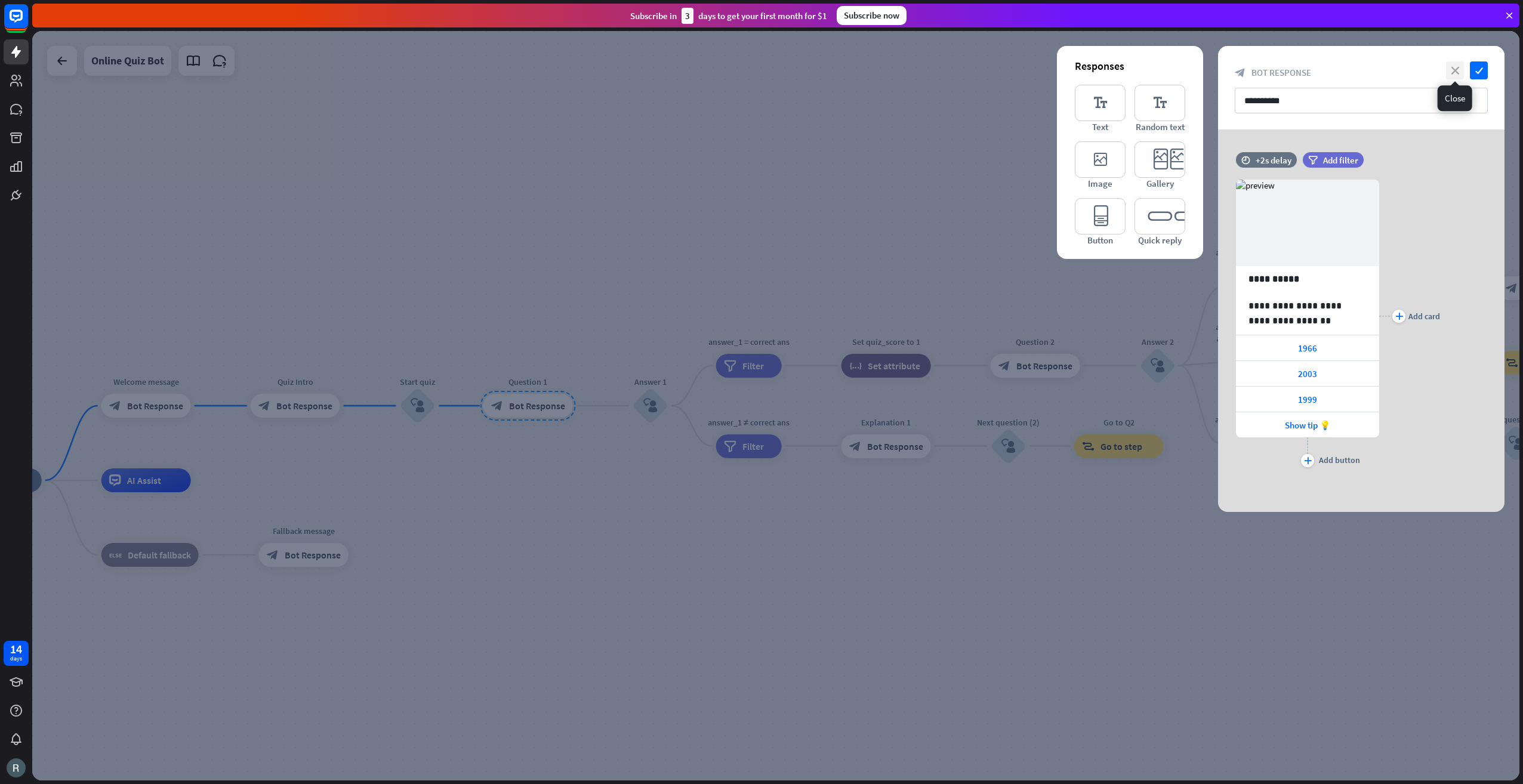
click at [1450, 68] on icon "close" at bounding box center [1455, 70] width 18 height 18
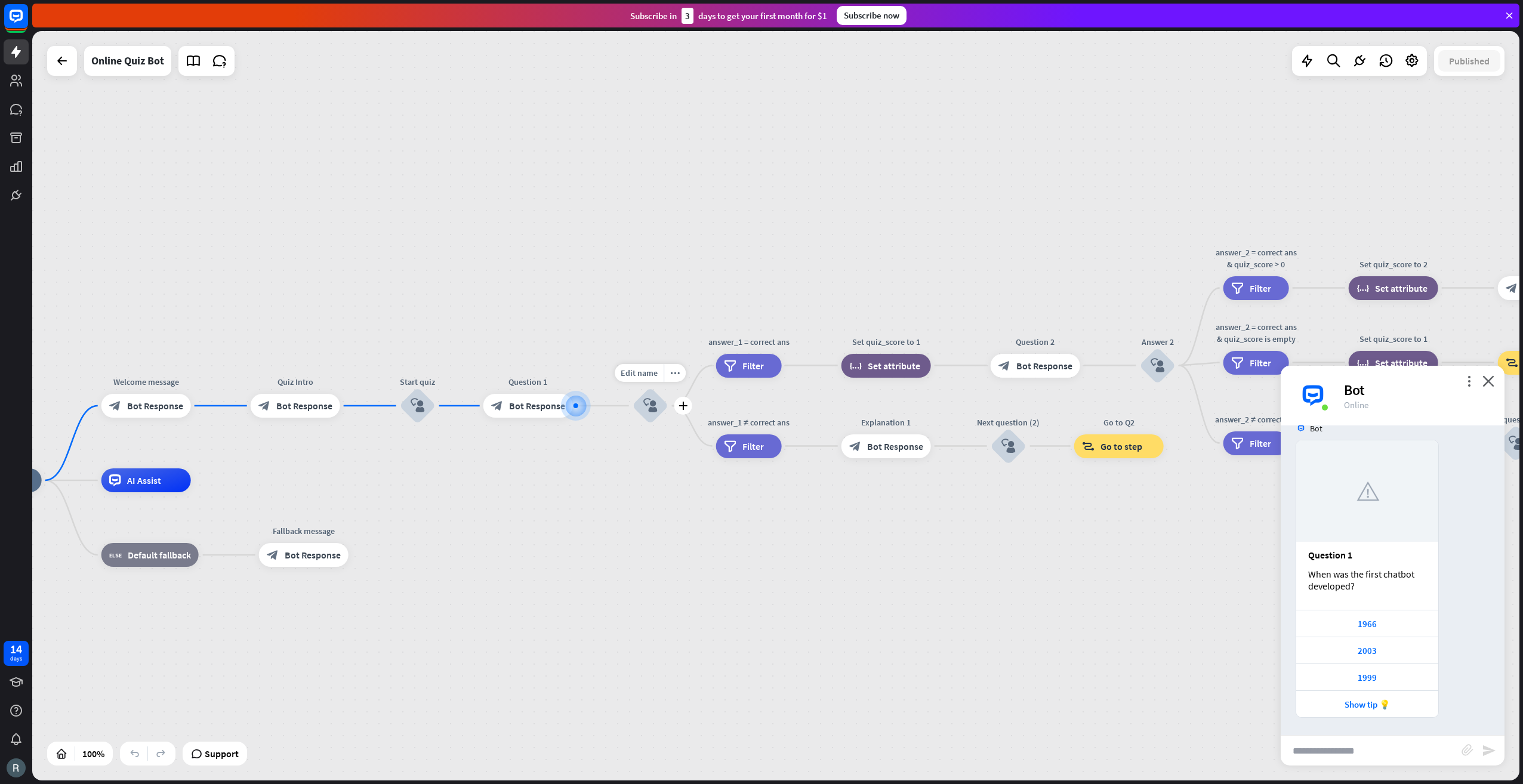
click at [644, 407] on icon "block_user_input" at bounding box center [650, 405] width 14 height 14
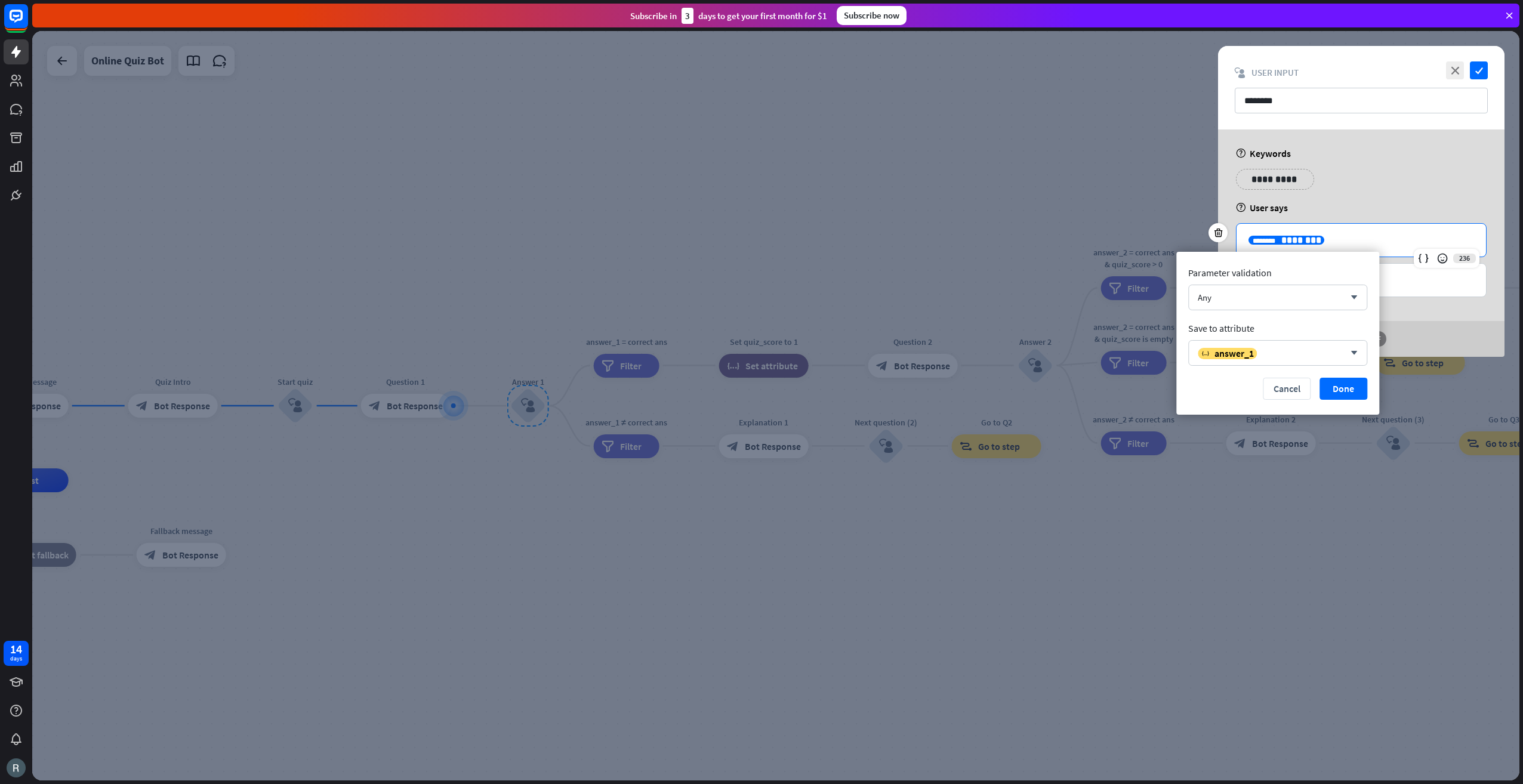
click at [1285, 239] on span "********" at bounding box center [1301, 240] width 40 height 9
click at [1289, 348] on div "variable answer_1" at bounding box center [1270, 353] width 147 height 12
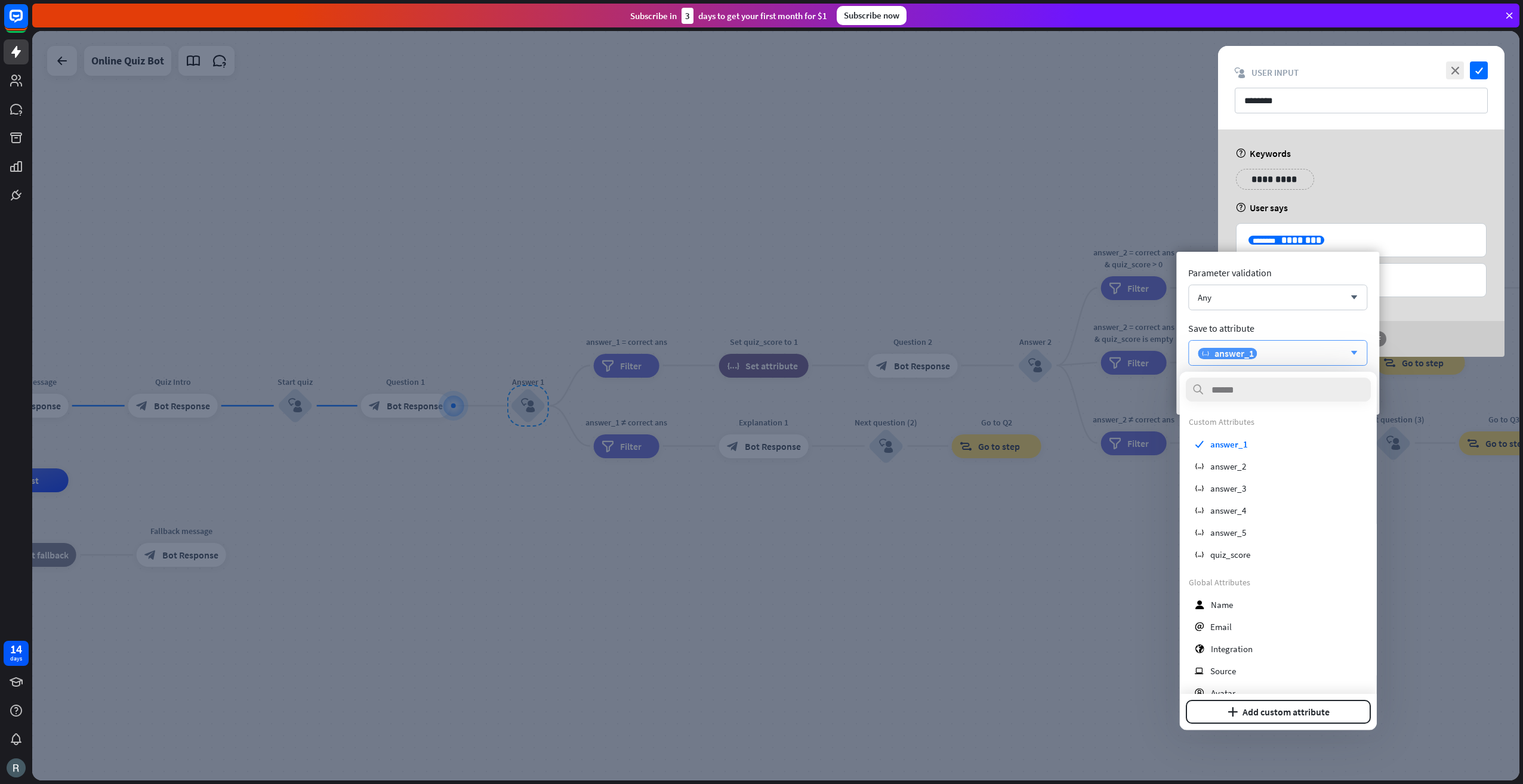
click at [1289, 346] on div "variable answer_1 arrow_down" at bounding box center [1277, 353] width 179 height 26
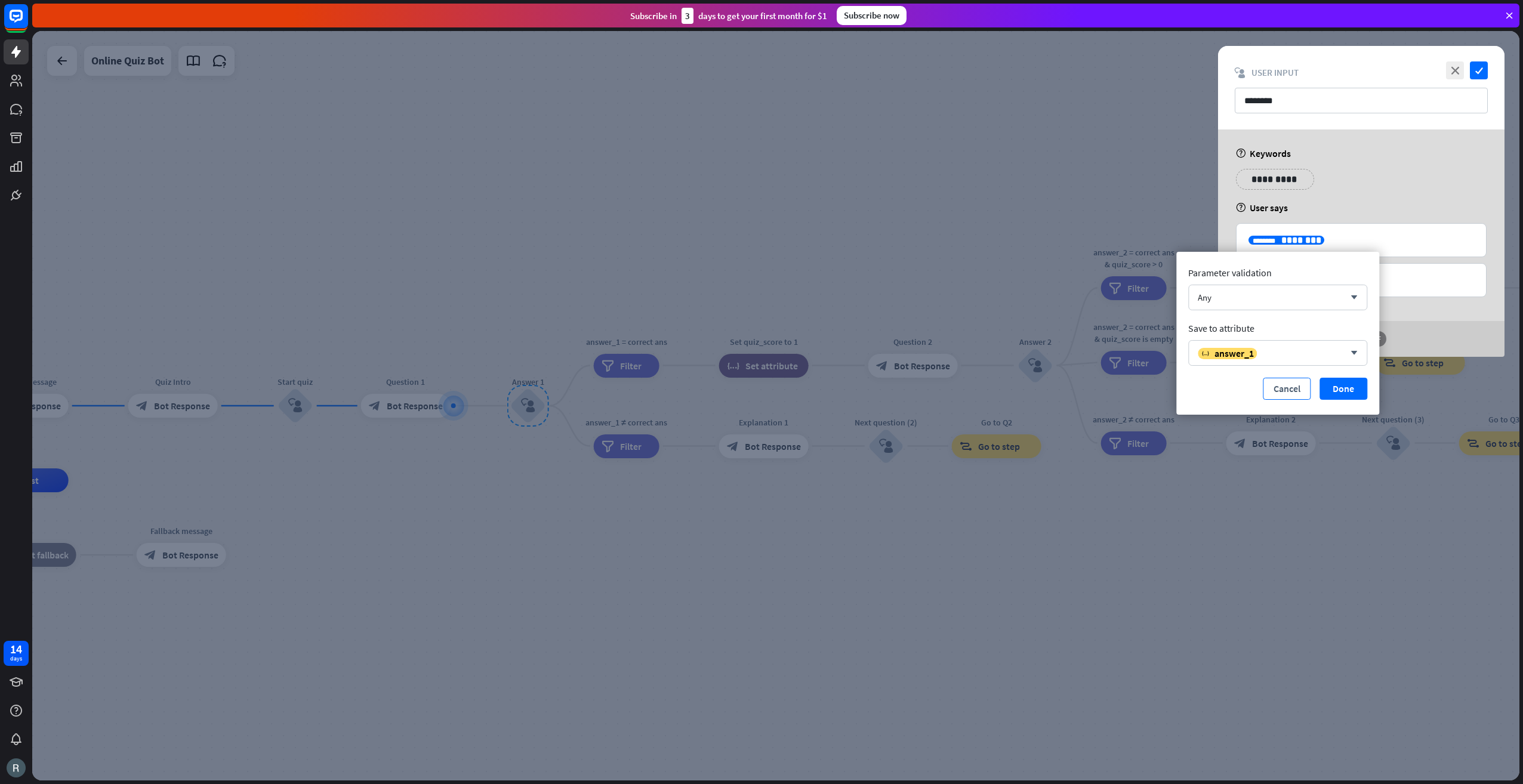
click at [1281, 378] on button "Cancel" at bounding box center [1287, 388] width 48 height 22
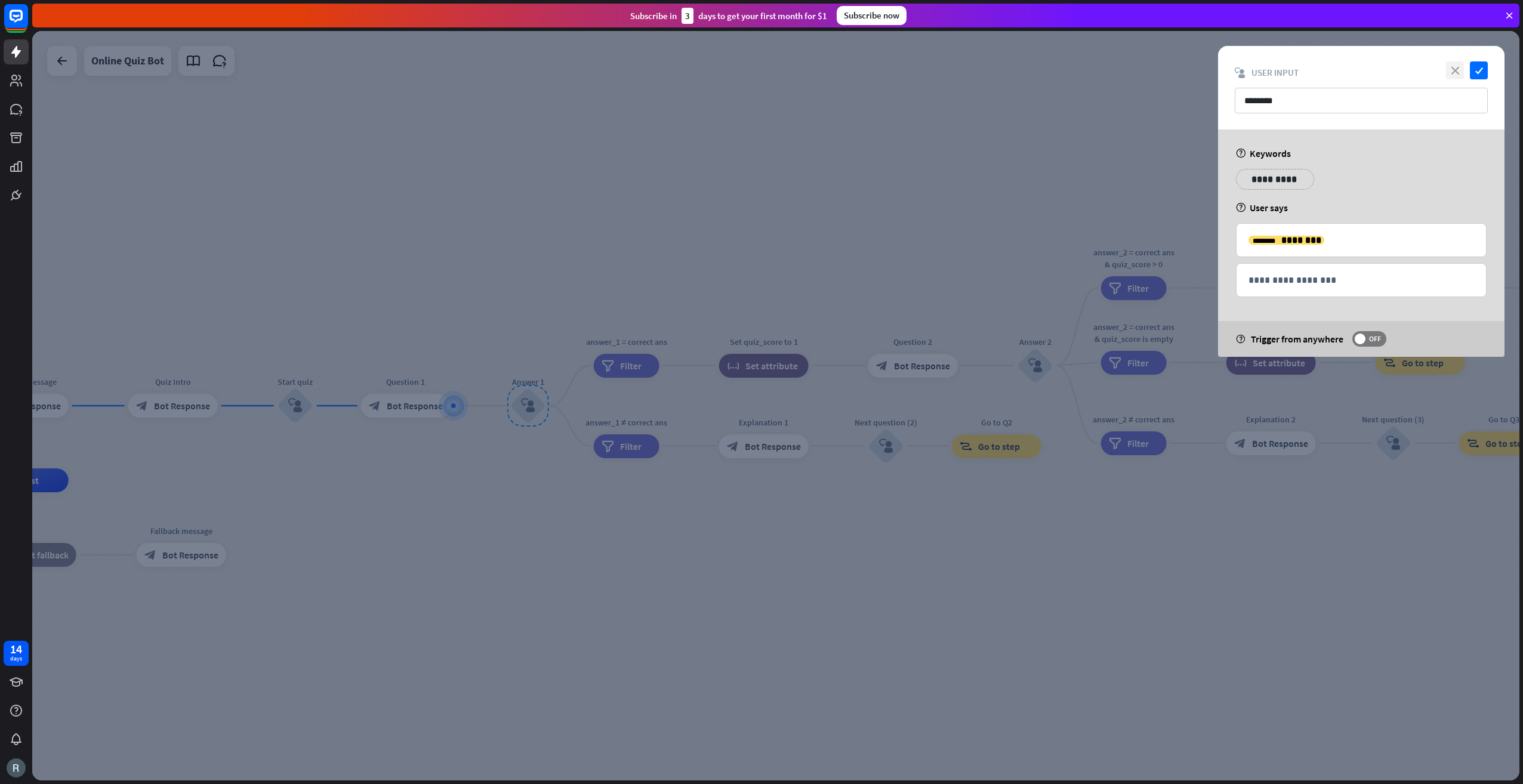
click at [1451, 74] on icon "close" at bounding box center [1455, 70] width 18 height 18
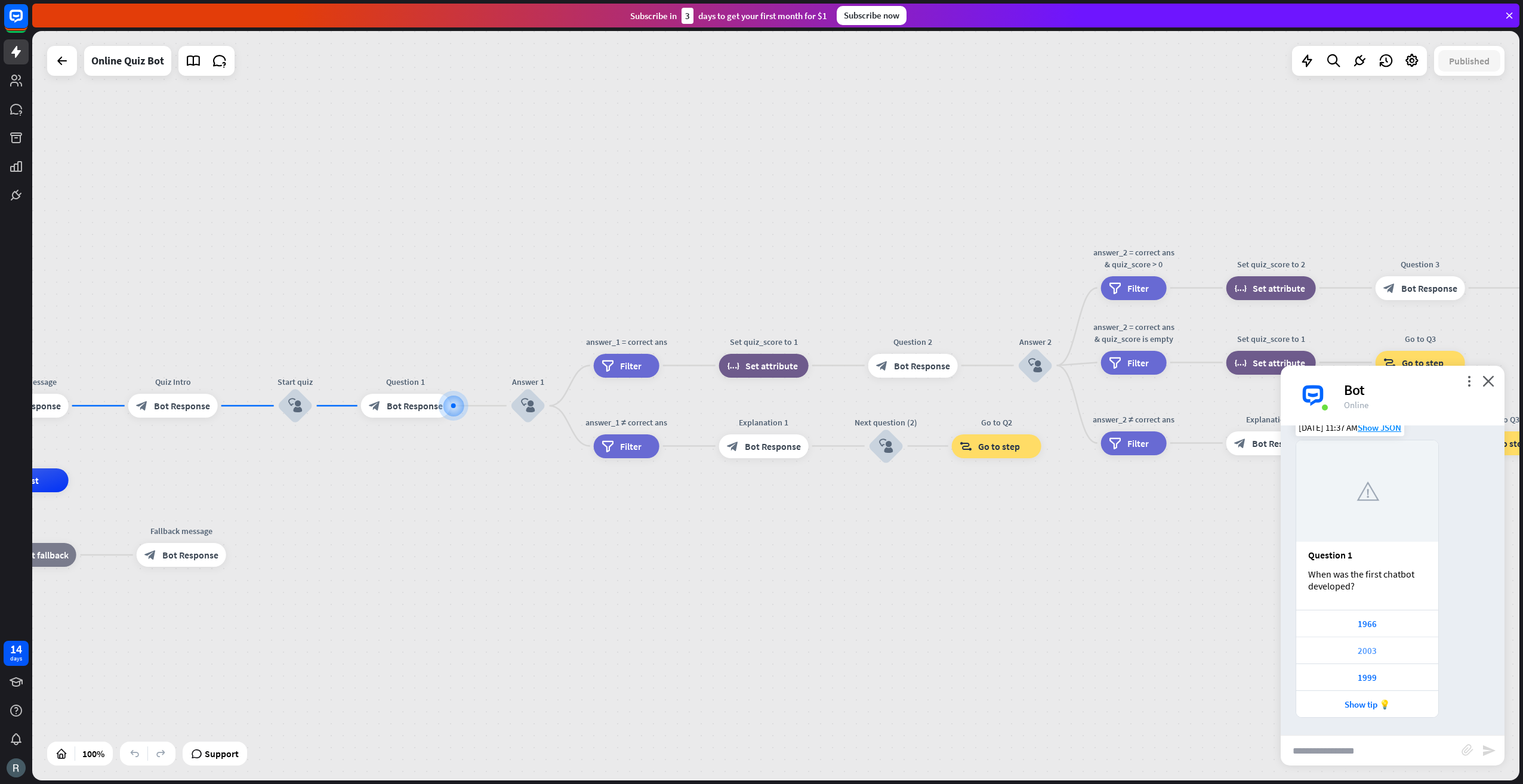
click at [1370, 652] on div "2003" at bounding box center [1367, 650] width 130 height 11
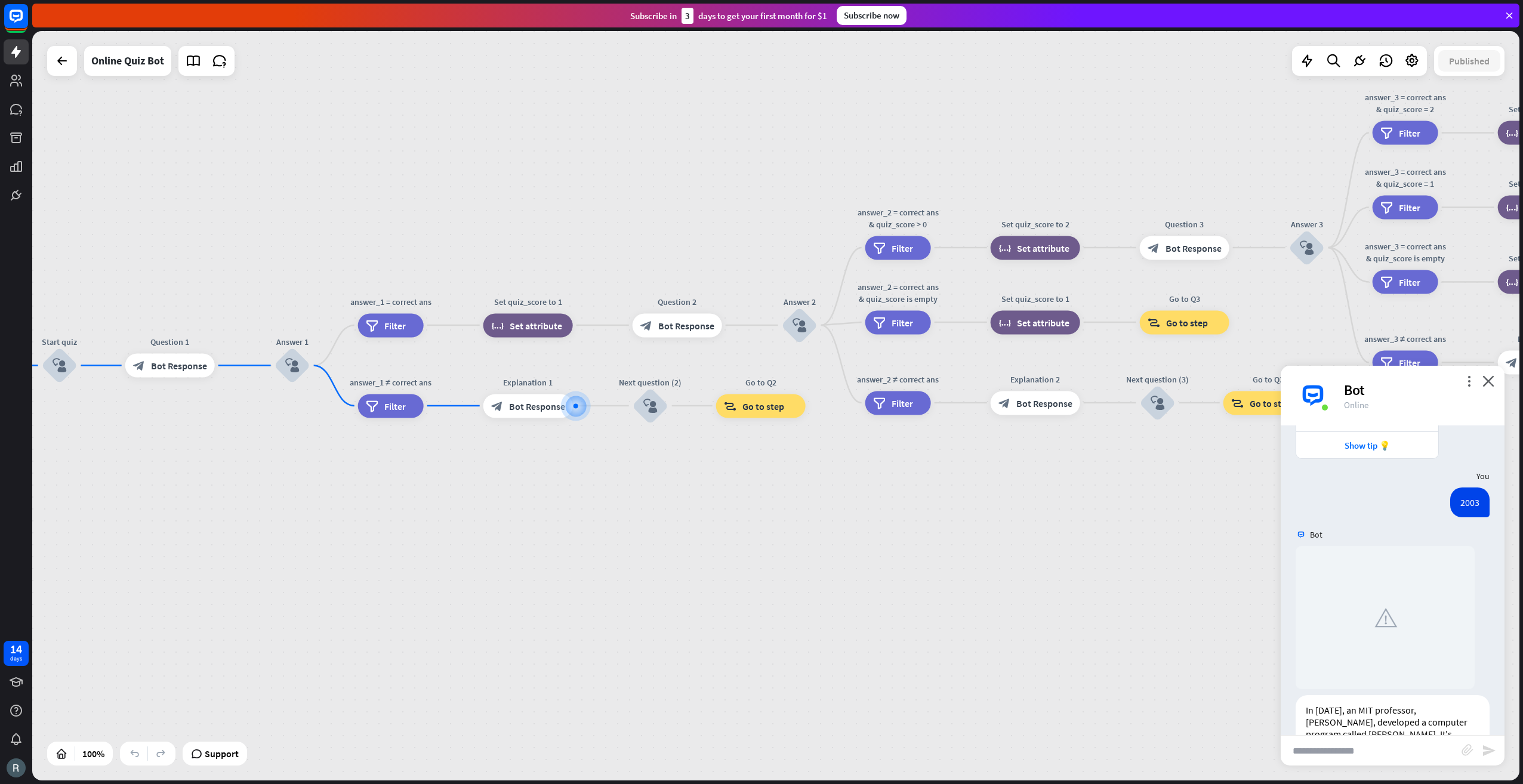
scroll to position [549, 0]
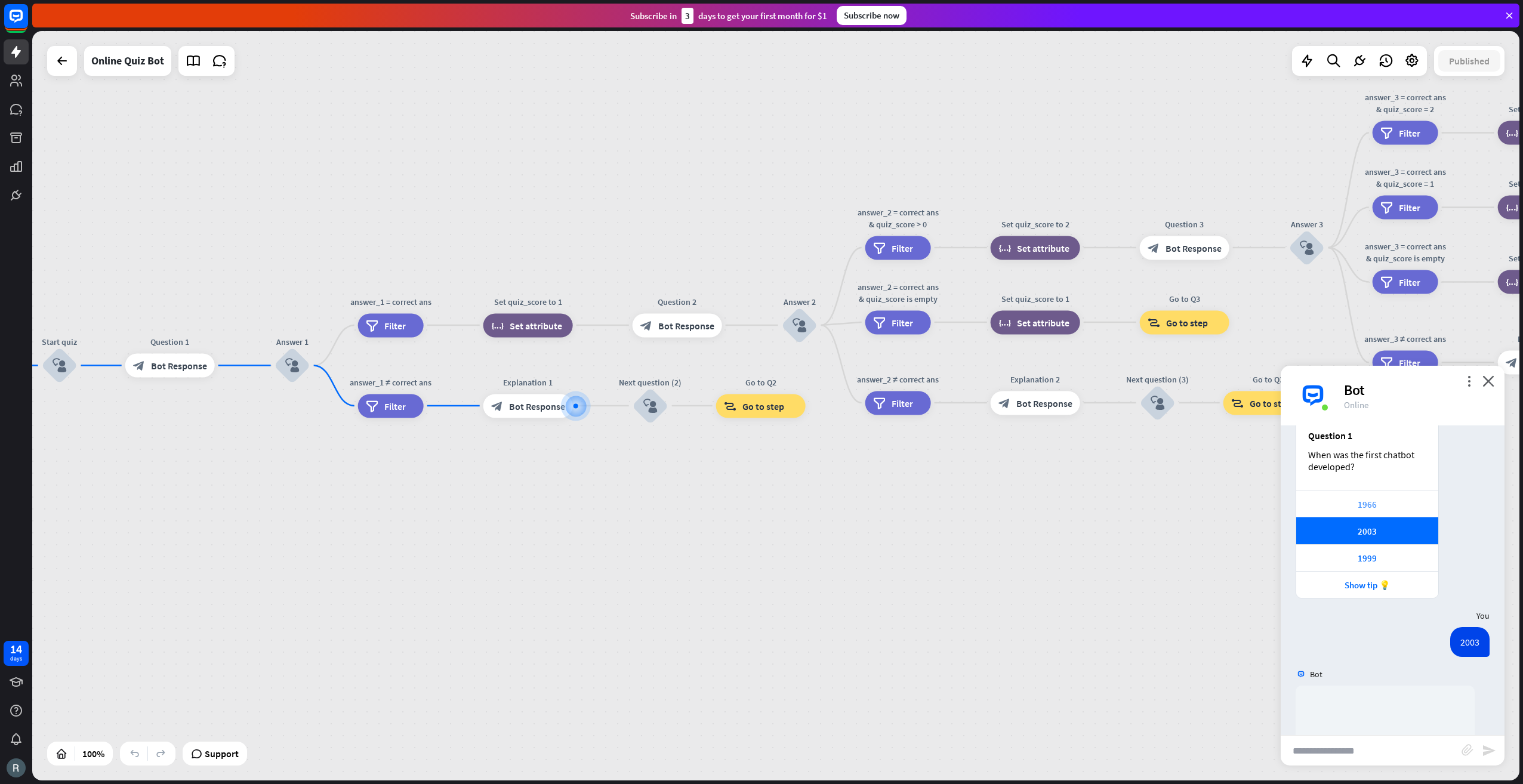
click at [1355, 505] on div "1966" at bounding box center [1367, 504] width 130 height 11
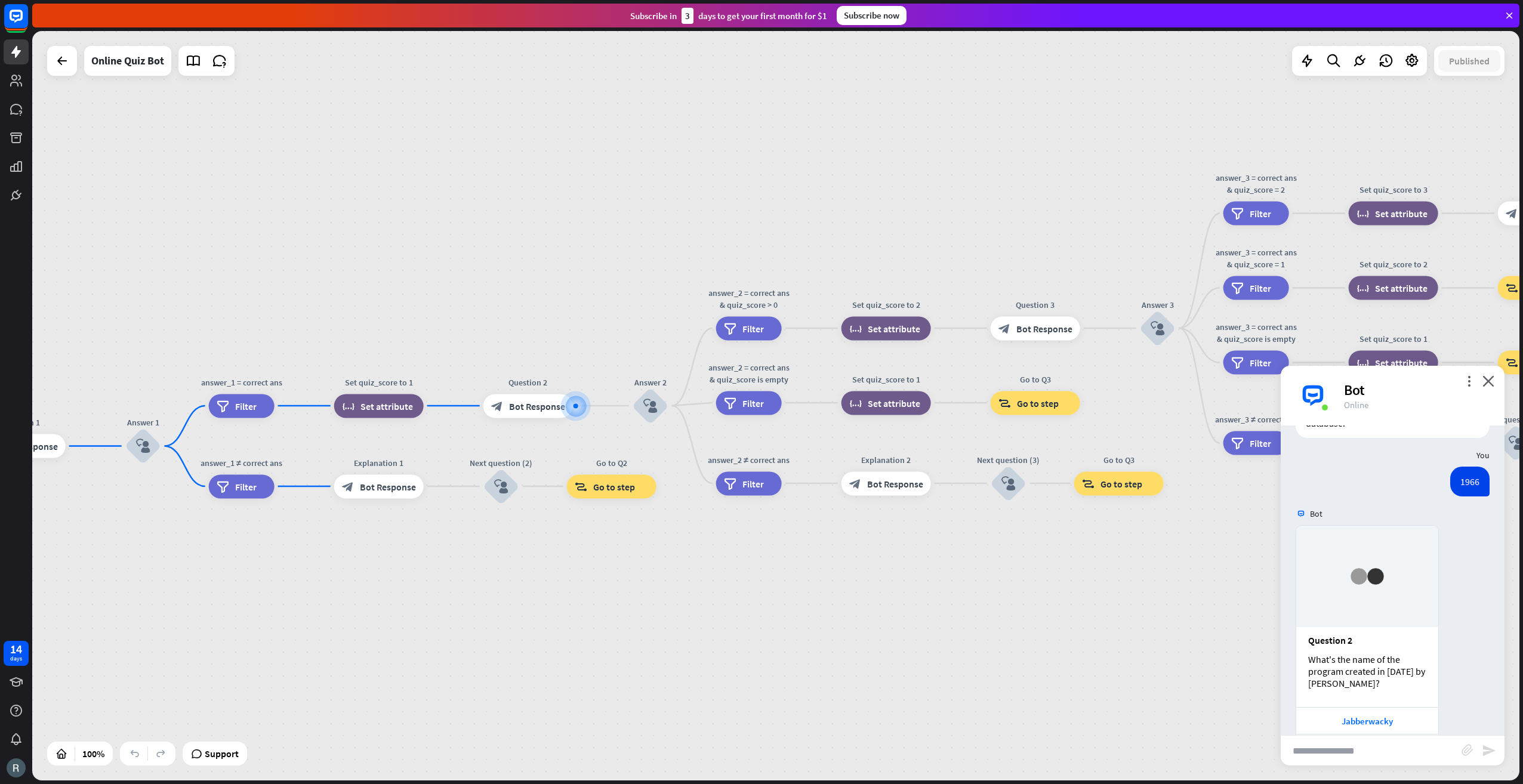
scroll to position [1192, 0]
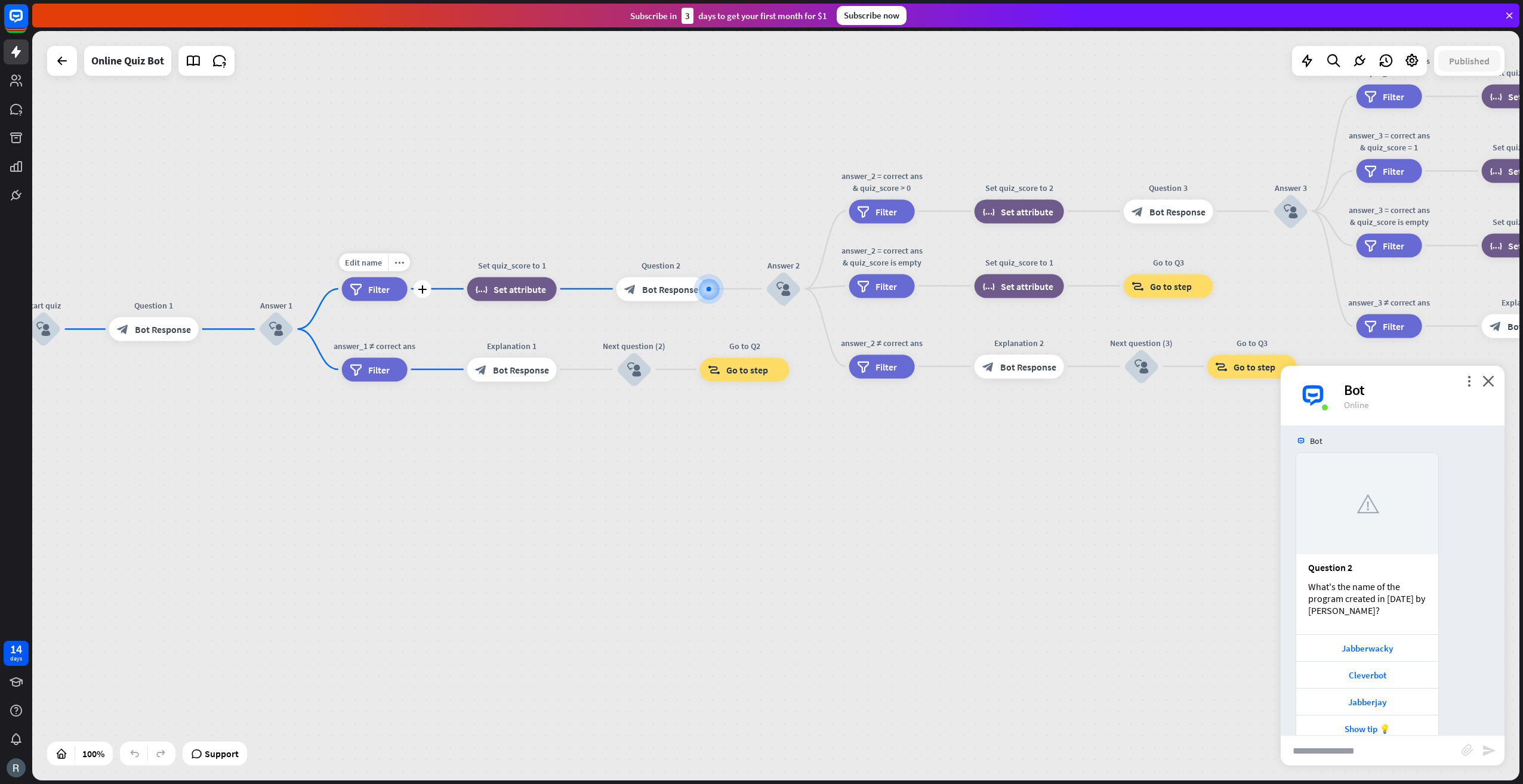
drag, startPoint x: 292, startPoint y: 428, endPoint x: 375, endPoint y: 311, distance: 143.5
click at [399, 300] on div "Edit name more_horiz plus answer_1 = correct ans filter Filter" at bounding box center [374, 288] width 66 height 24
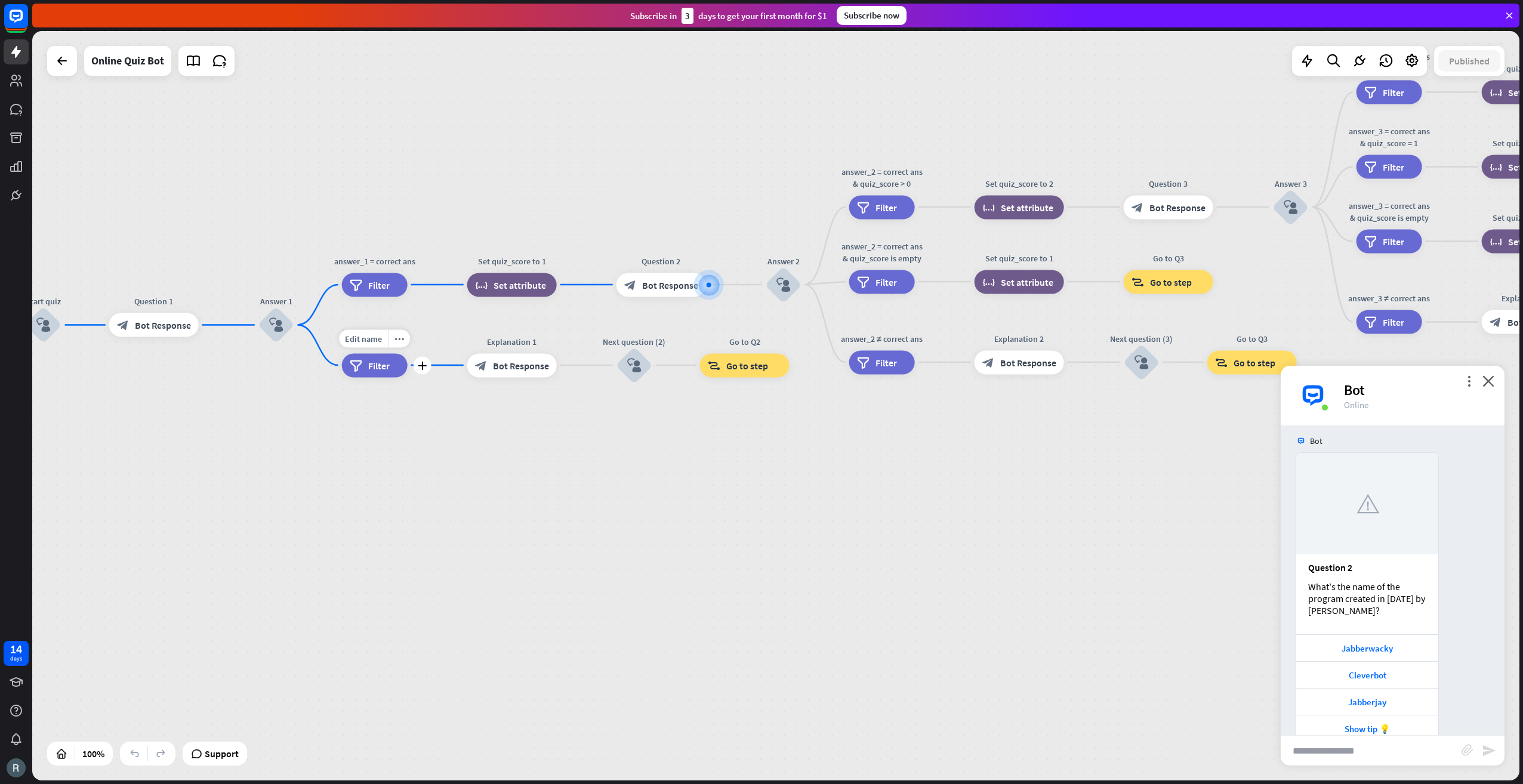
click at [367, 358] on div "filter Filter" at bounding box center [374, 365] width 66 height 24
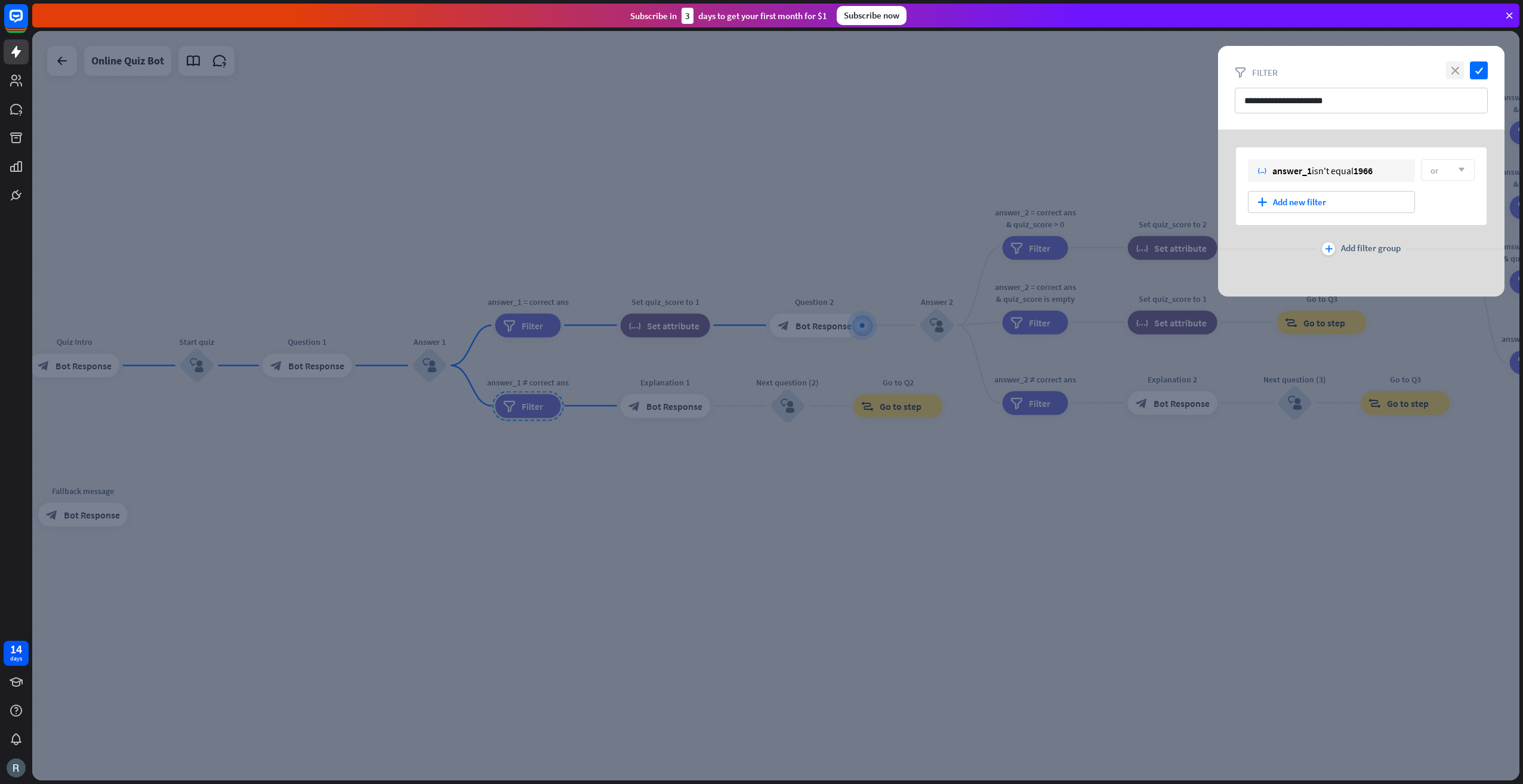
click at [1456, 66] on icon "close" at bounding box center [1455, 70] width 18 height 18
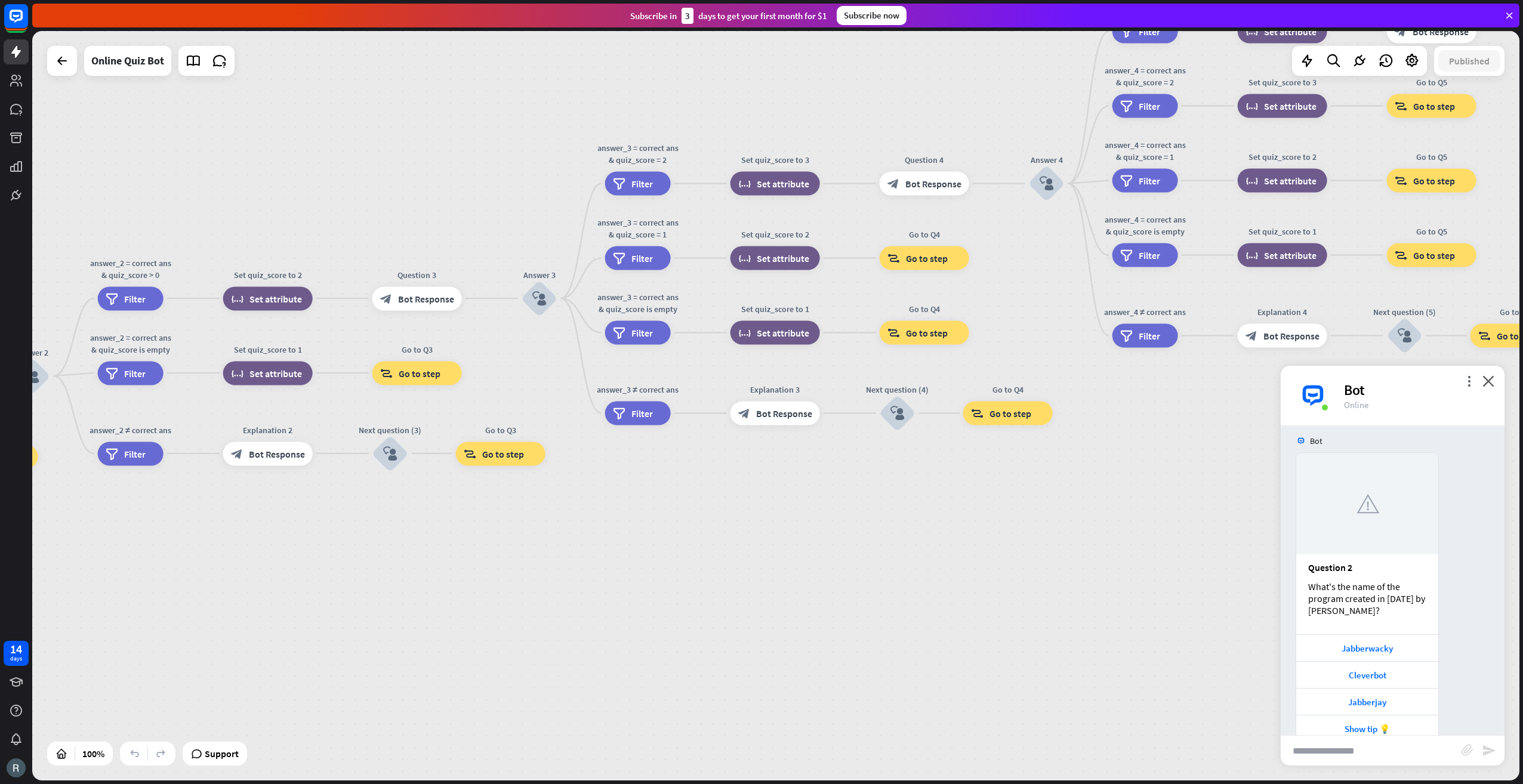
drag, startPoint x: 1105, startPoint y: 525, endPoint x: 251, endPoint y: 579, distance: 855.7
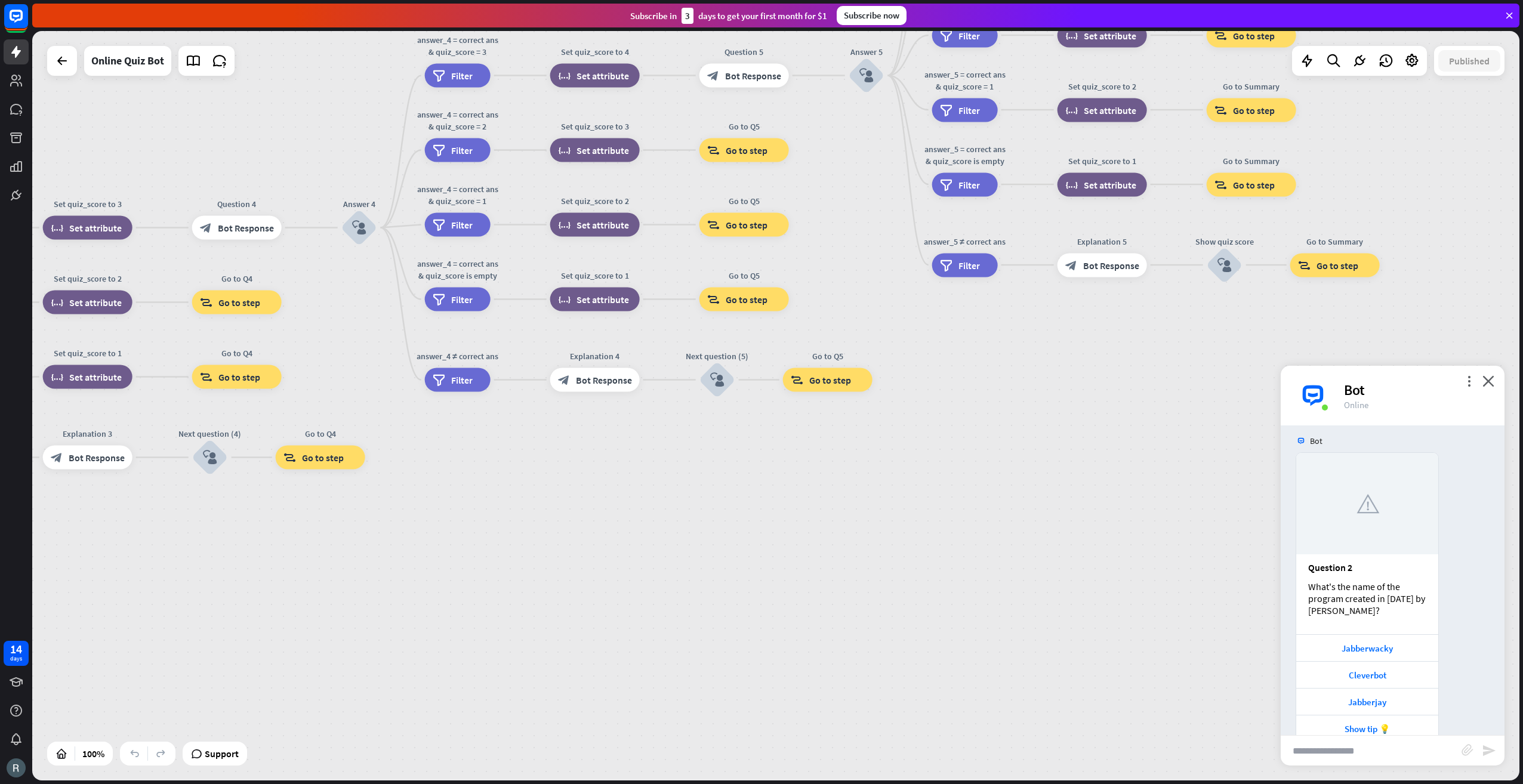
drag, startPoint x: 896, startPoint y: 554, endPoint x: 126, endPoint y: 592, distance: 770.9
click at [126, 592] on div "home_2 Start point Welcome message block_bot_response Bot Response Quiz Intro b…" at bounding box center [776, 406] width 1487 height 750
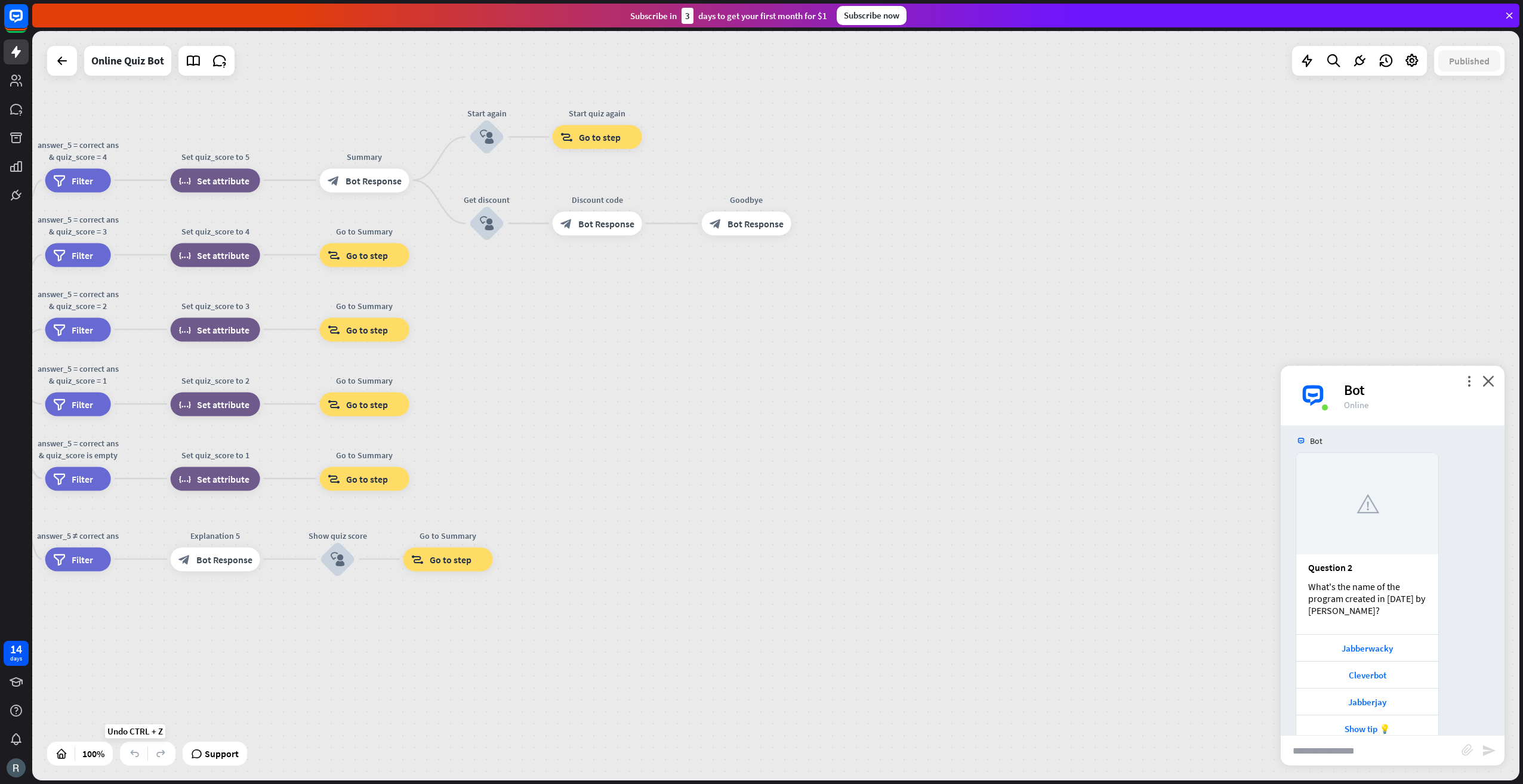
drag, startPoint x: 921, startPoint y: 454, endPoint x: 130, endPoint y: 748, distance: 843.9
click at [130, 748] on div "home_2 Start point Welcome message block_bot_response Bot Response Quiz Intro b…" at bounding box center [776, 406] width 1487 height 750
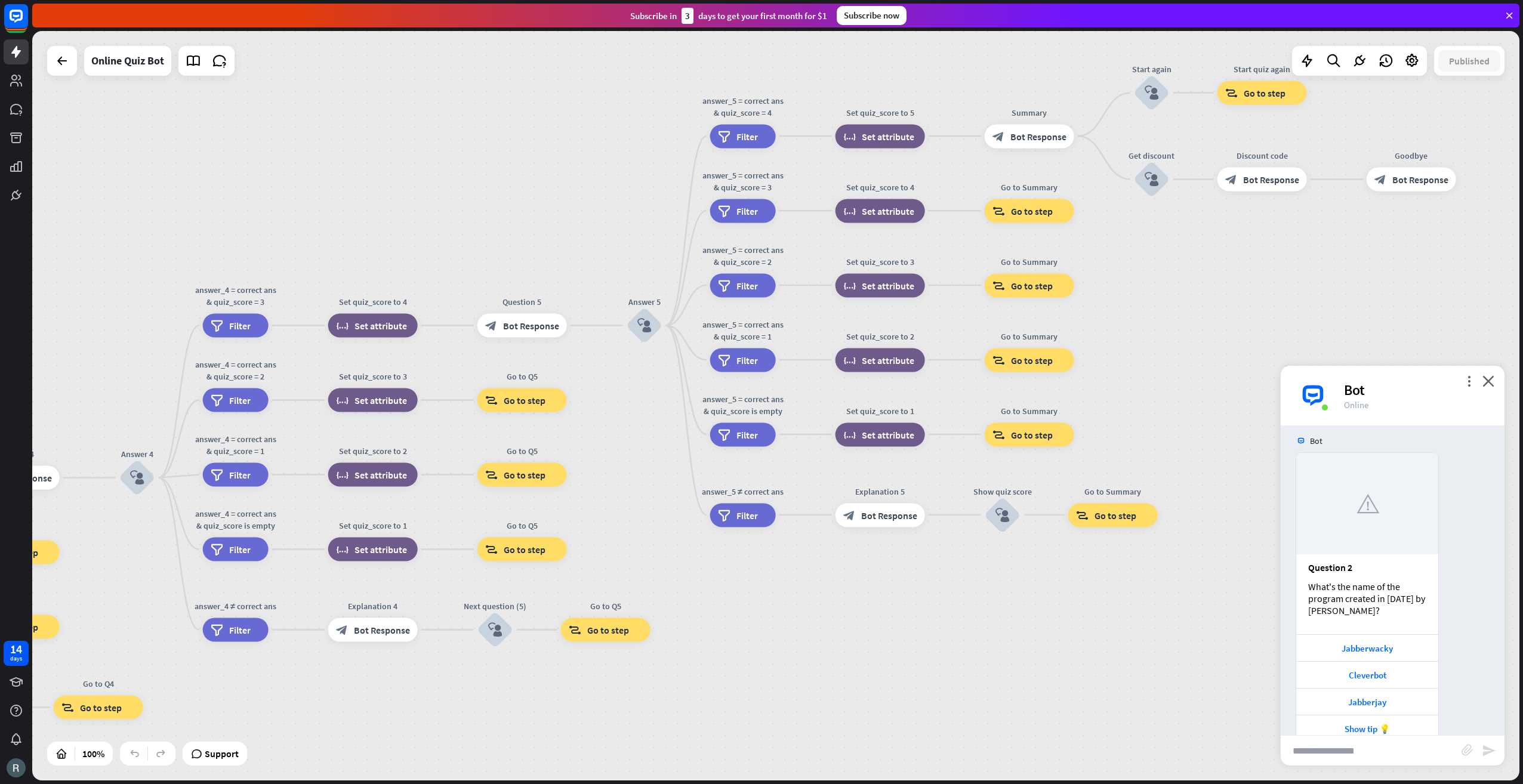
drag, startPoint x: 821, startPoint y: 465, endPoint x: 1525, endPoint y: 375, distance: 709.7
click at [1522, 375] on html "14 days close Product Help First steps Get started with ChatBot Help Center Fol…" at bounding box center [761, 392] width 1523 height 784
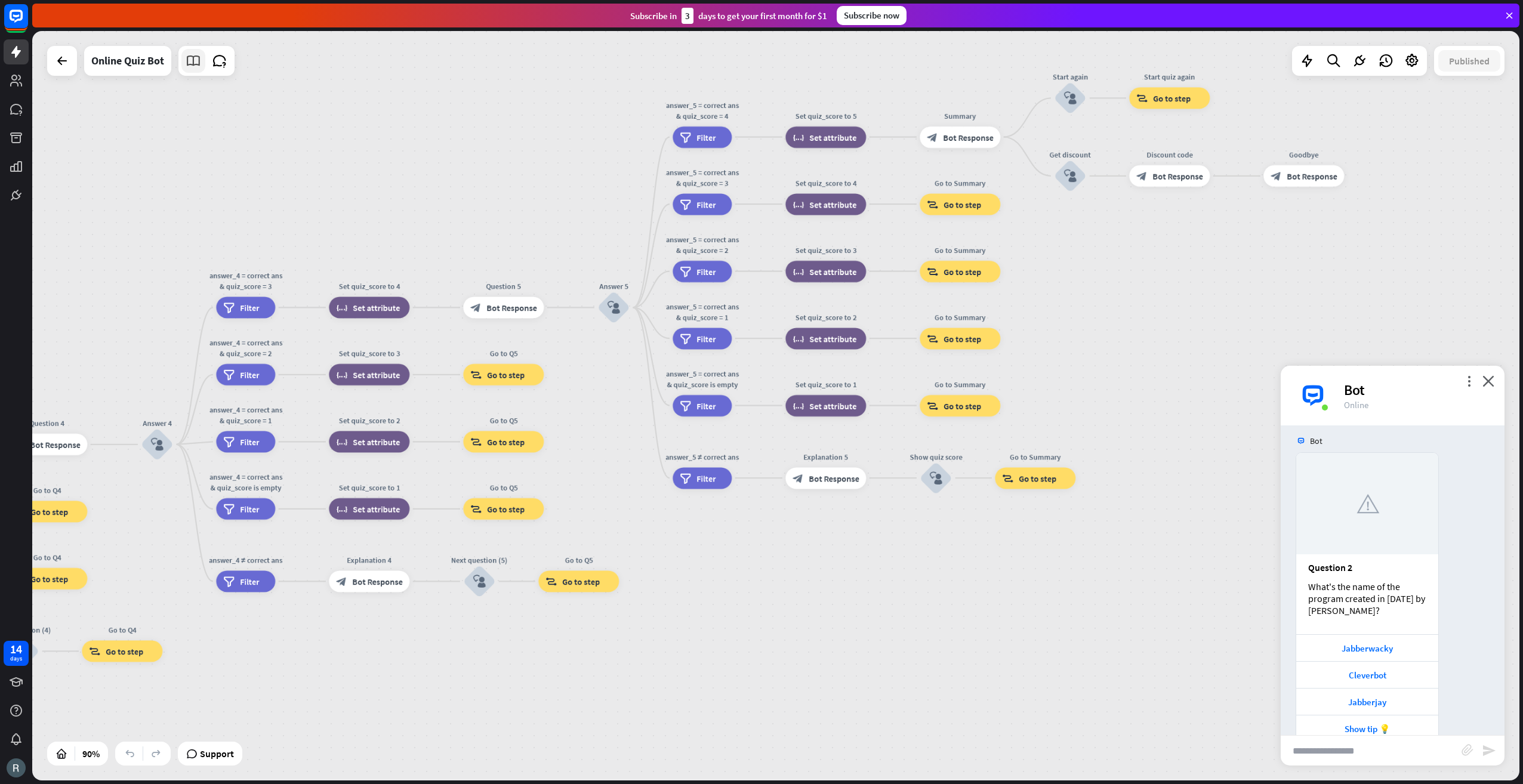
click at [191, 63] on icon at bounding box center [193, 61] width 16 height 16
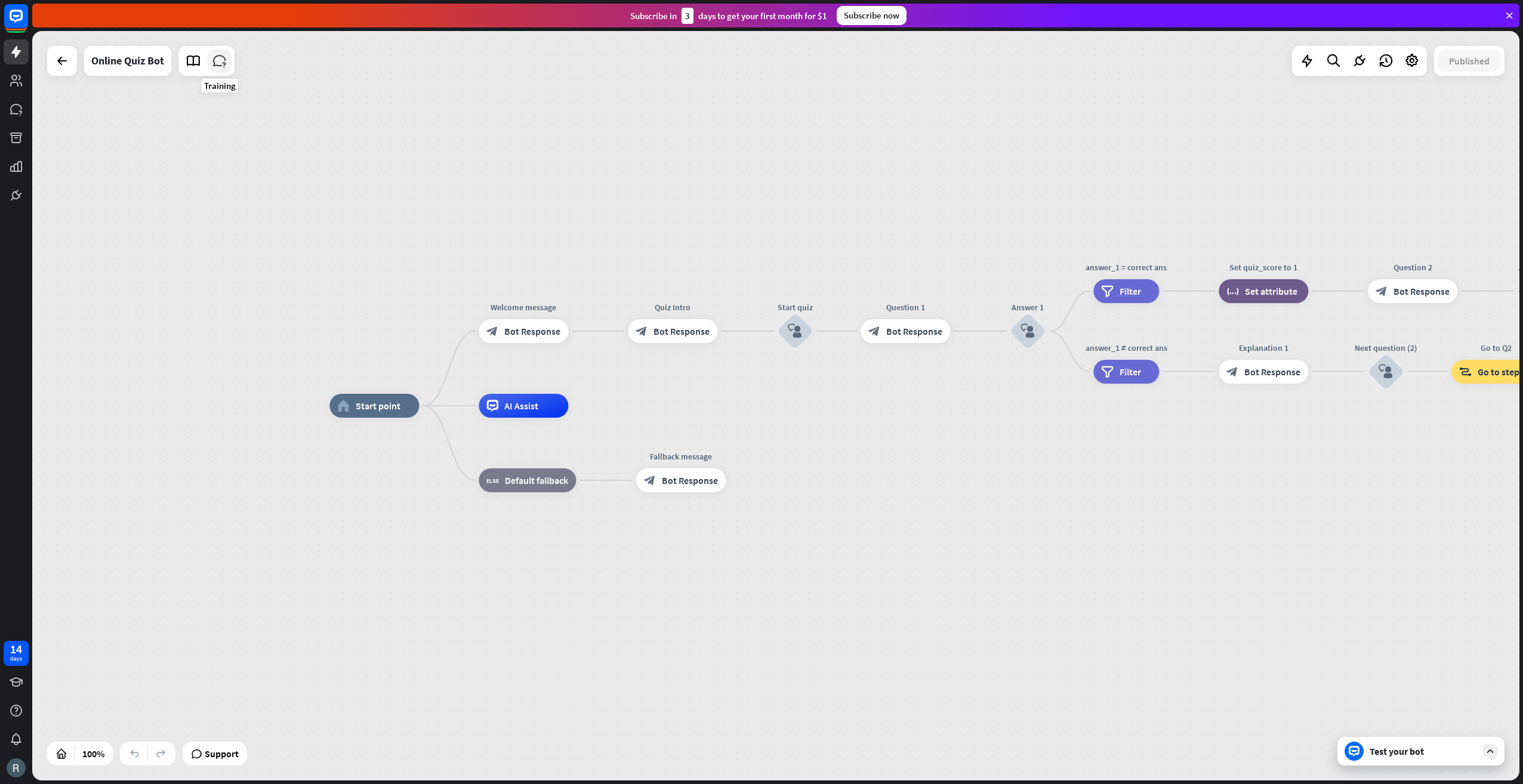
click at [215, 57] on icon at bounding box center [220, 61] width 16 height 16
click at [192, 59] on icon at bounding box center [193, 61] width 16 height 16
click at [222, 65] on icon at bounding box center [220, 61] width 16 height 16
click at [194, 69] on link at bounding box center [193, 60] width 24 height 24
click at [215, 55] on icon at bounding box center [220, 61] width 16 height 16
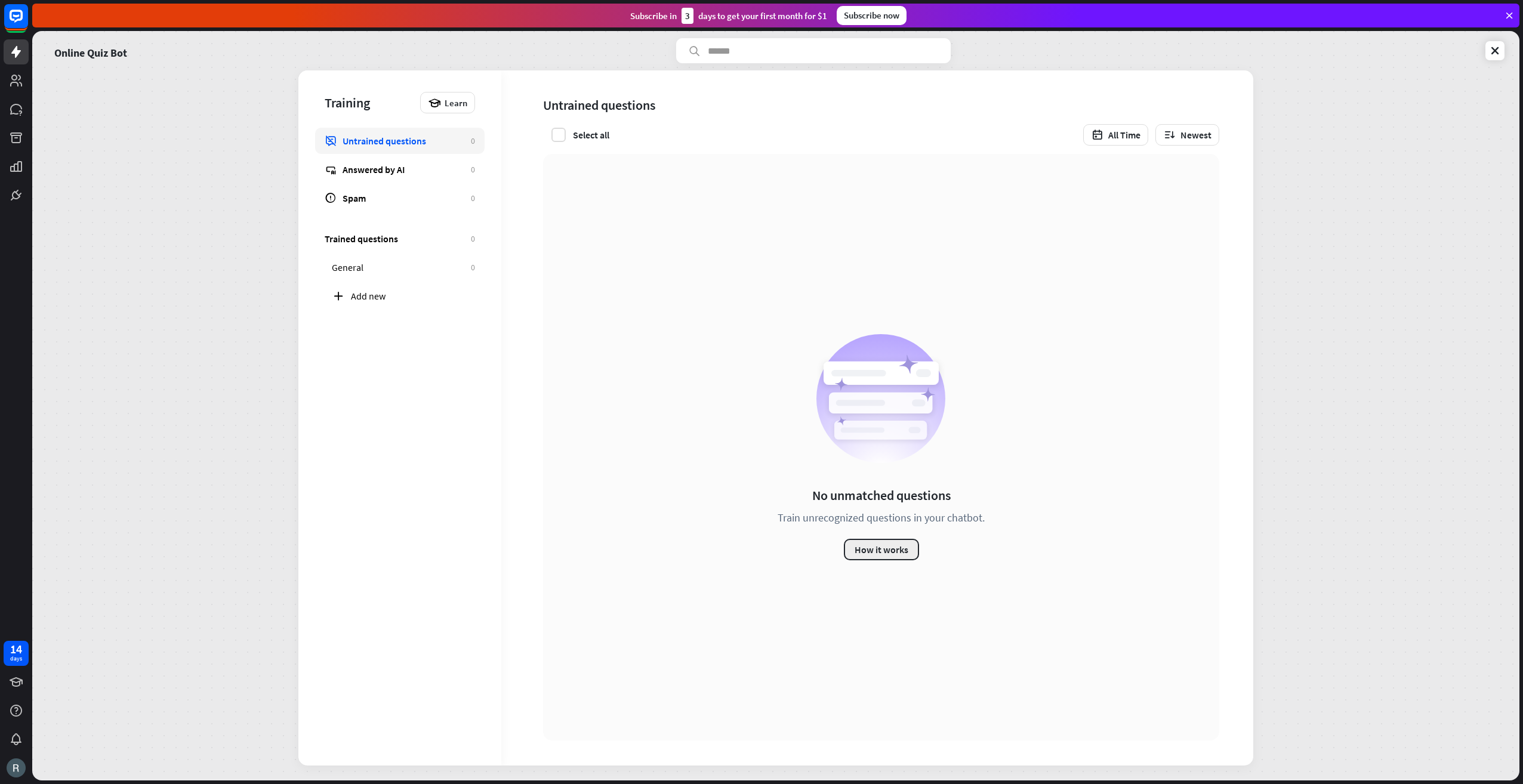
click at [864, 550] on button "How it works" at bounding box center [881, 550] width 75 height 22
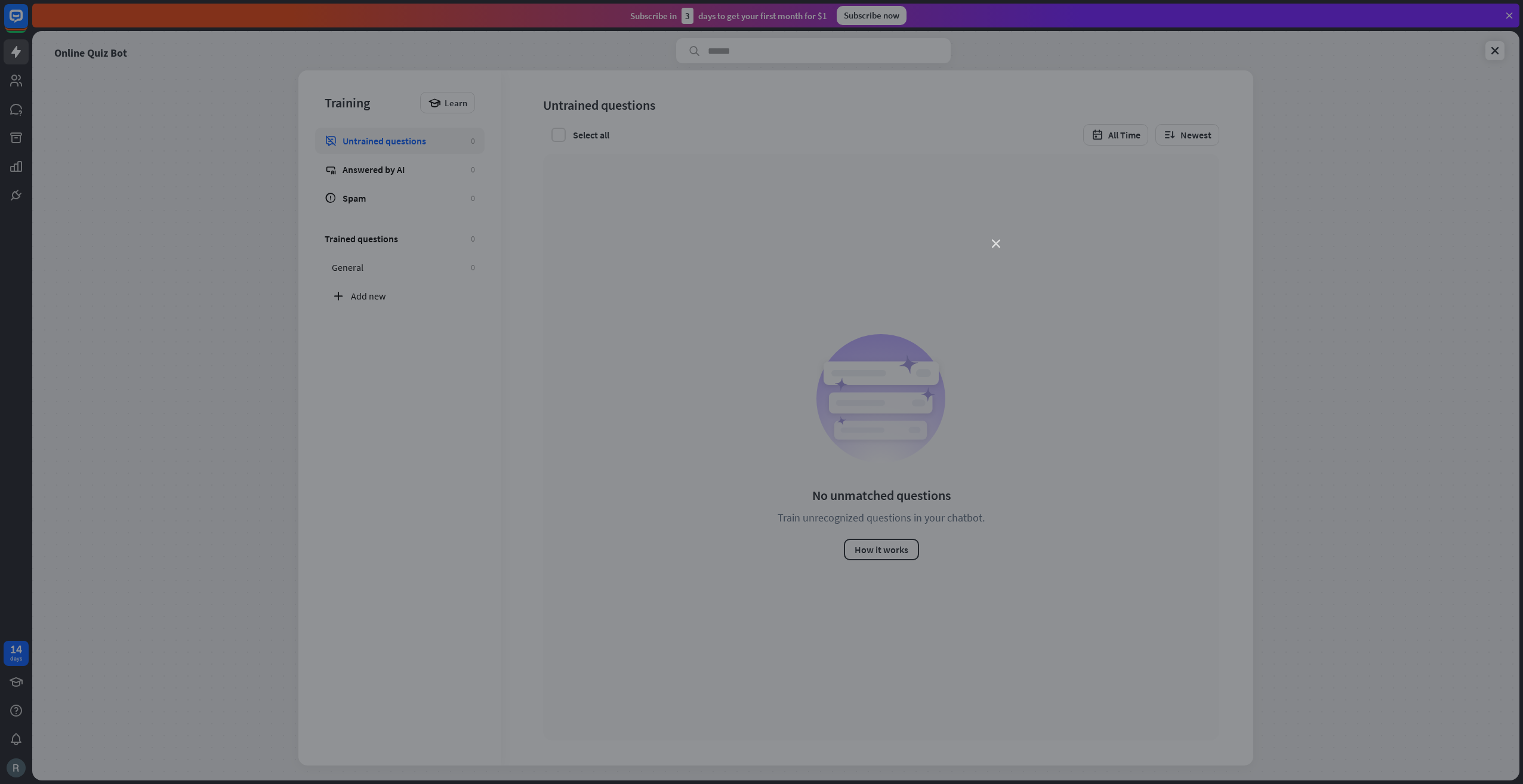
click at [997, 241] on icon "close" at bounding box center [996, 244] width 8 height 8
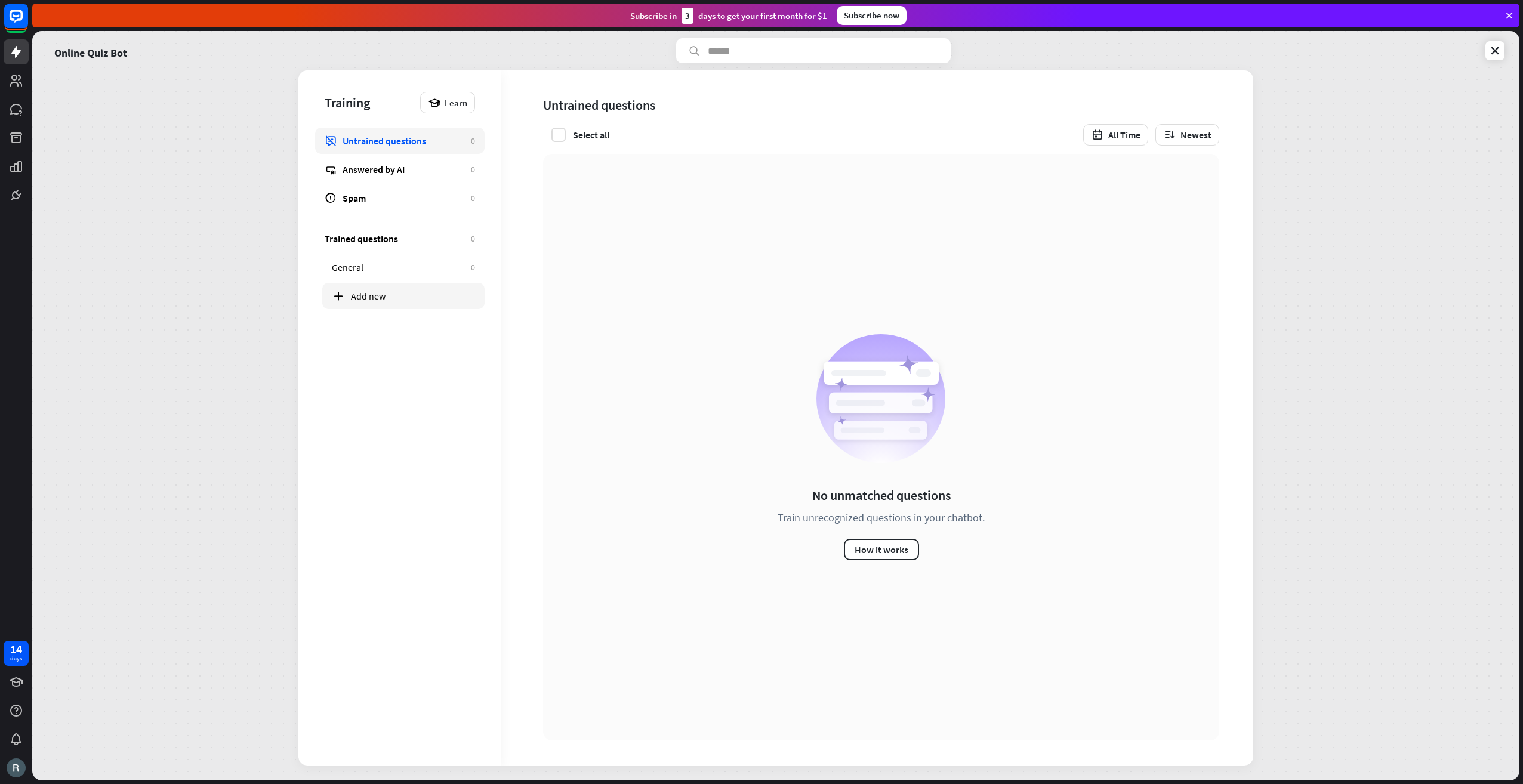
click at [409, 287] on div "Add new" at bounding box center [403, 296] width 162 height 26
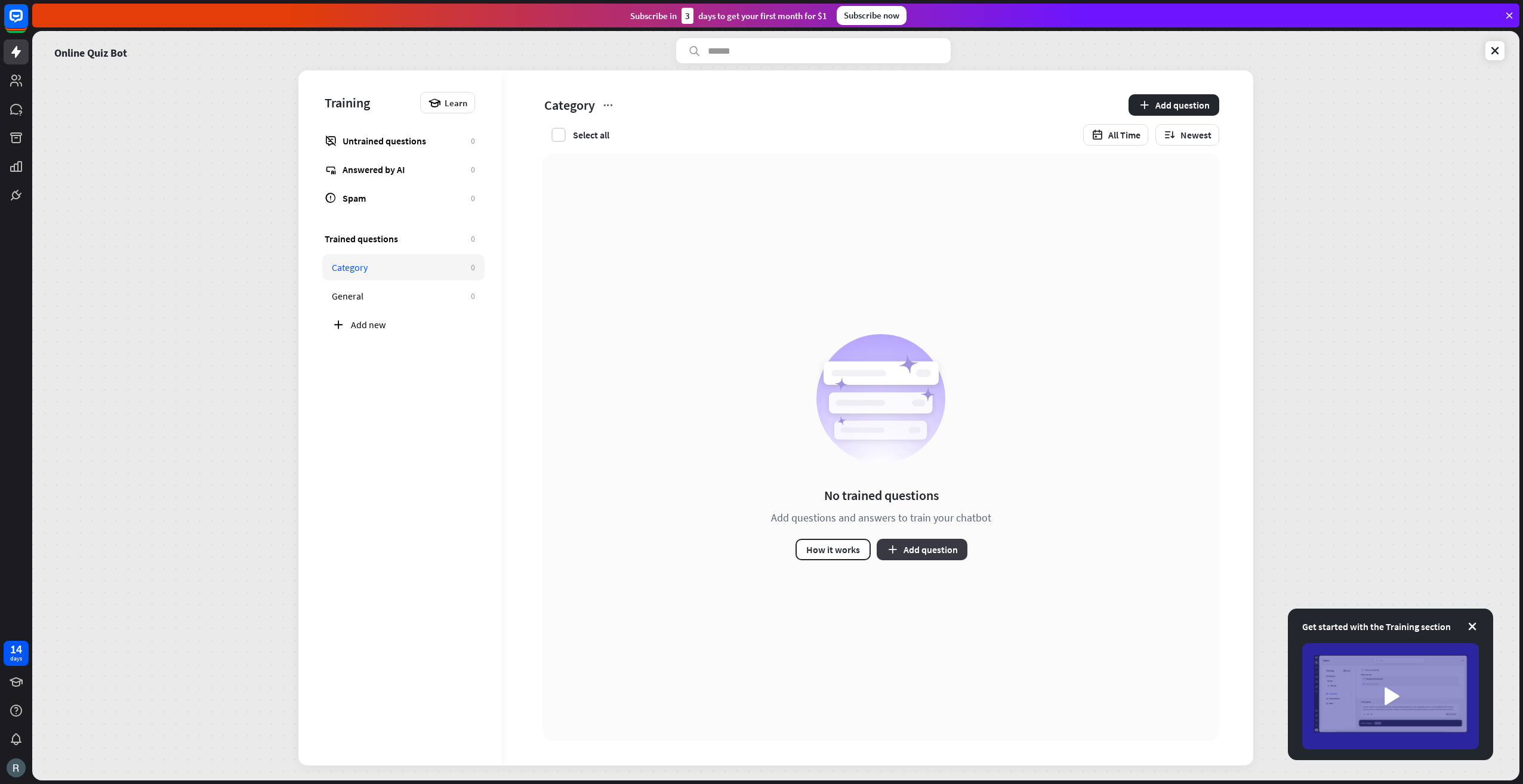
click at [905, 546] on button "Add question" at bounding box center [922, 550] width 91 height 22
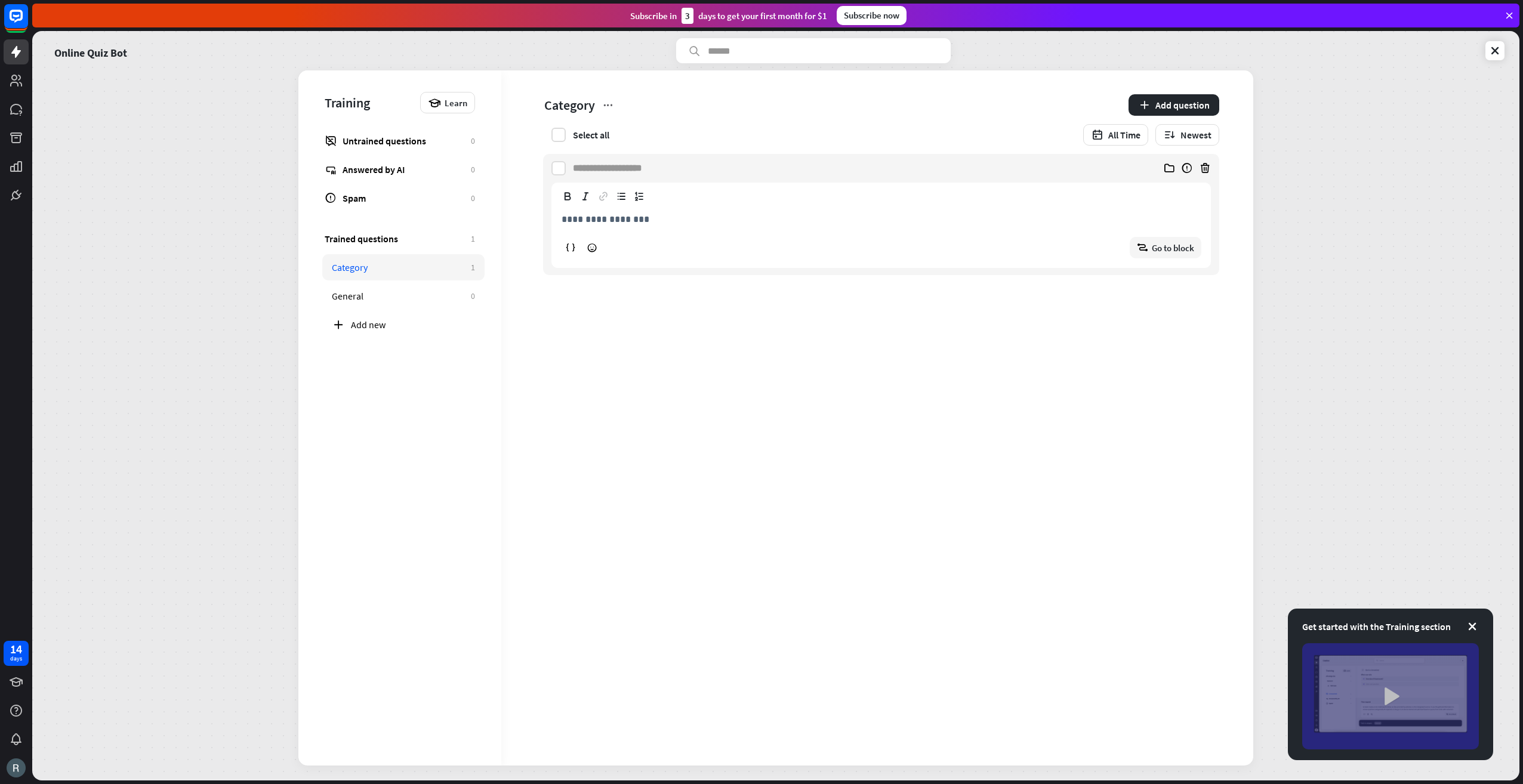
click at [1397, 694] on img at bounding box center [1391, 696] width 177 height 106
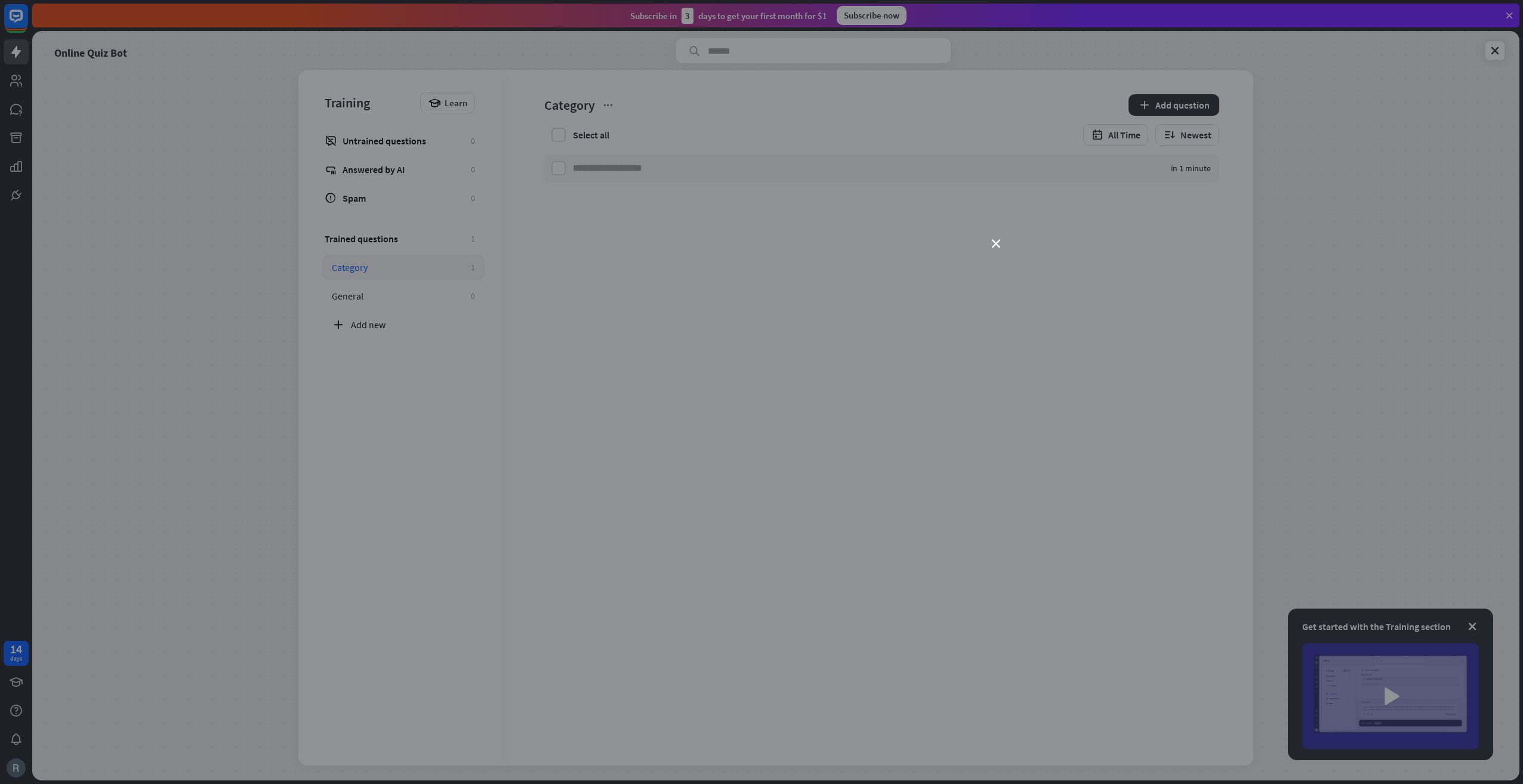
click at [989, 242] on div "close" at bounding box center [761, 392] width 1523 height 784
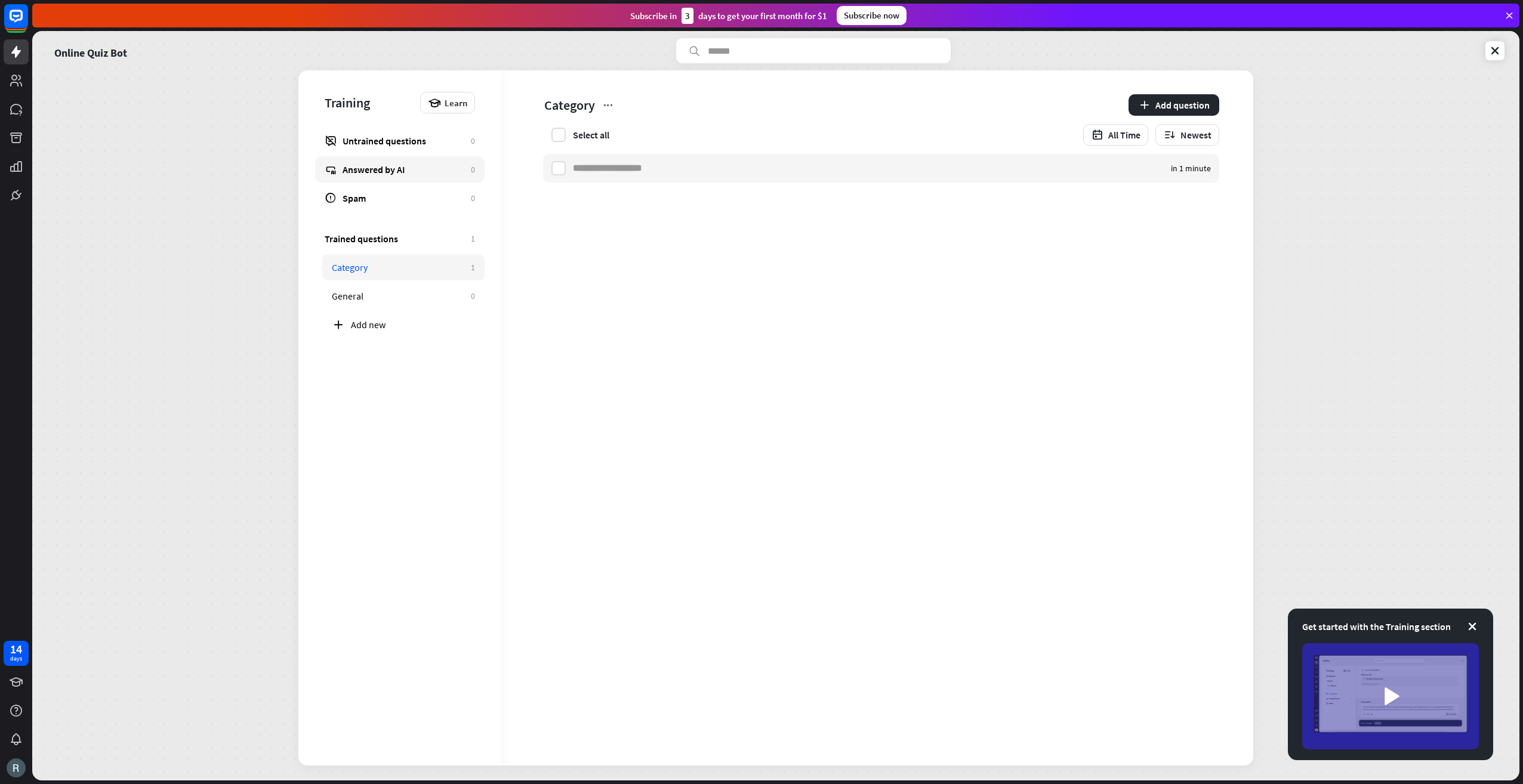
click at [399, 173] on div "Answered by AI" at bounding box center [403, 169] width 122 height 12
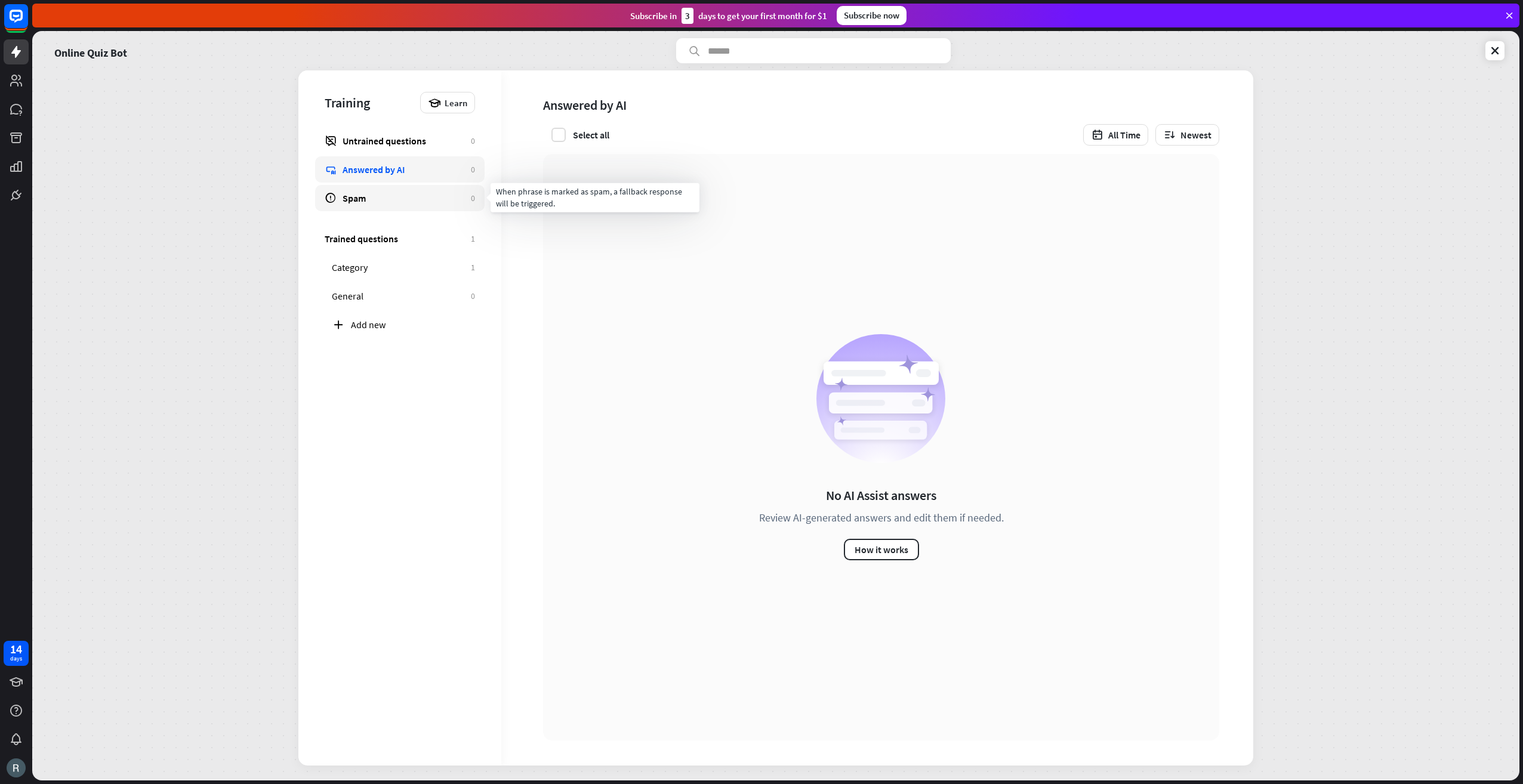
click at [406, 195] on div "Spam" at bounding box center [403, 199] width 122 height 12
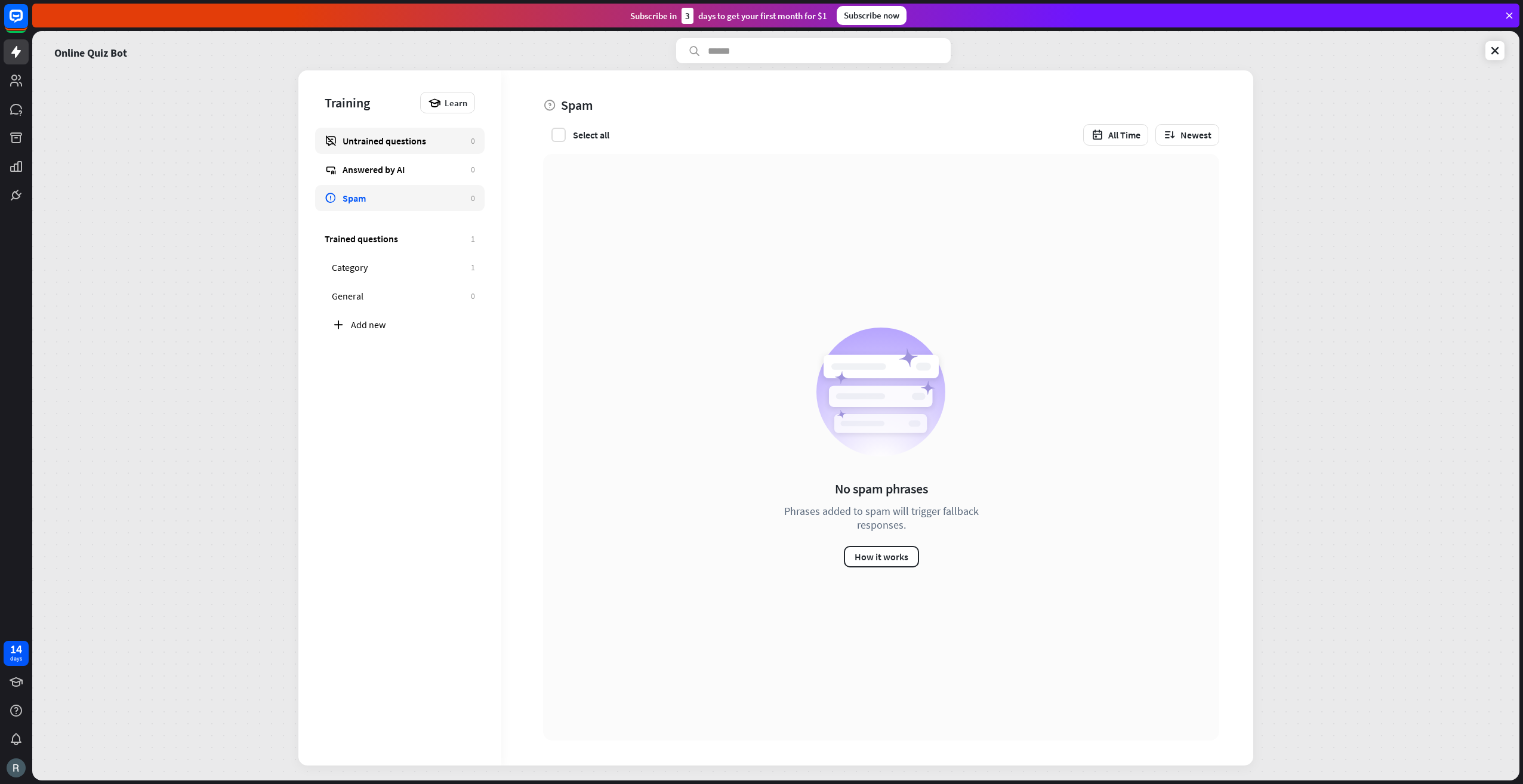
click at [403, 149] on link "Untrained questions 0" at bounding box center [400, 140] width 170 height 26
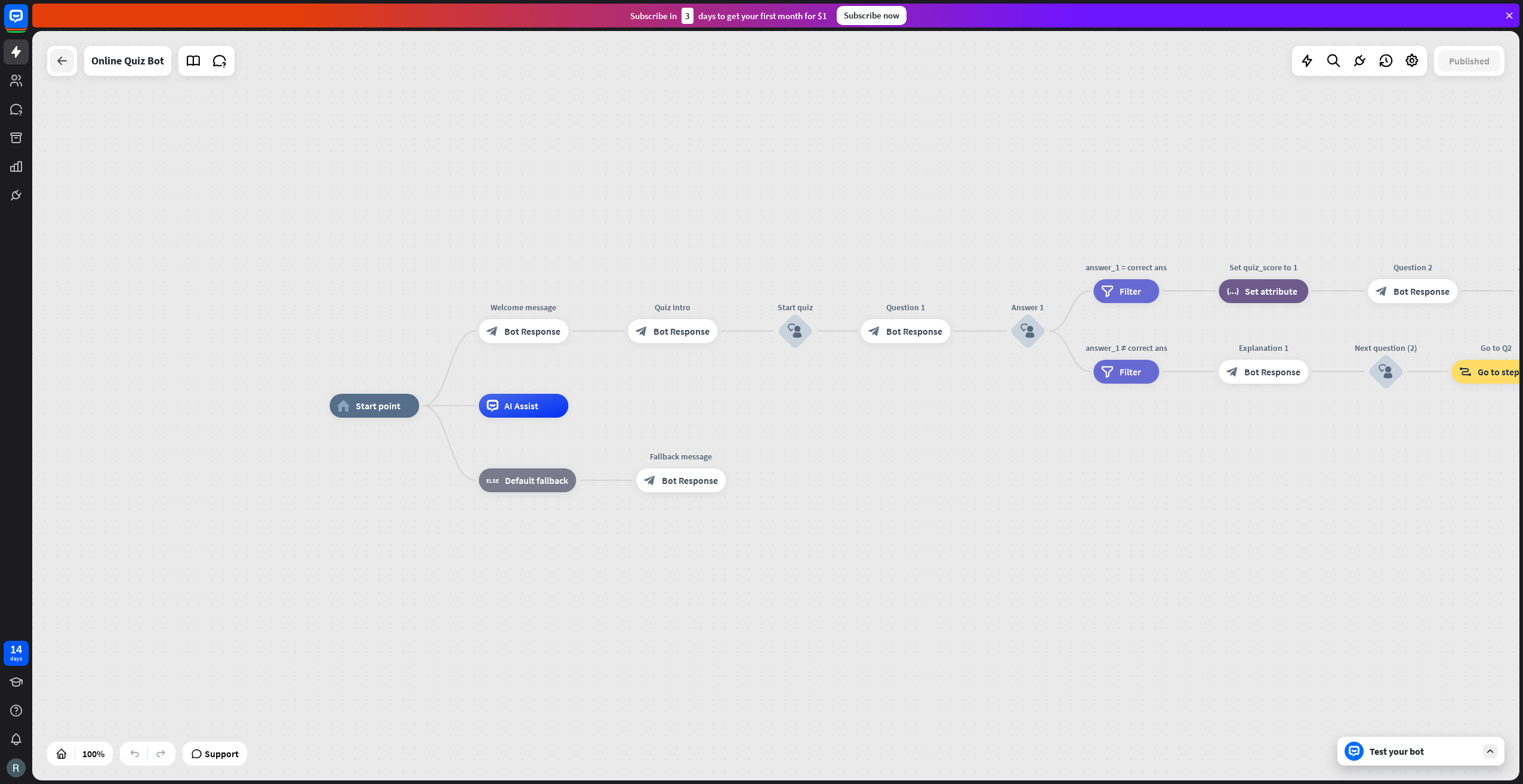
click at [68, 70] on div at bounding box center [61, 60] width 24 height 24
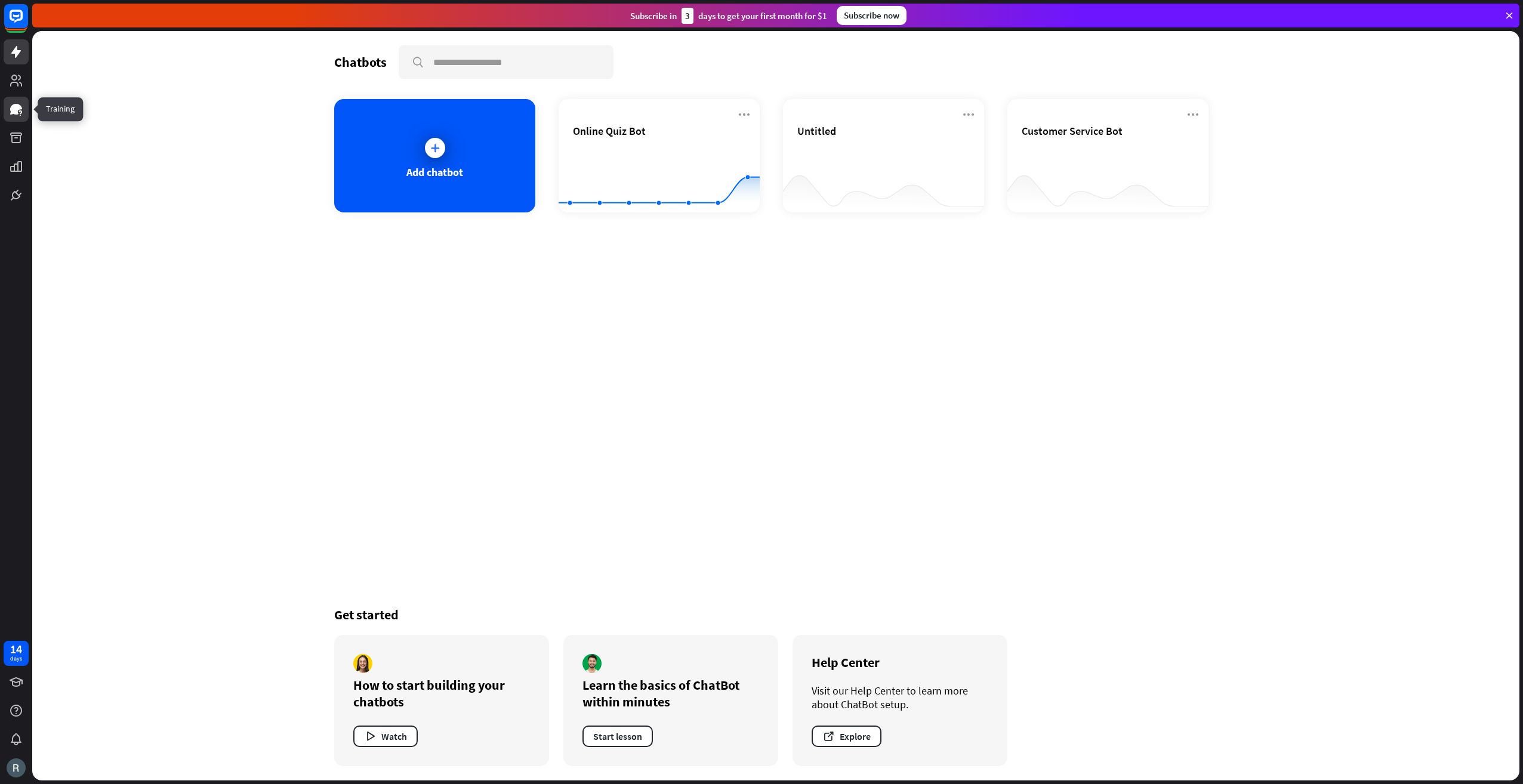
click at [19, 106] on icon at bounding box center [16, 109] width 12 height 11
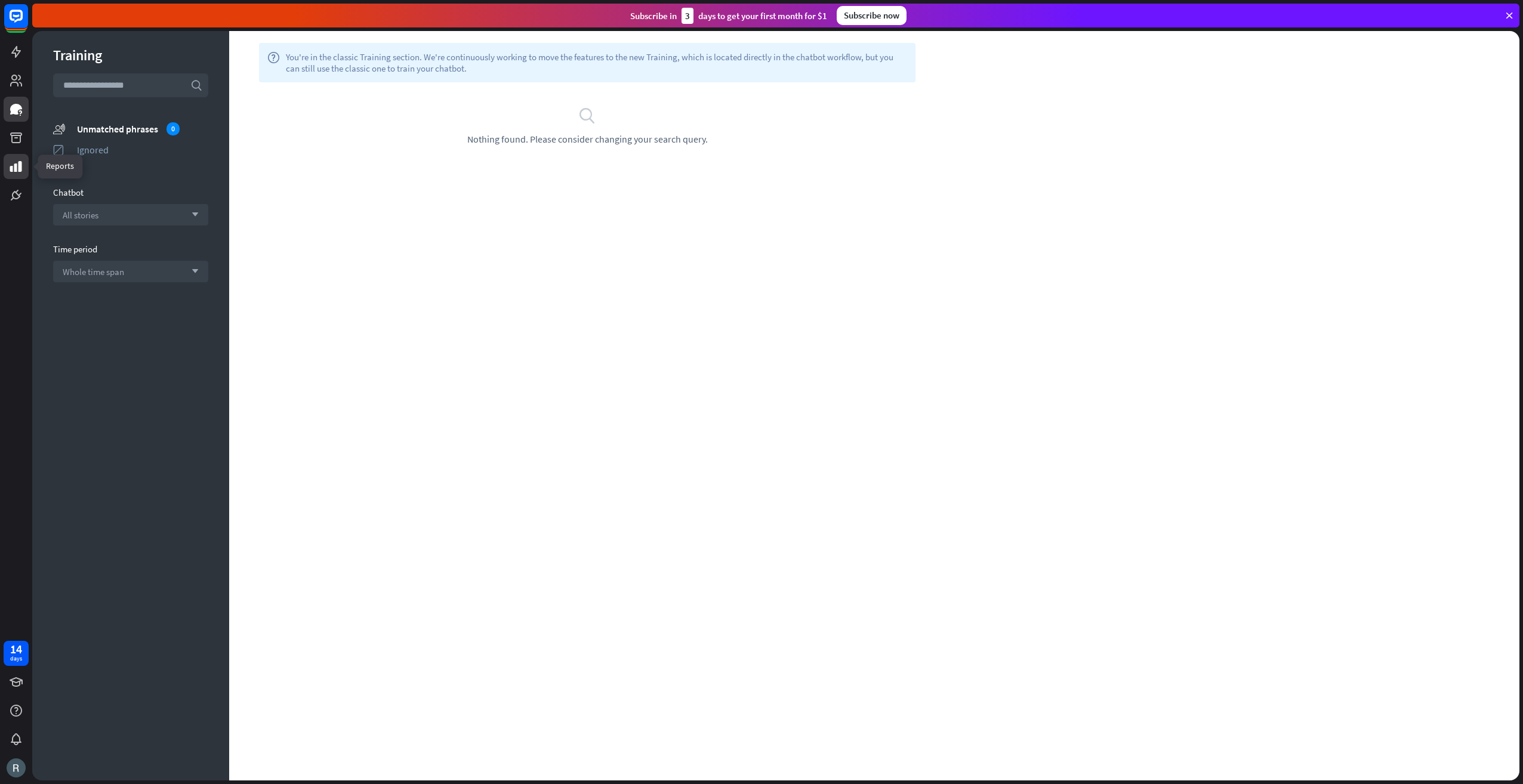
click at [23, 167] on link at bounding box center [16, 166] width 25 height 25
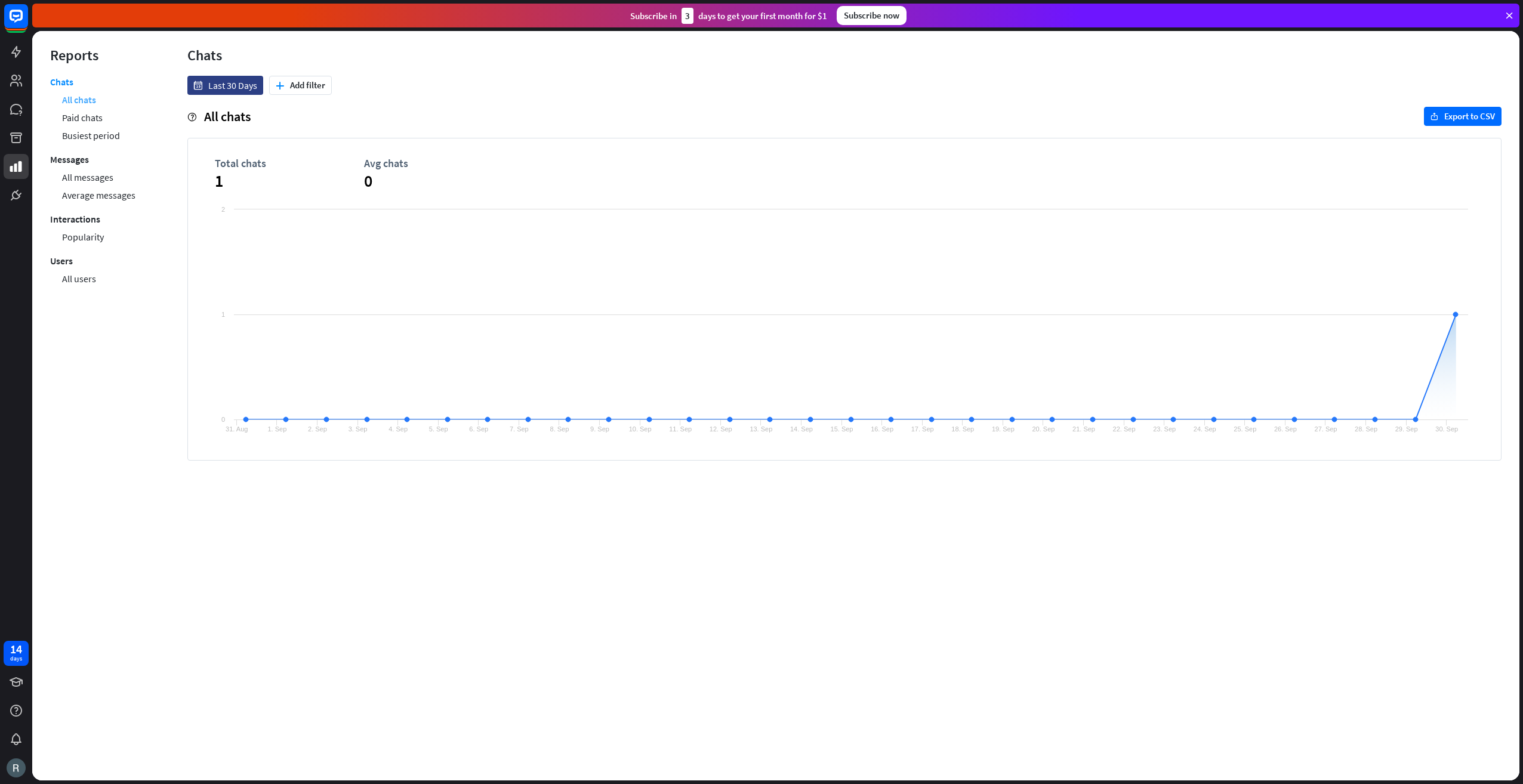
click at [85, 102] on link "All chats" at bounding box center [79, 99] width 34 height 18
click at [217, 182] on span "1" at bounding box center [289, 181] width 149 height 22
click at [98, 175] on link "All messages" at bounding box center [88, 177] width 51 height 18
click at [217, 181] on span "4" at bounding box center [289, 181] width 149 height 22
click at [79, 282] on link "All users" at bounding box center [79, 278] width 34 height 18
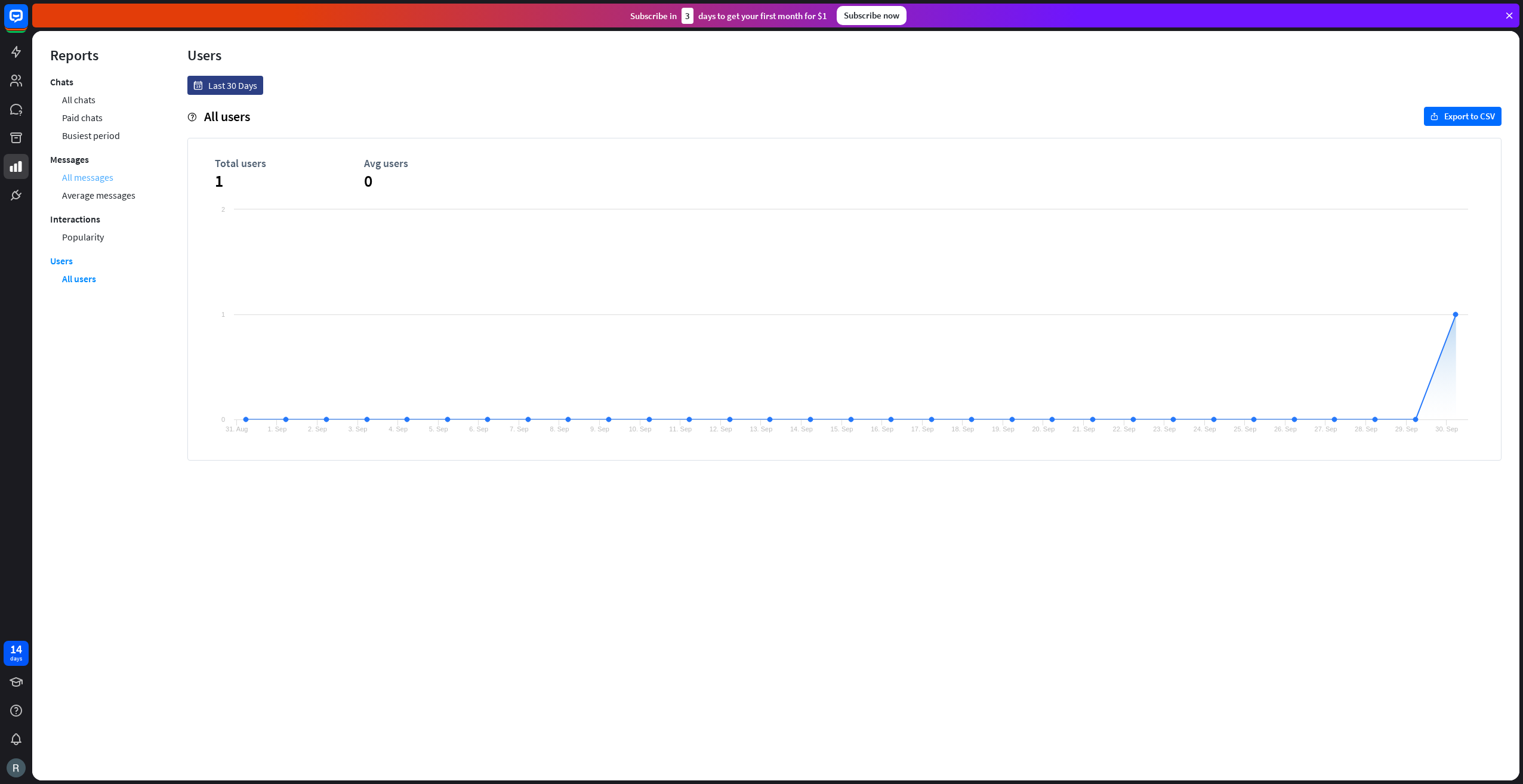
click at [84, 177] on link "All messages" at bounding box center [88, 177] width 51 height 18
click at [16, 134] on icon at bounding box center [16, 138] width 14 height 14
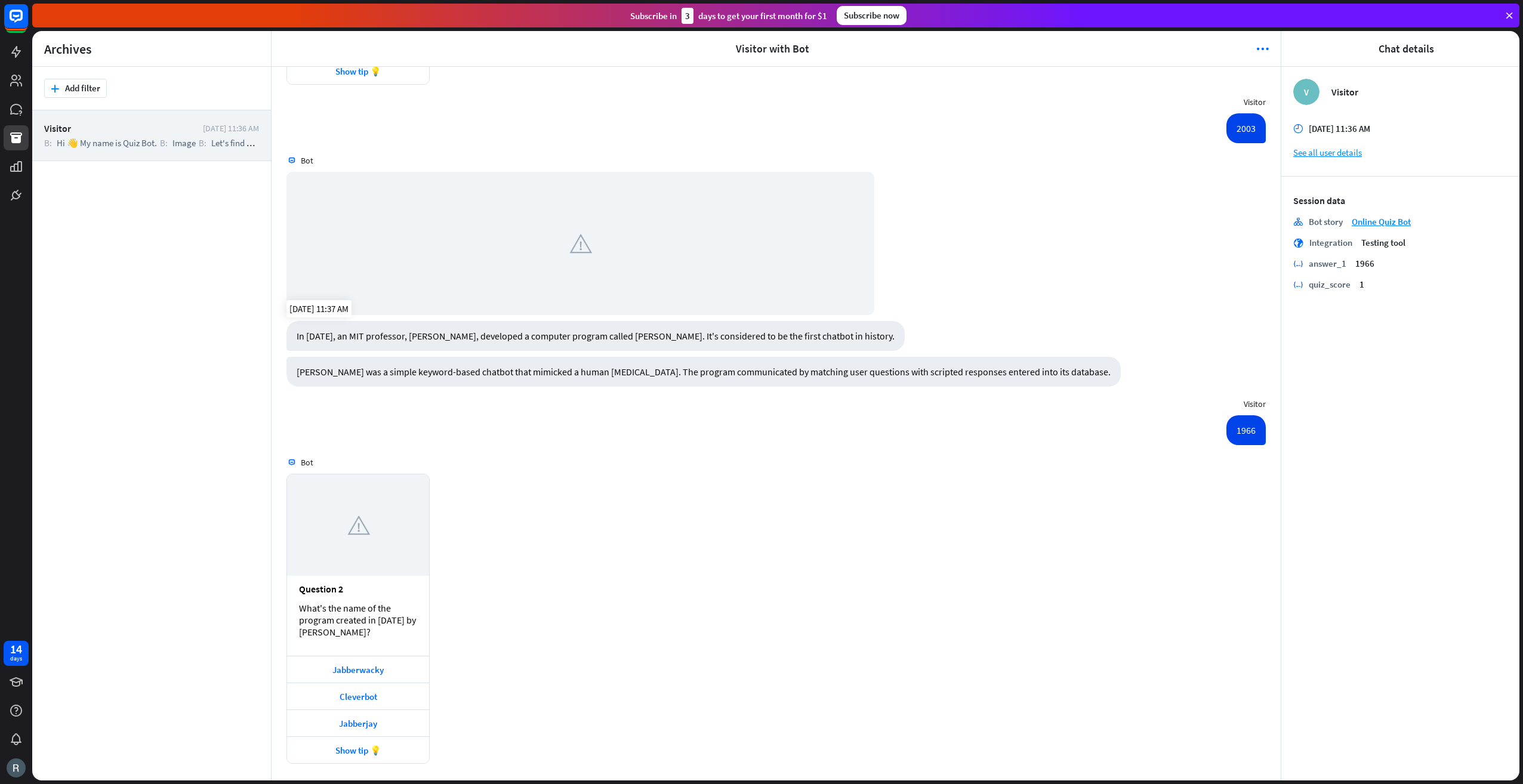
scroll to position [669, 0]
click at [351, 666] on div "Jabberwacky" at bounding box center [358, 669] width 130 height 11
click at [84, 87] on button "plus Add filter" at bounding box center [75, 88] width 63 height 19
click at [88, 229] on div "Visitor [DATE] 11:36 AM B: Hi 👋 My name is Quiz Bot. B: Image B: Let's find out…" at bounding box center [151, 445] width 238 height 670
click at [18, 81] on icon at bounding box center [16, 80] width 14 height 14
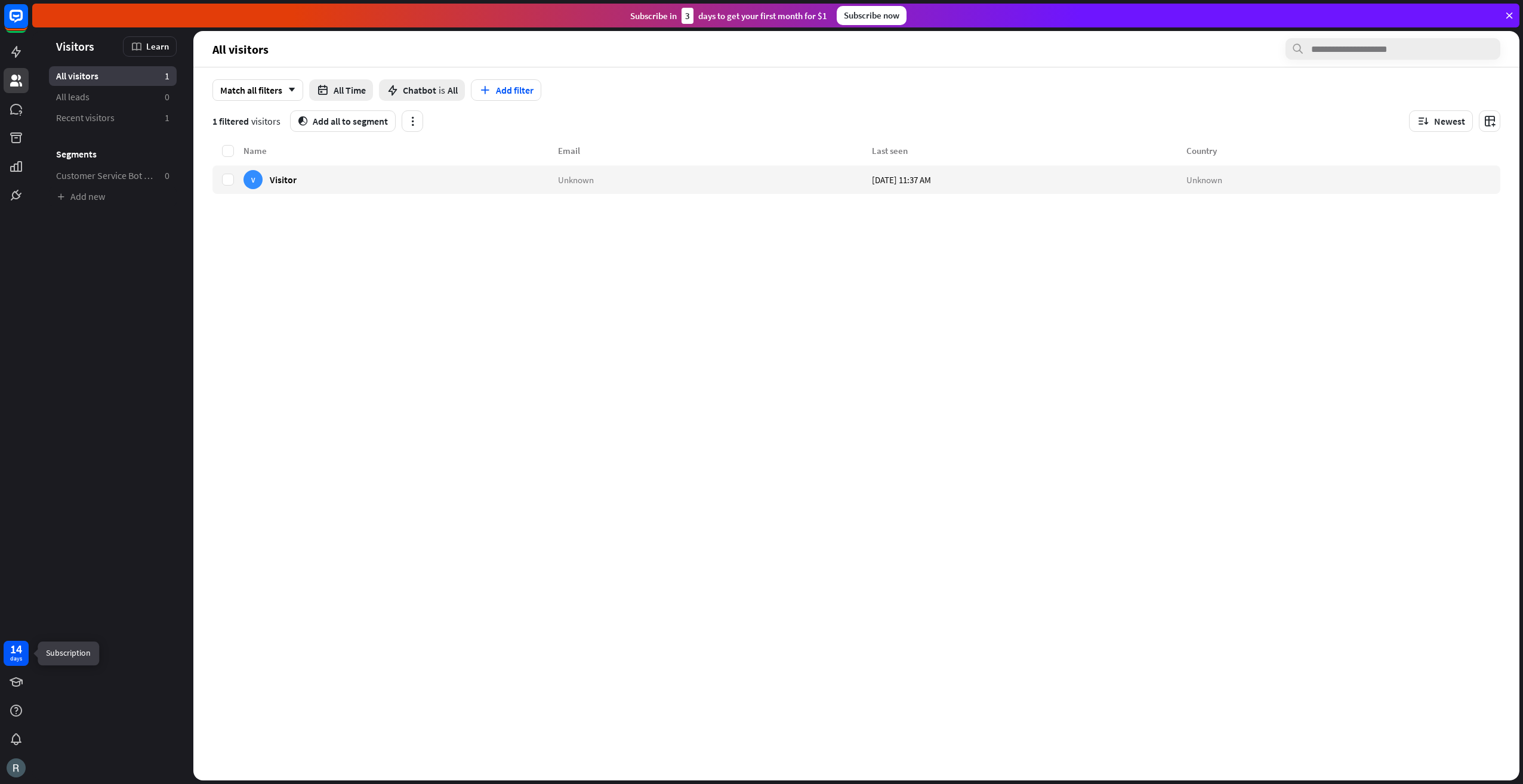
click at [19, 656] on div "days" at bounding box center [16, 658] width 12 height 8
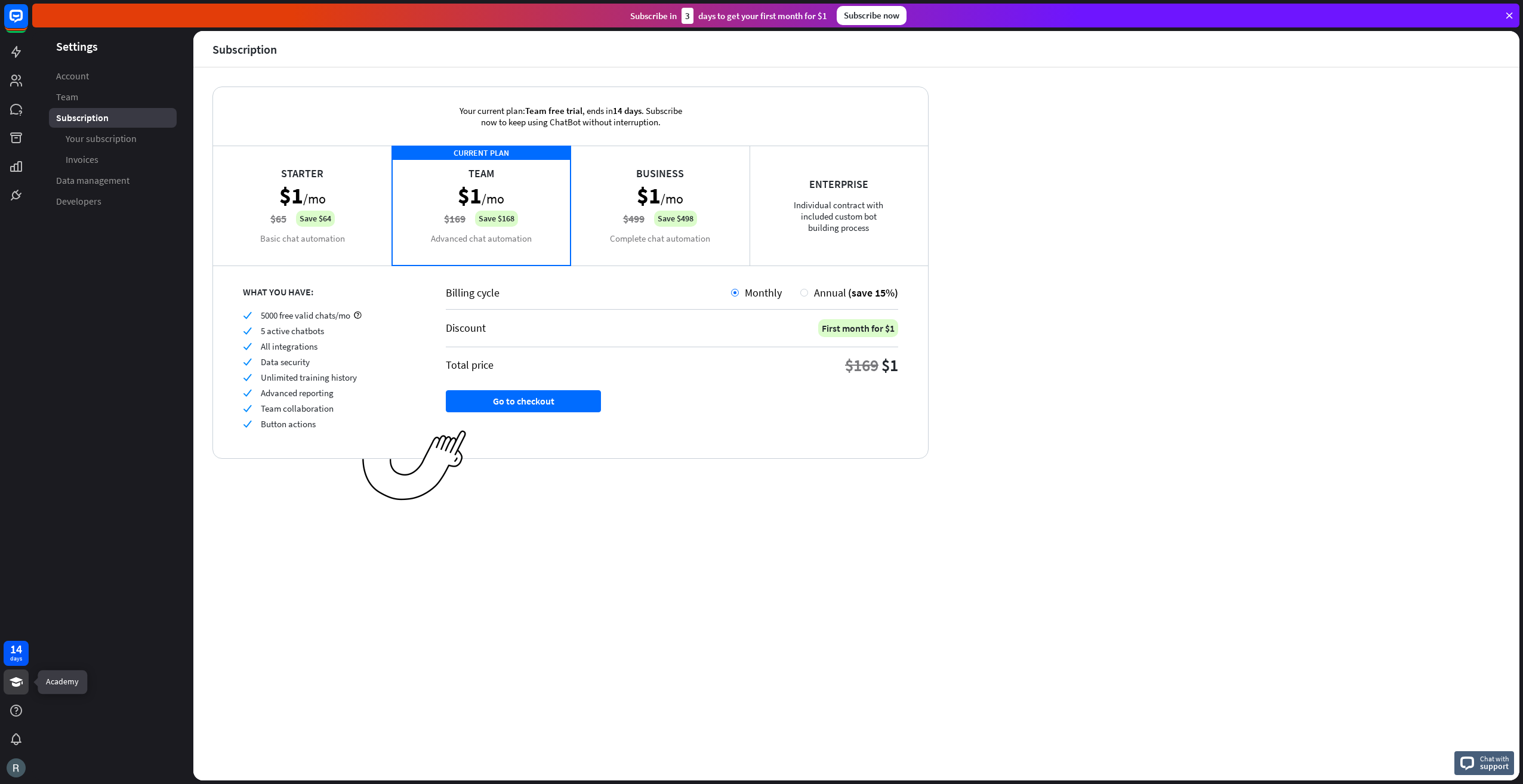
click at [18, 685] on icon at bounding box center [16, 682] width 13 height 9
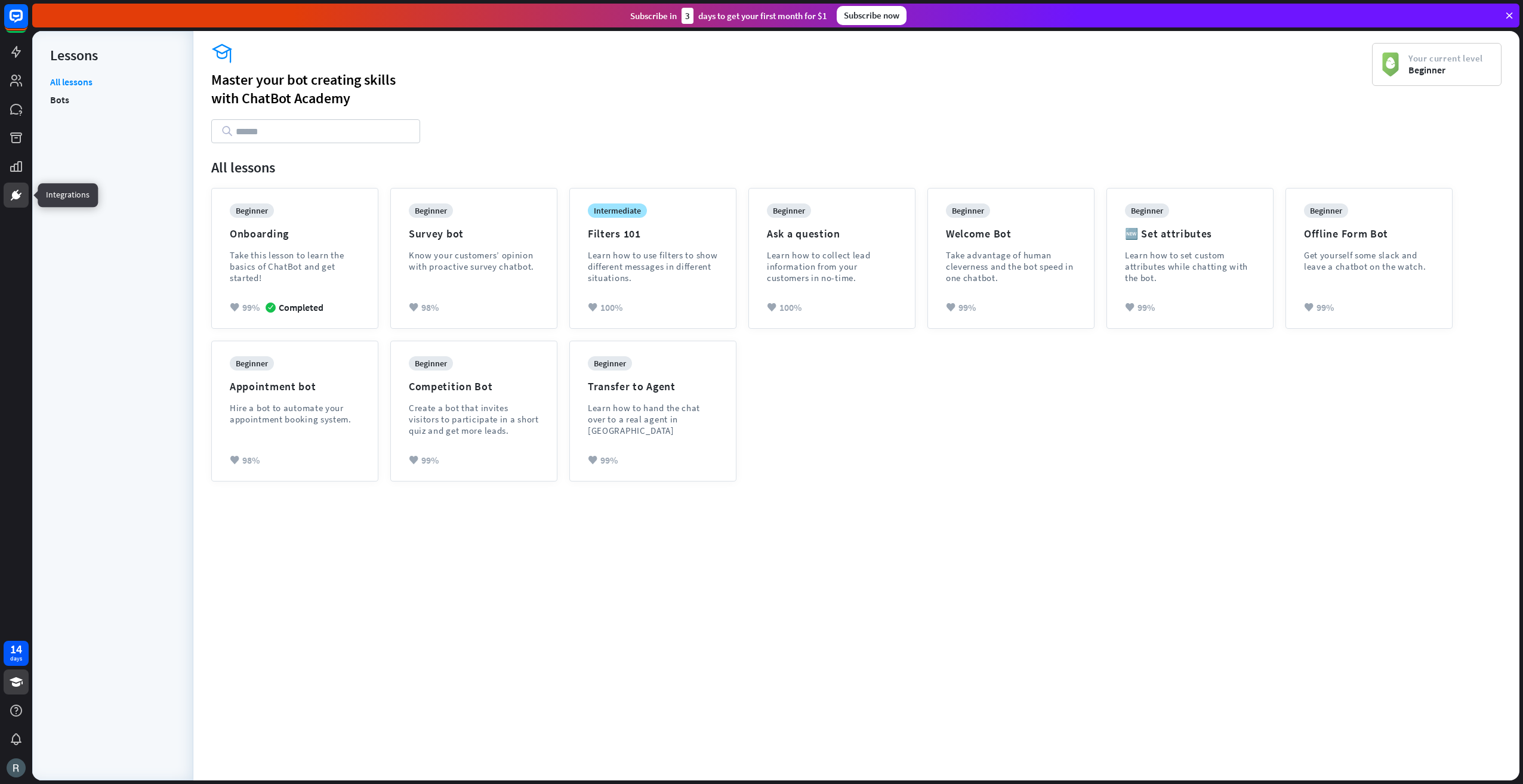
click at [23, 197] on icon at bounding box center [16, 194] width 14 height 14
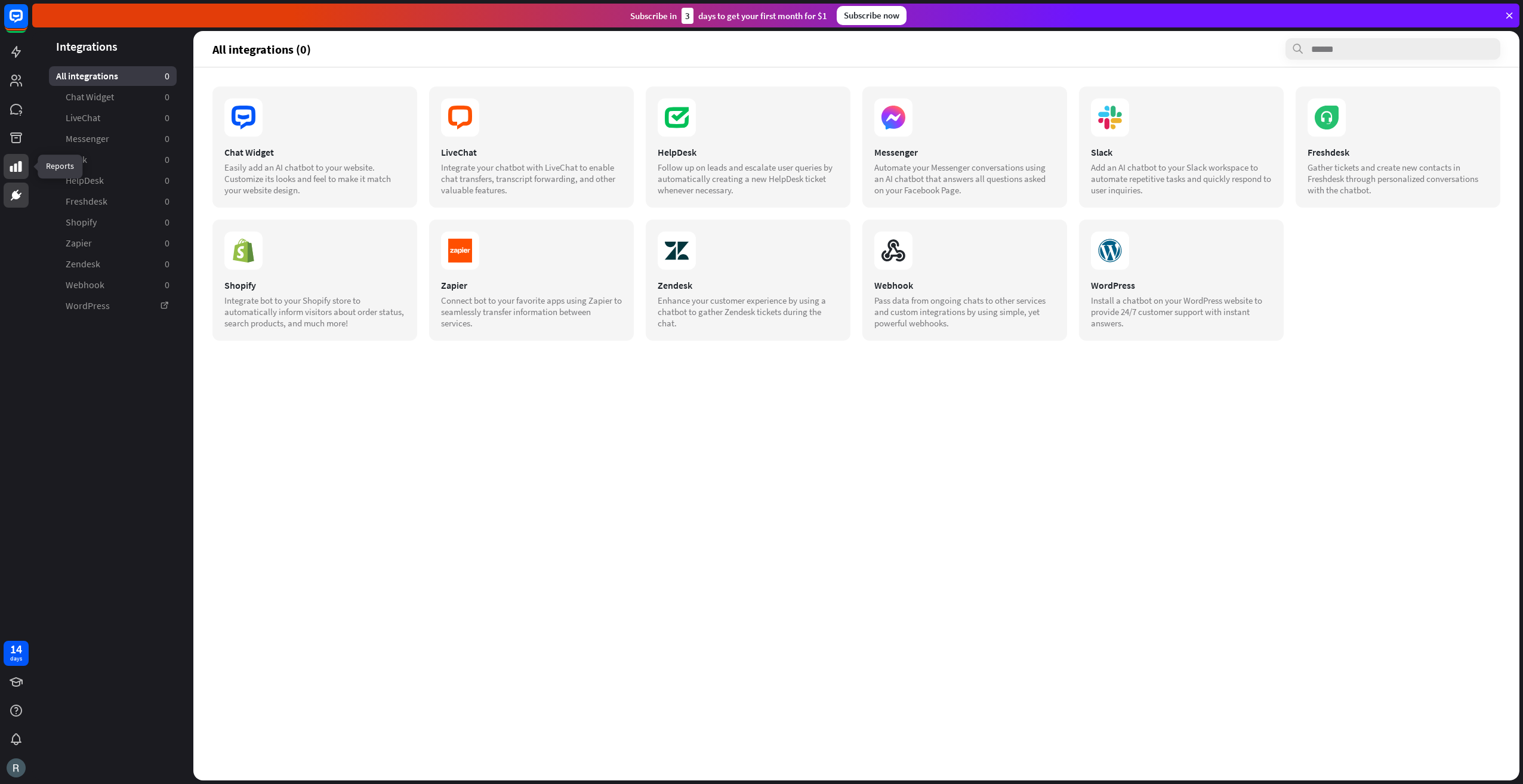
click at [17, 172] on icon at bounding box center [16, 166] width 14 height 14
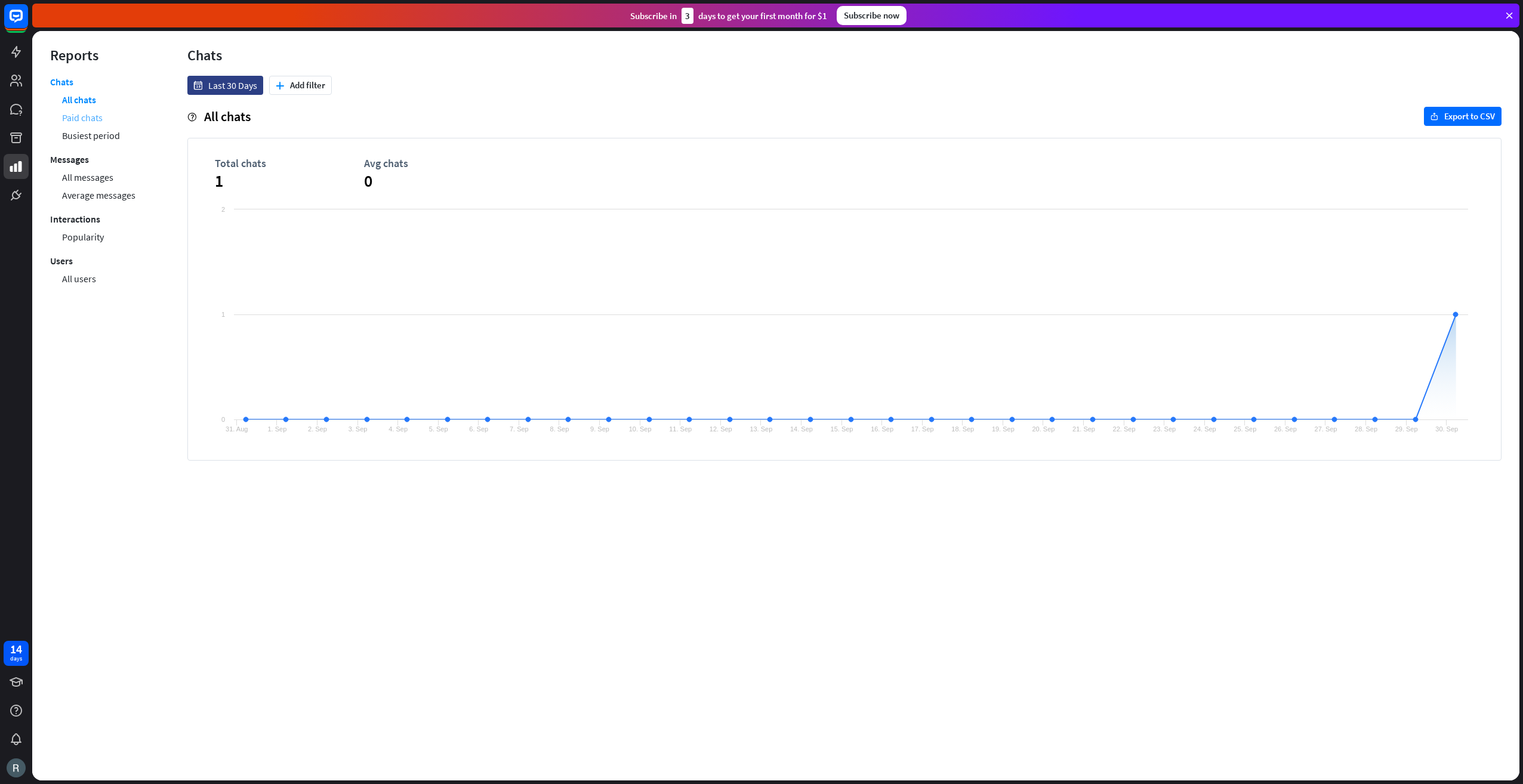
click at [84, 120] on link "Paid chats" at bounding box center [82, 117] width 41 height 18
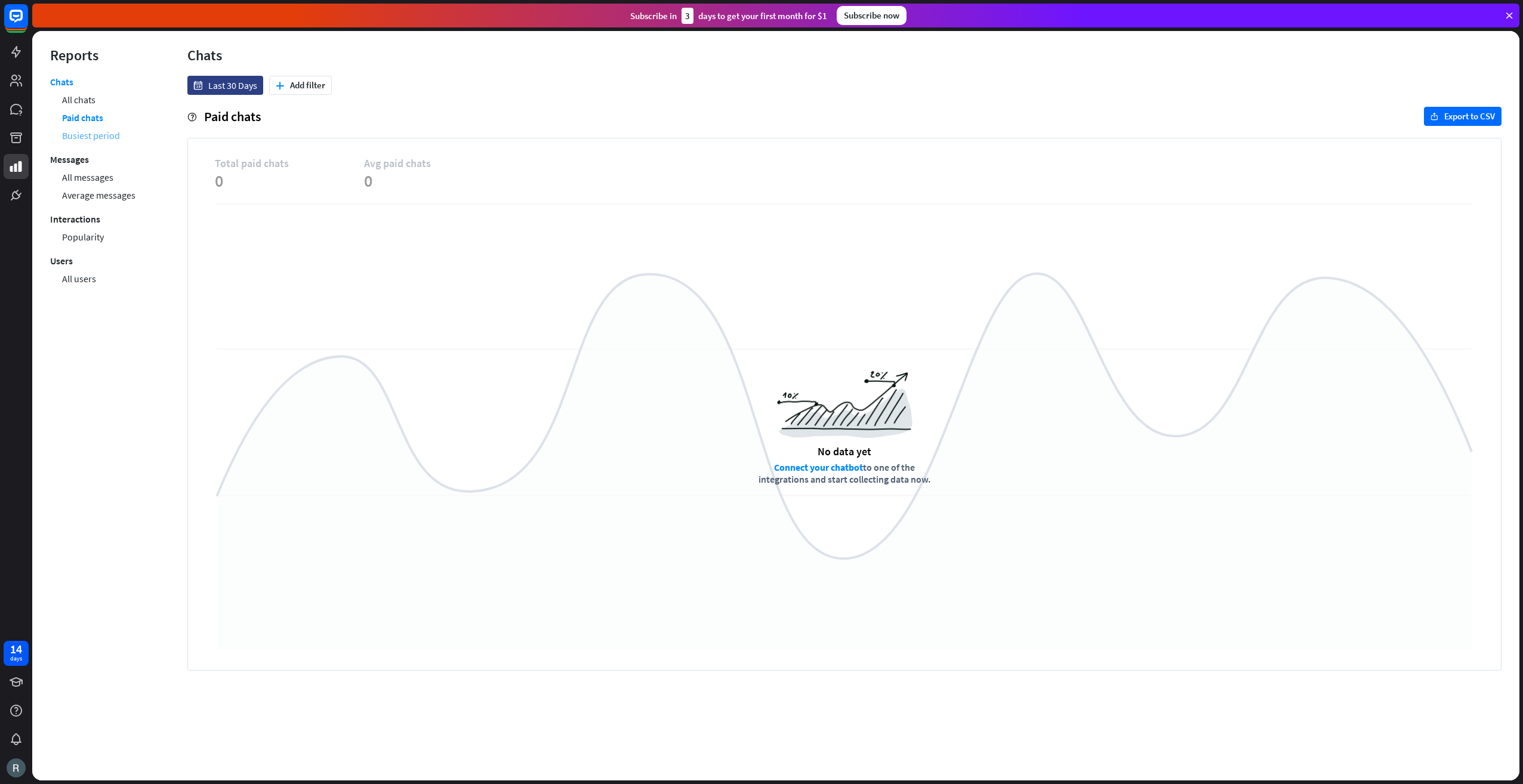
click at [90, 138] on link "Busiest period" at bounding box center [91, 135] width 58 height 18
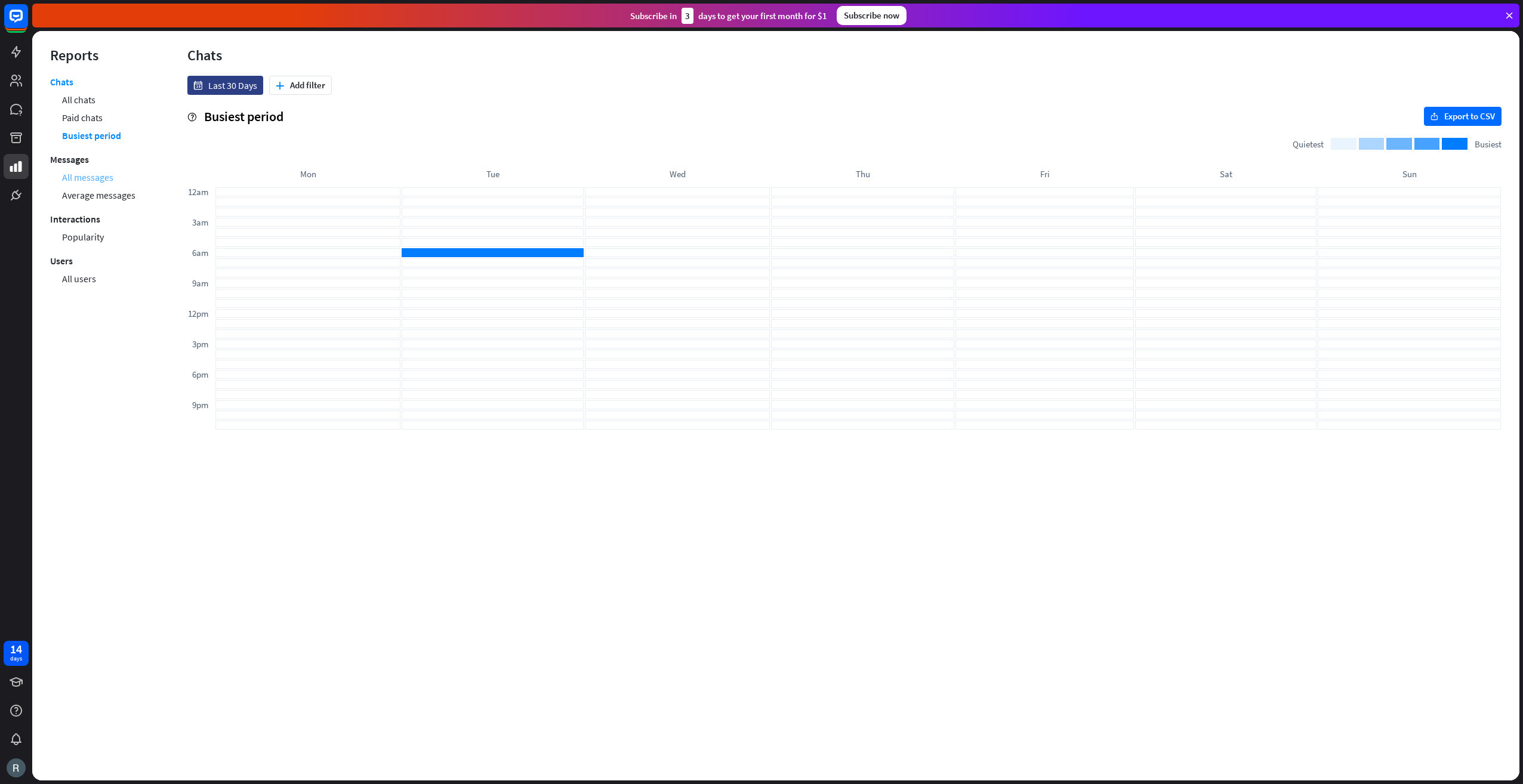
click at [95, 176] on link "All messages" at bounding box center [88, 177] width 51 height 18
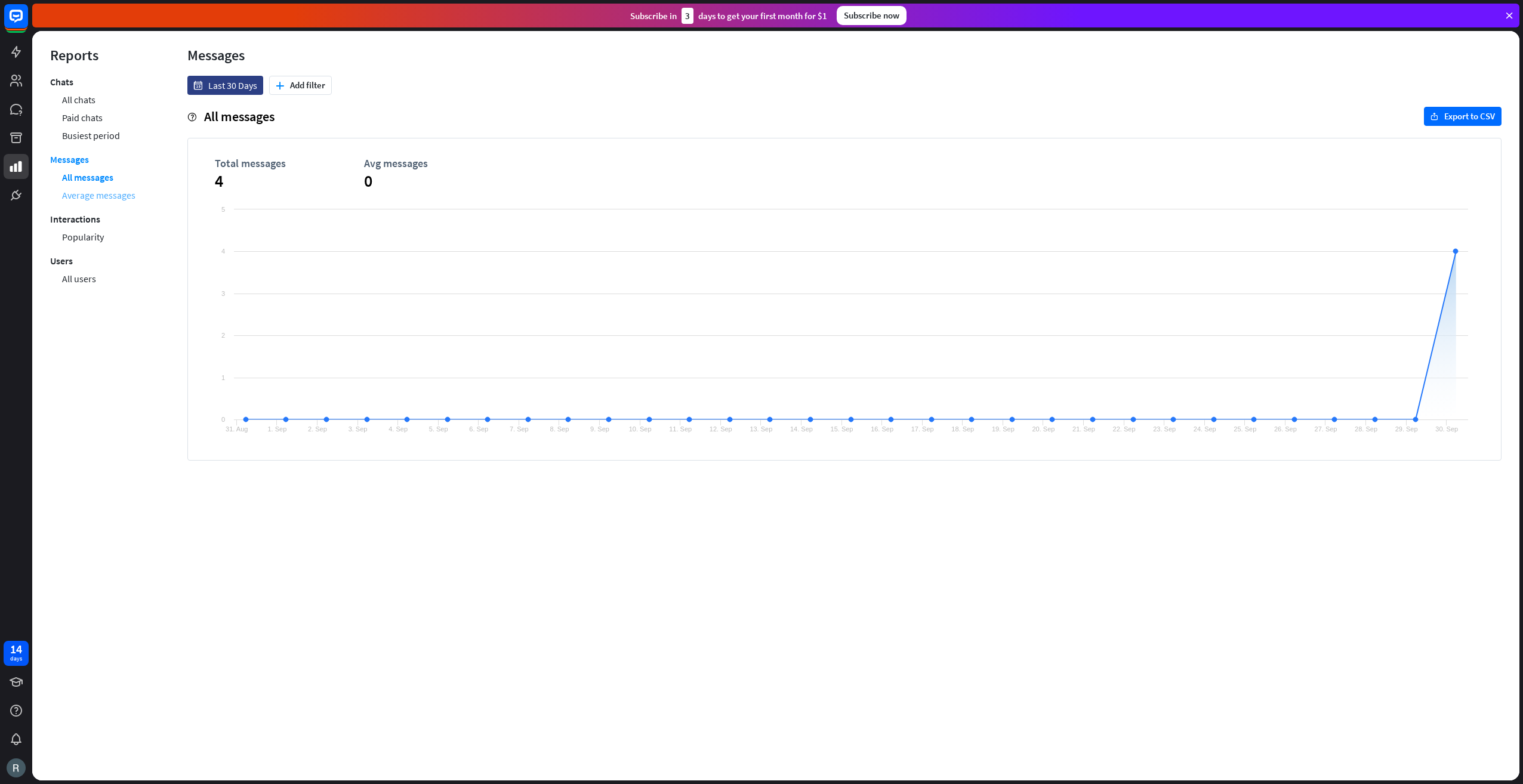
click at [100, 199] on link "Average messages" at bounding box center [99, 195] width 74 height 18
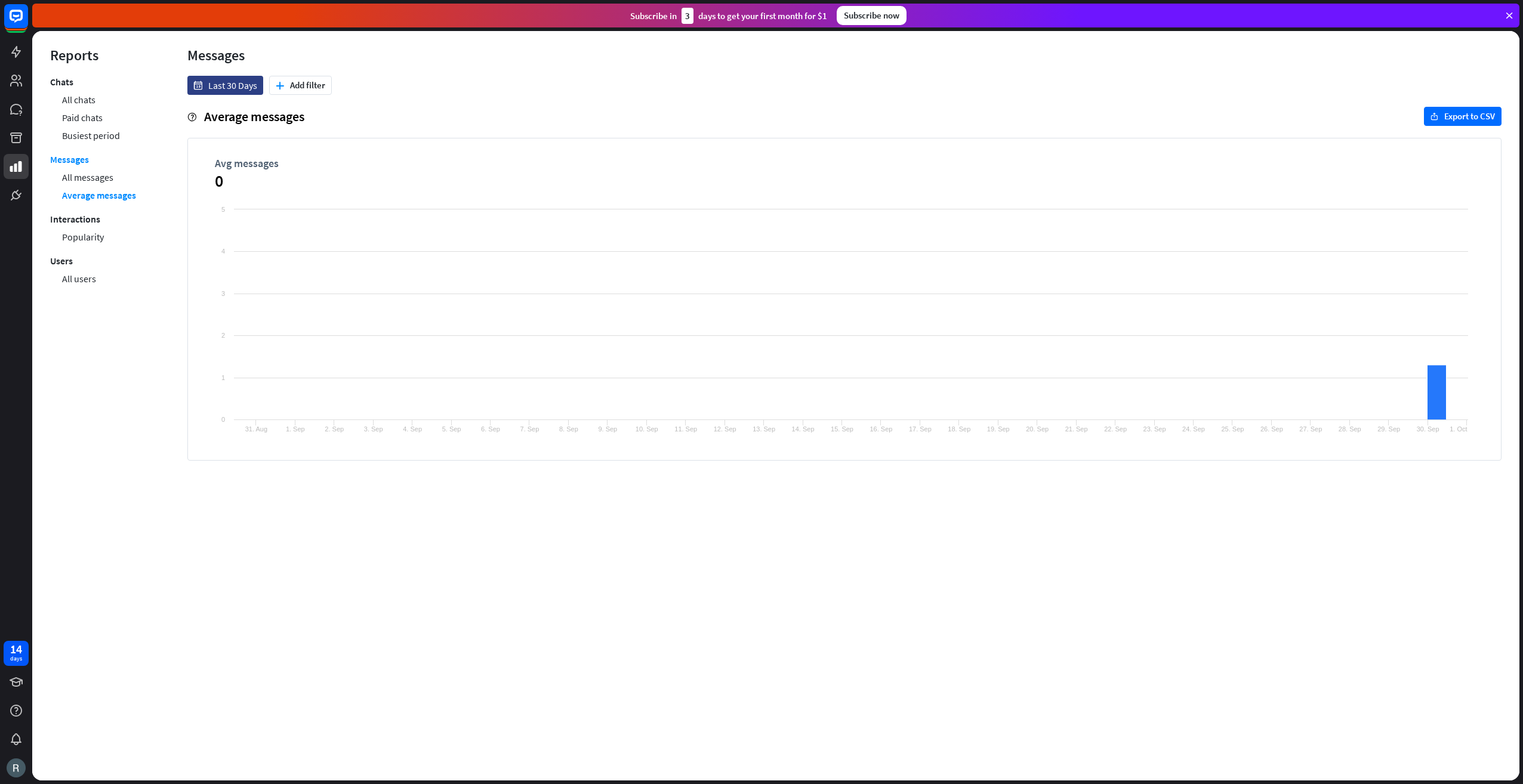
click at [78, 242] on link "Popularity" at bounding box center [83, 237] width 42 height 18
